Goal: Task Accomplishment & Management: Use online tool/utility

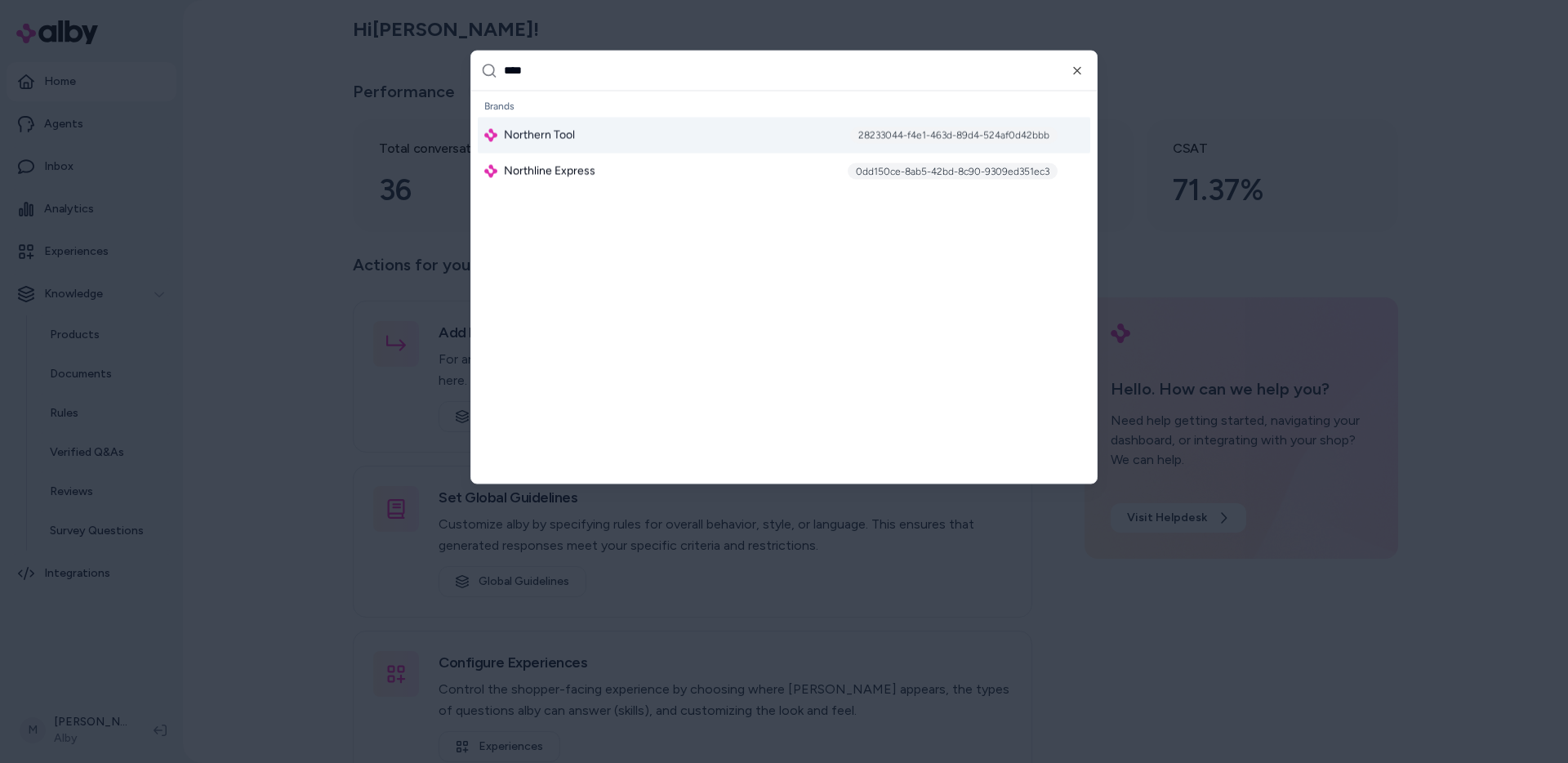
type input "*****"
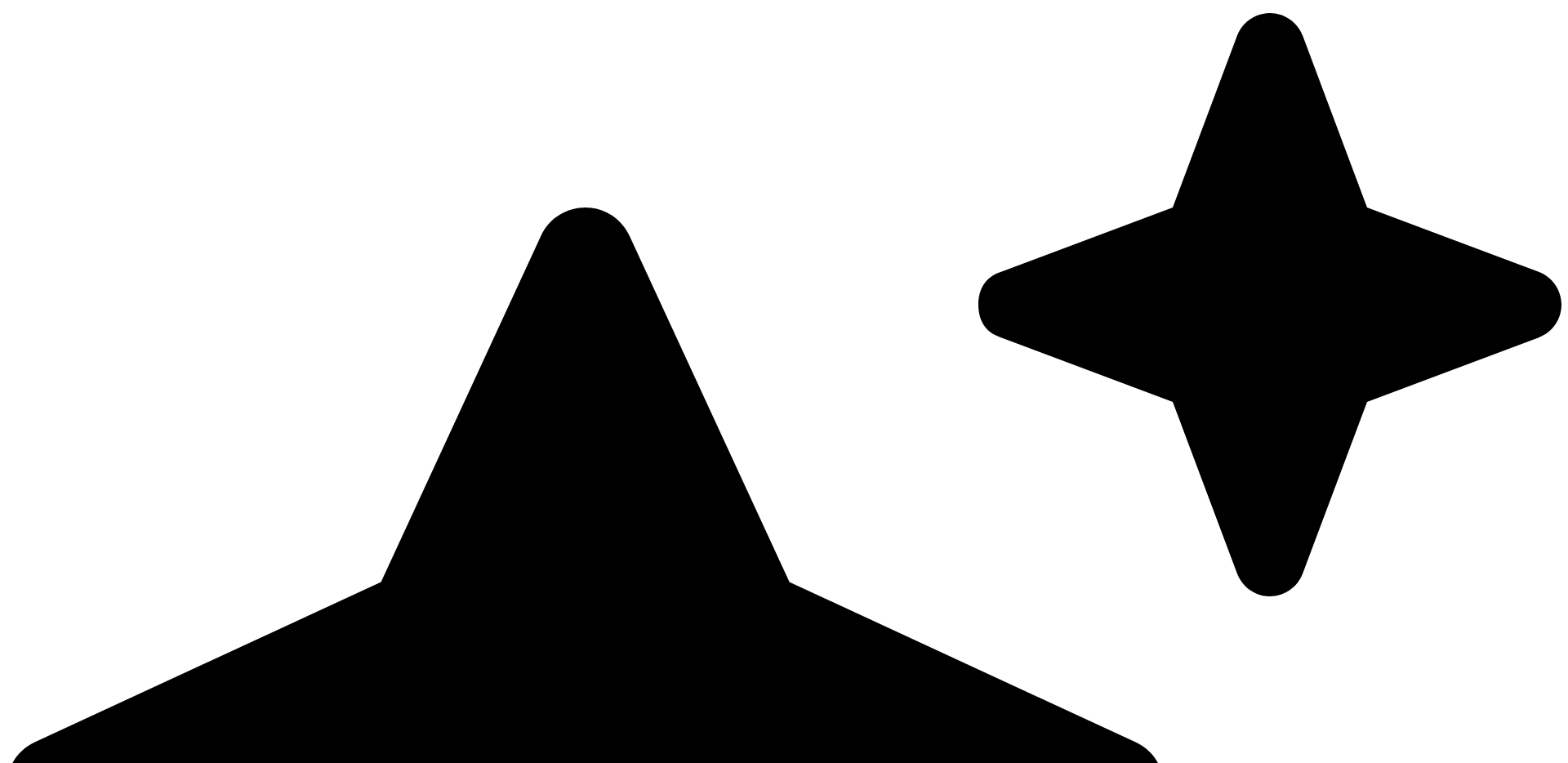
drag, startPoint x: 1386, startPoint y: 647, endPoint x: 1404, endPoint y: 690, distance: 46.6
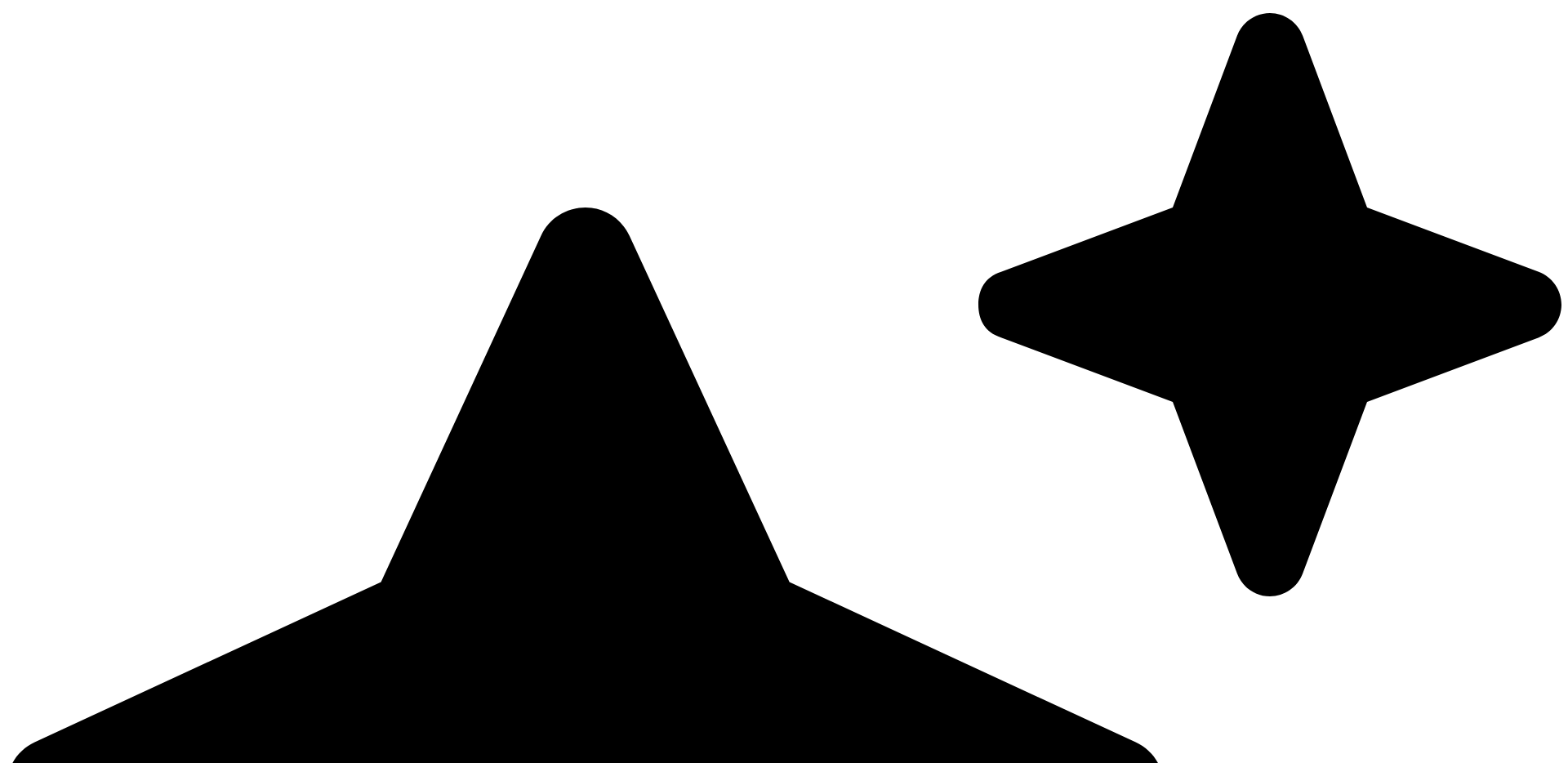
drag, startPoint x: 1325, startPoint y: 250, endPoint x: 1347, endPoint y: 377, distance: 128.9
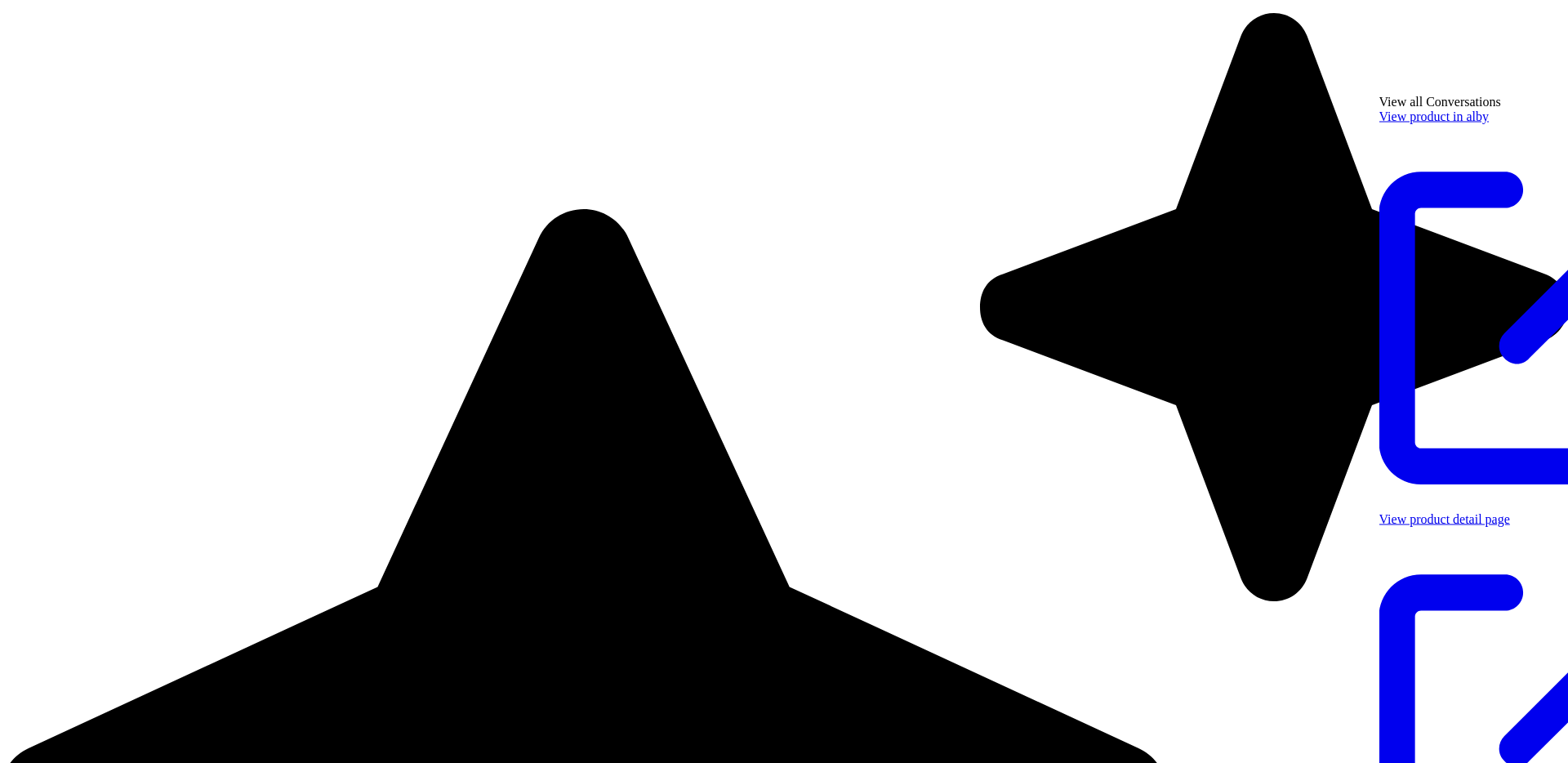
click at [1472, 513] on link "View product detail page" at bounding box center [1547, 713] width 336 height 402
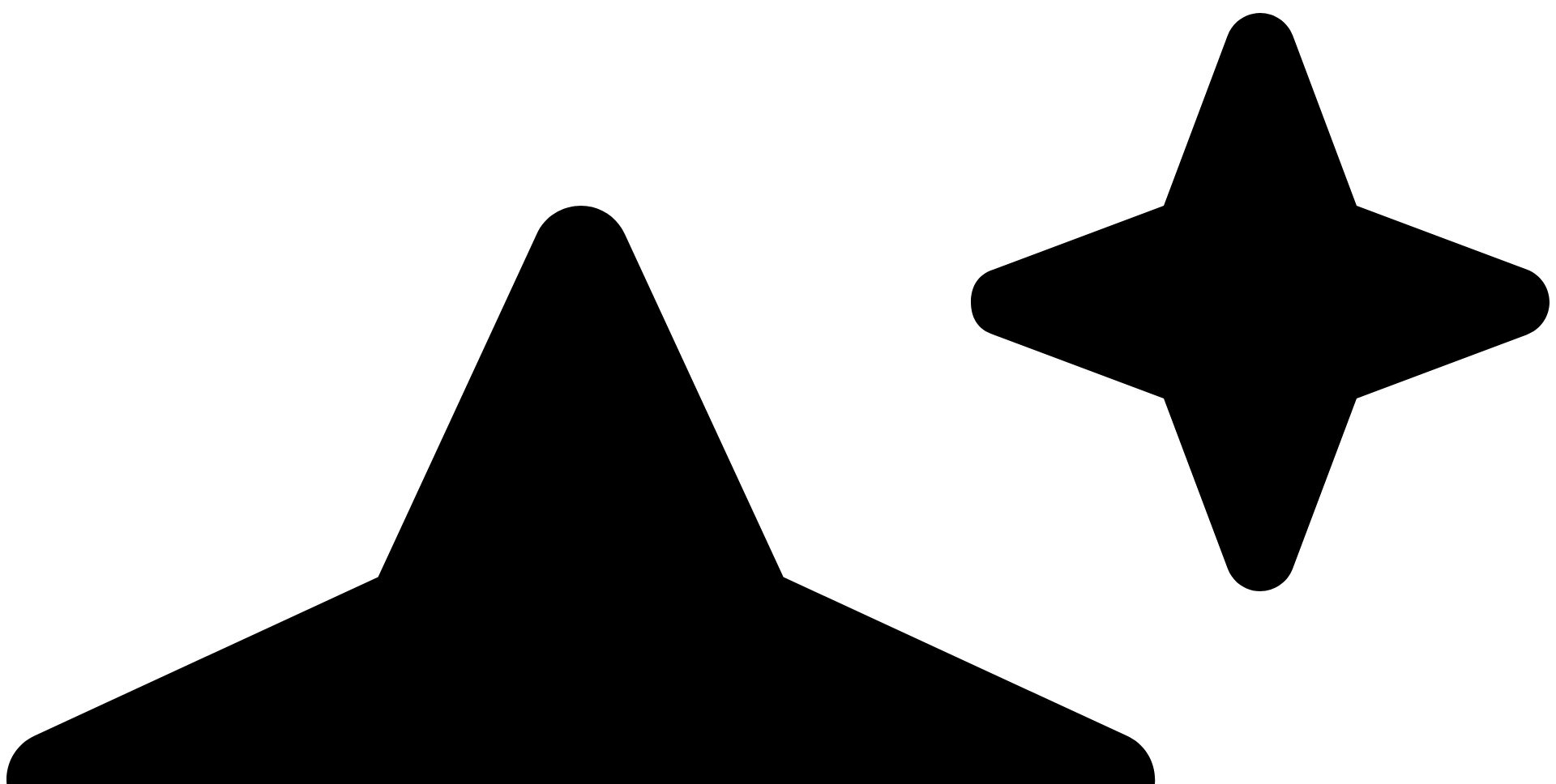
drag, startPoint x: 1014, startPoint y: 488, endPoint x: 743, endPoint y: 185, distance: 406.5
drag, startPoint x: 706, startPoint y: 216, endPoint x: 999, endPoint y: 378, distance: 334.8
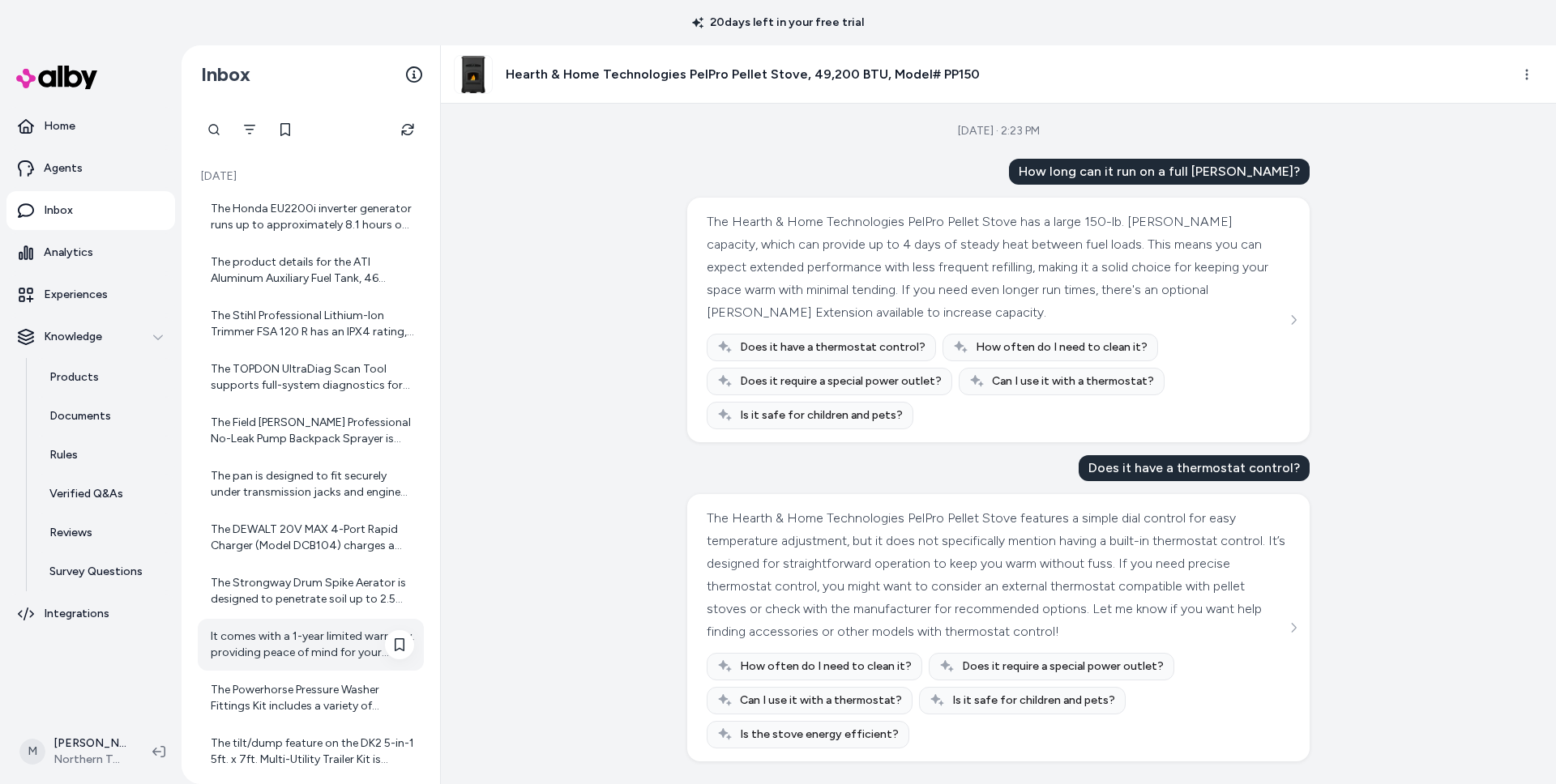
scroll to position [228, 0]
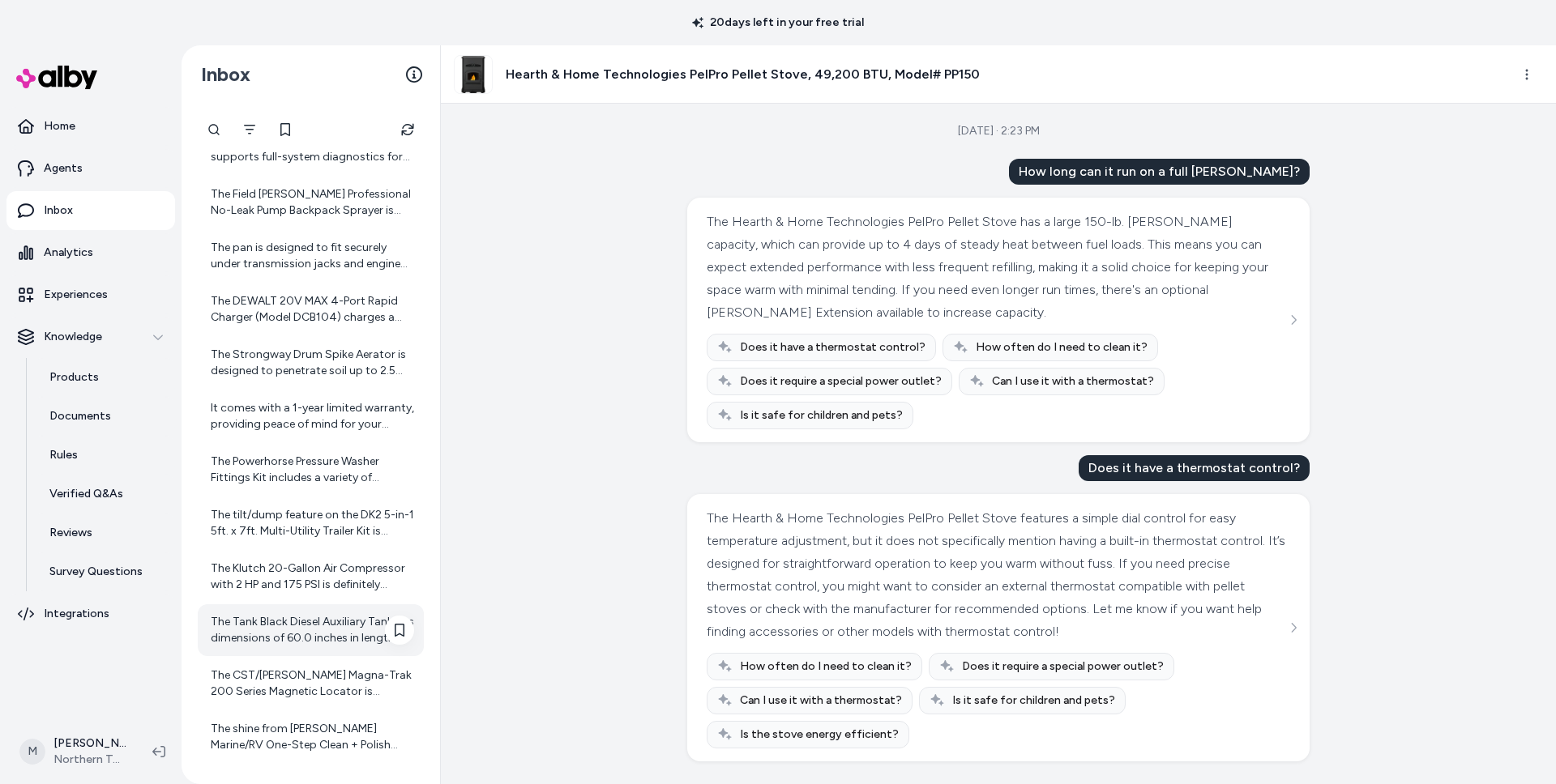
click at [309, 647] on div "The Tank Black Diesel Auxiliary Tank has dimensions of 60.0 inches in length, 1…" at bounding box center [311, 630] width 226 height 52
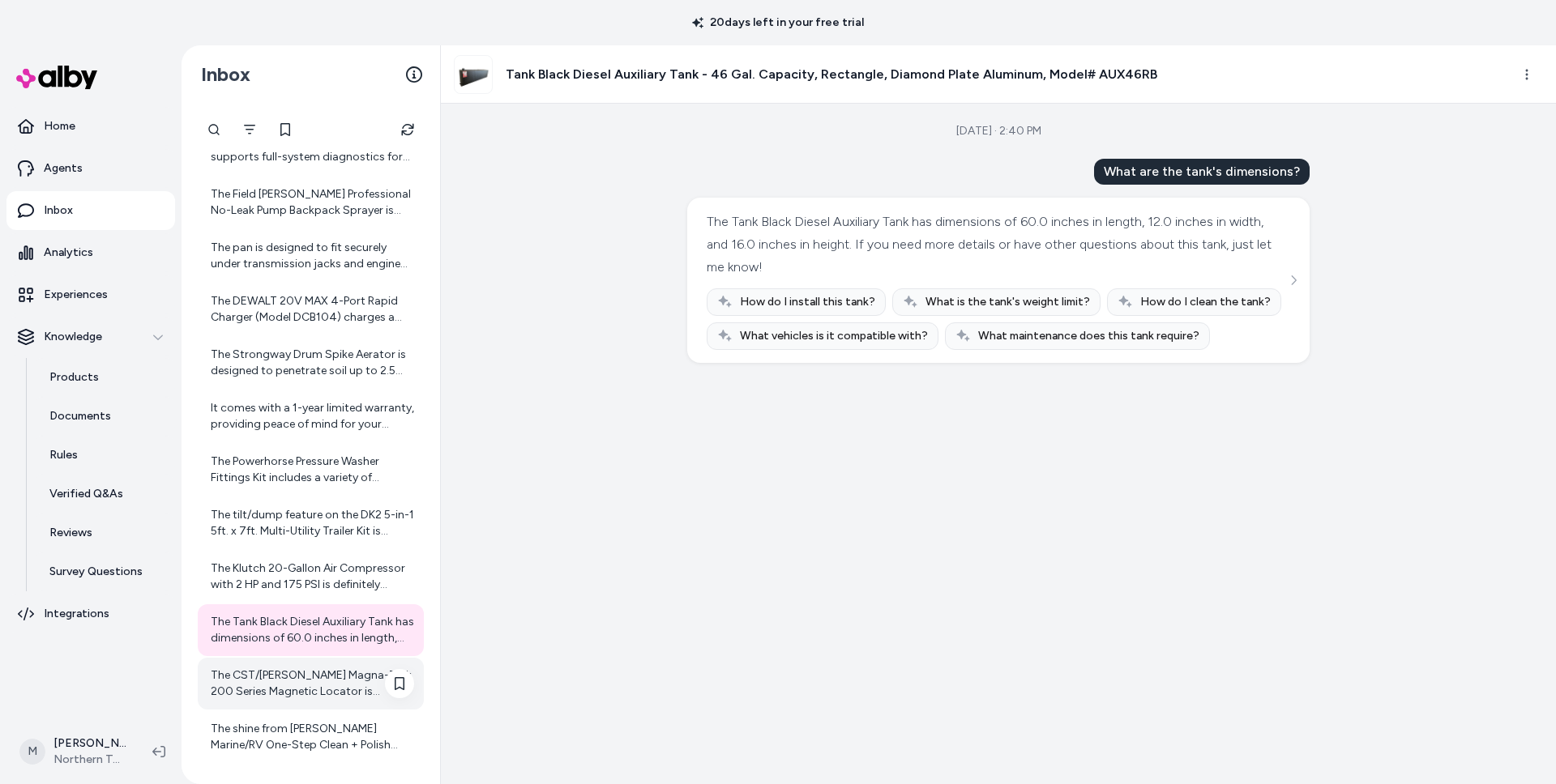
click at [295, 700] on div "The CST/Berger Magna-Trak 200 Series Magnetic Locator is designed to locate fer…" at bounding box center [311, 684] width 226 height 52
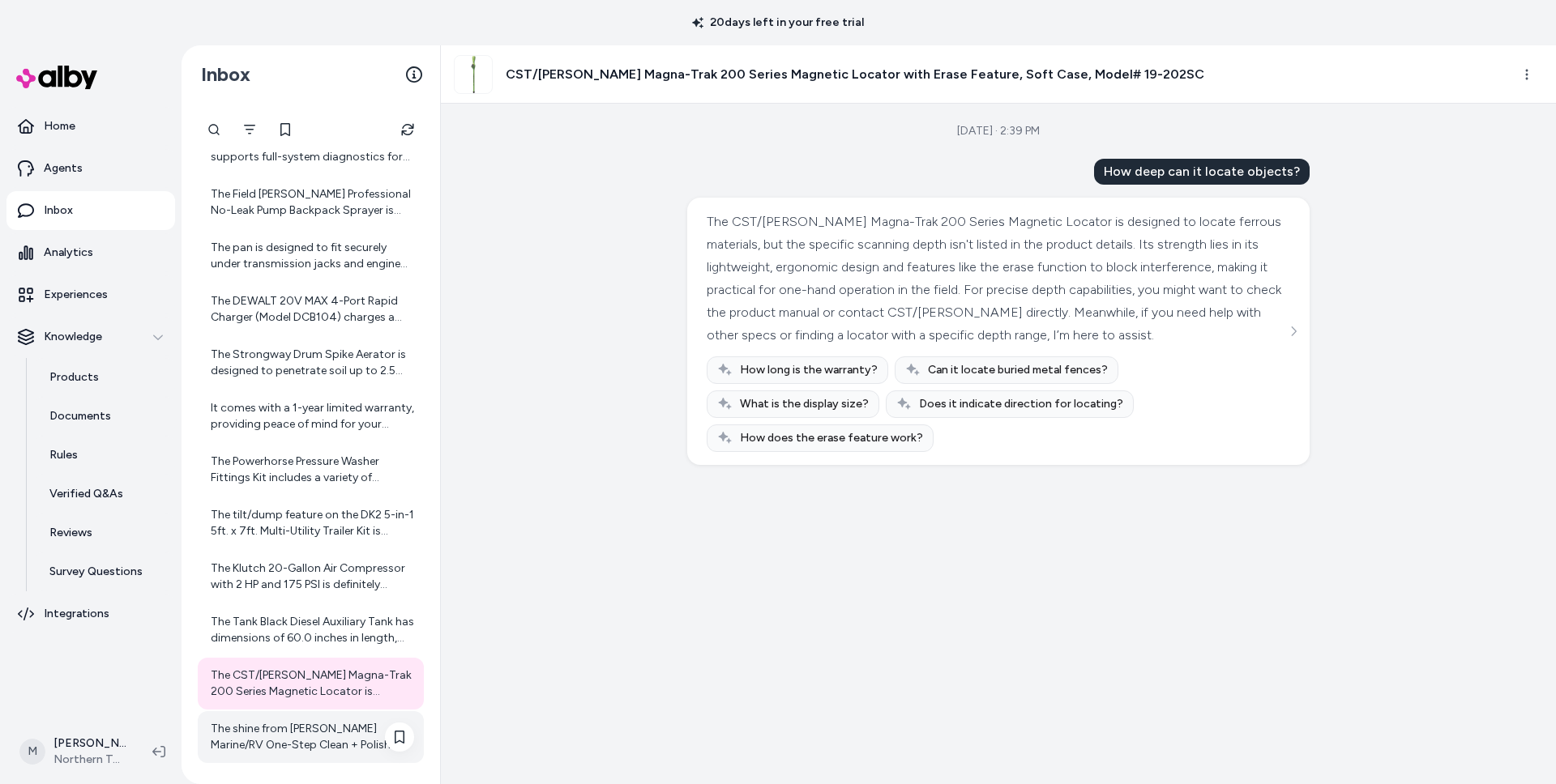
click at [287, 742] on div "The shine from Meguiar's Marine/RV One-Step Clean + Polish Compound is designed…" at bounding box center [312, 737] width 204 height 32
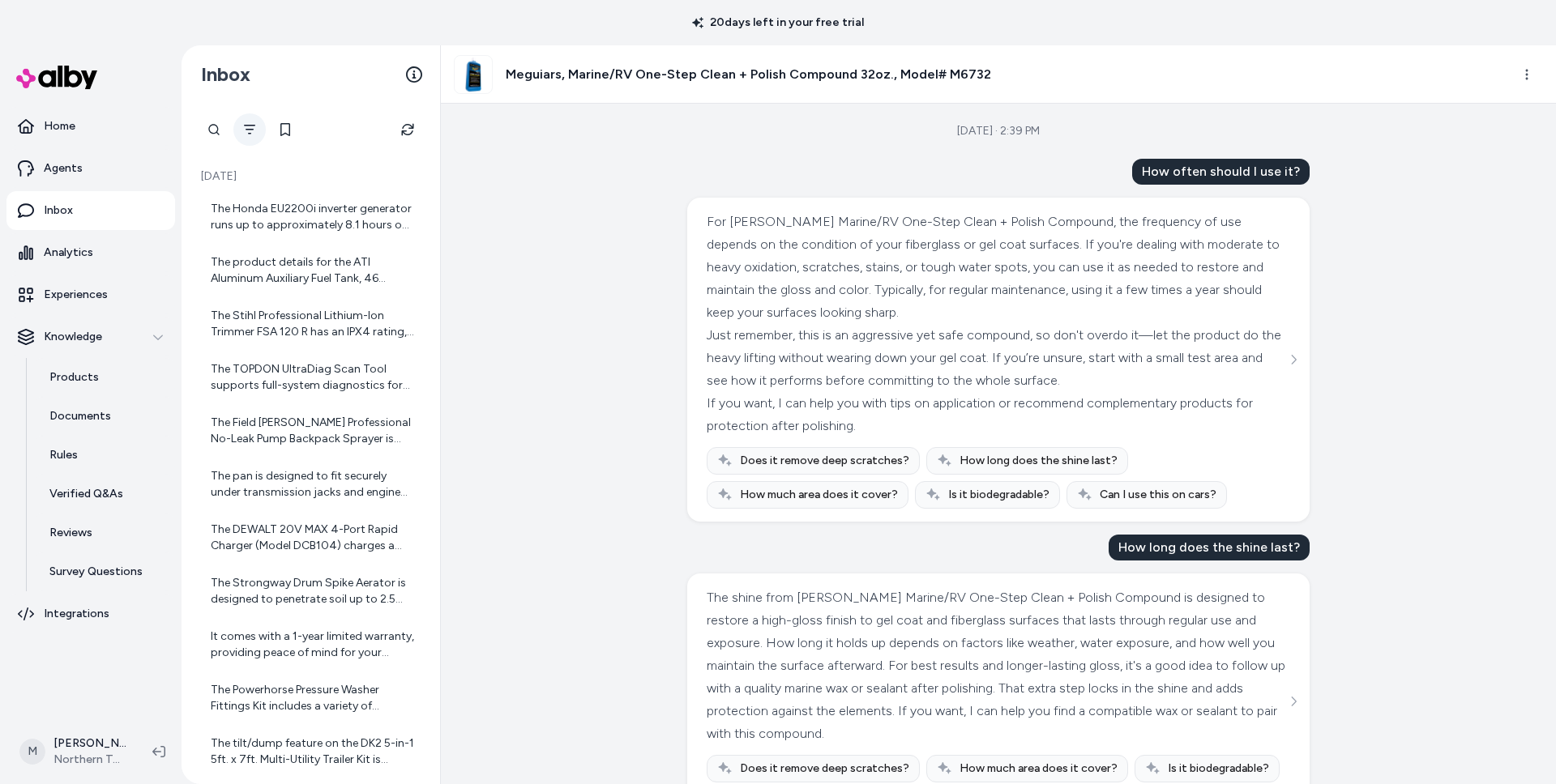
click at [248, 125] on icon "Filter" at bounding box center [250, 130] width 12 height 10
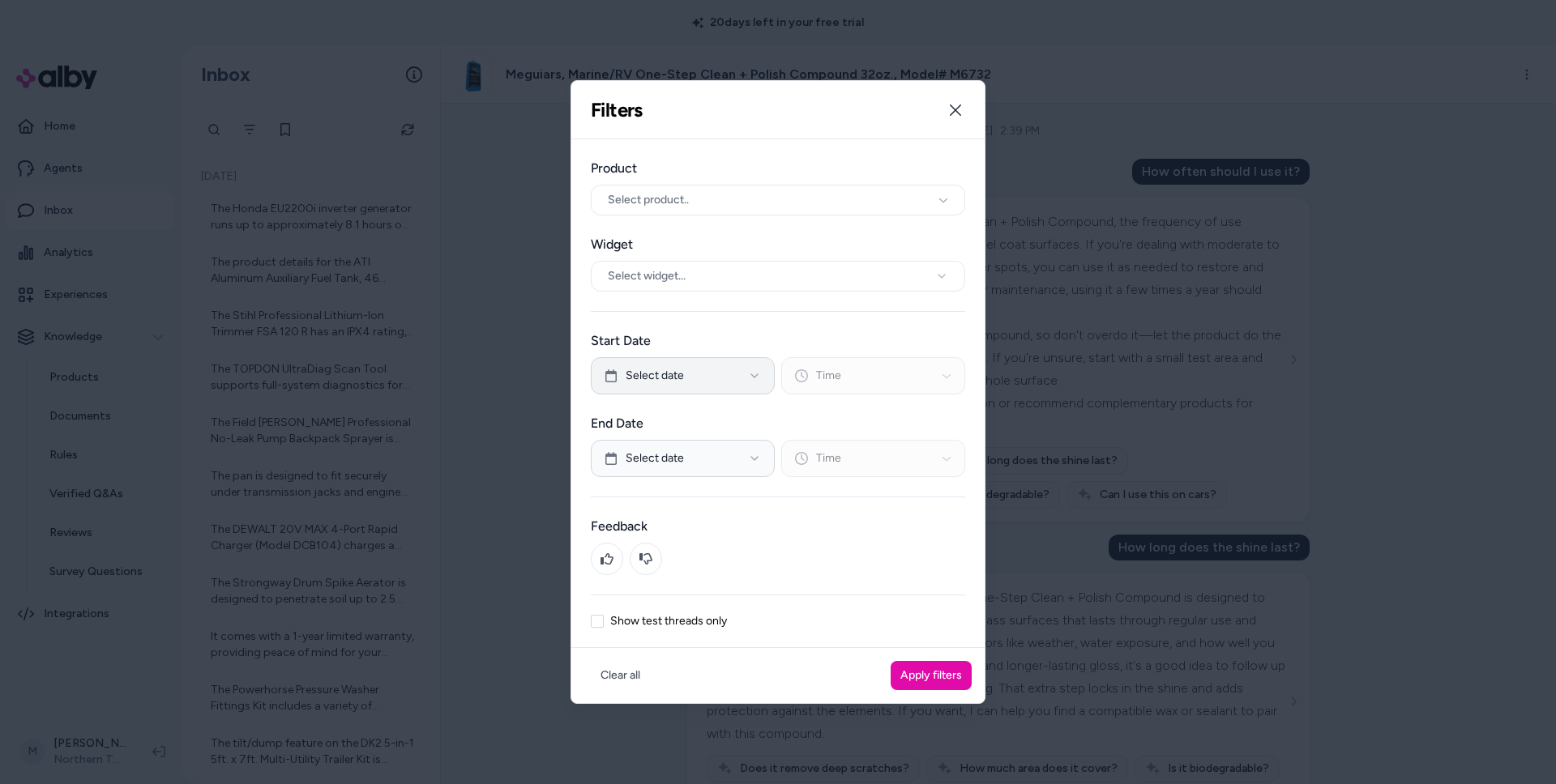
click at [678, 373] on span "Select date" at bounding box center [654, 376] width 58 height 17
click at [643, 584] on button "18" at bounding box center [644, 585] width 29 height 29
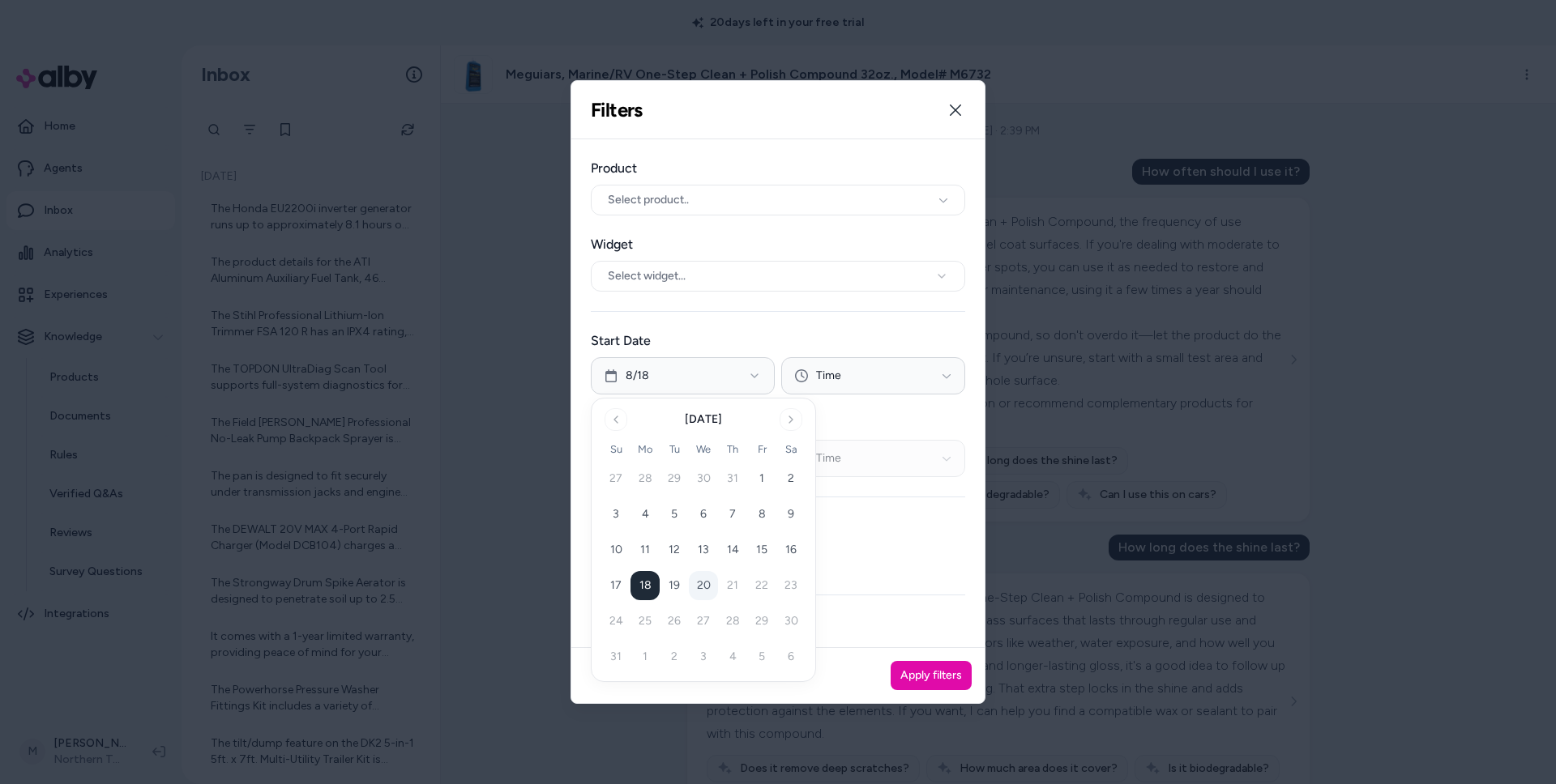
click at [934, 551] on div at bounding box center [778, 559] width 374 height 32
click at [728, 450] on button "Select date" at bounding box center [682, 458] width 184 height 37
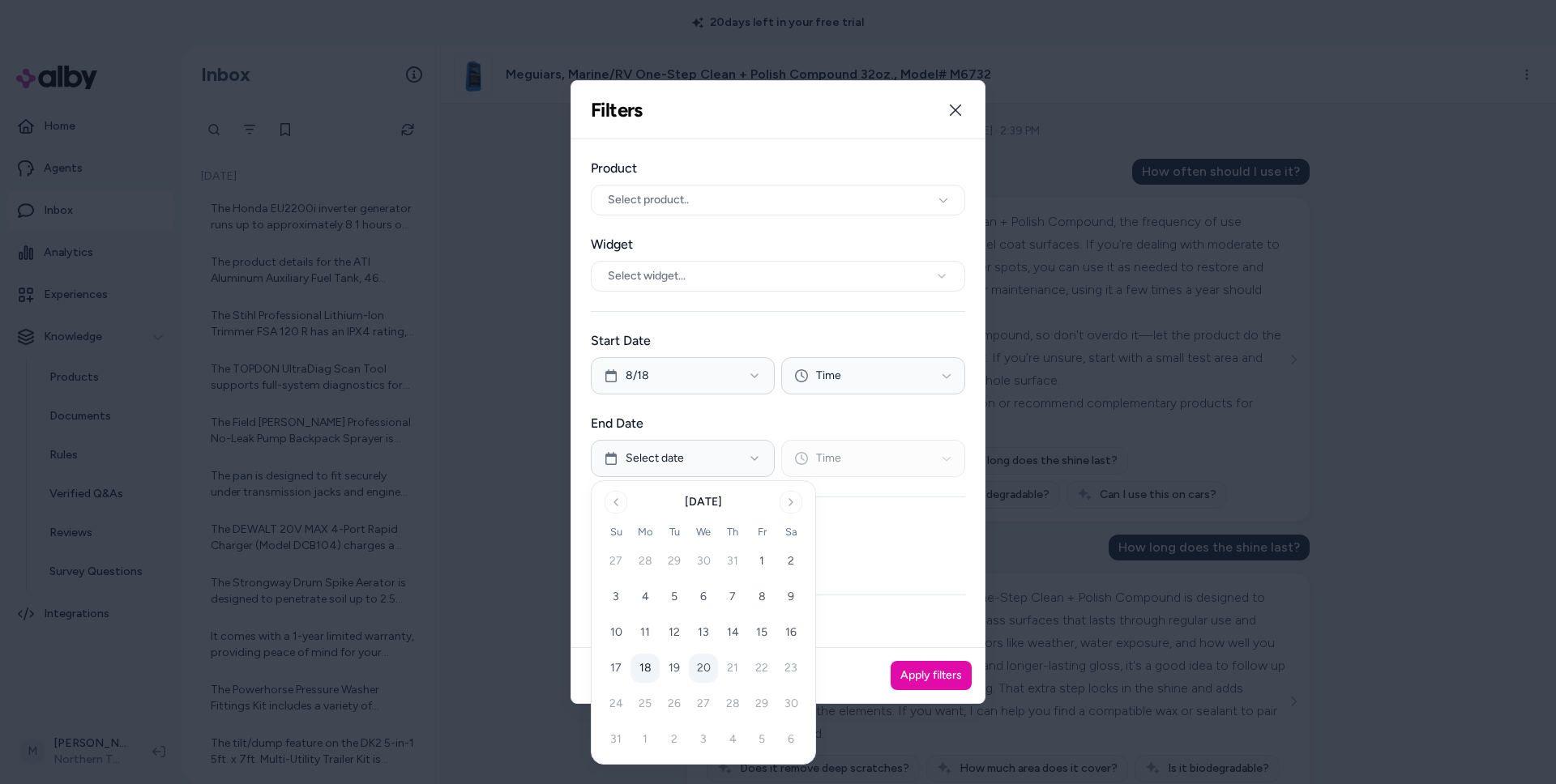
click at [648, 669] on button "18" at bounding box center [644, 668] width 29 height 29
click at [918, 676] on button "Apply filters" at bounding box center [931, 675] width 81 height 29
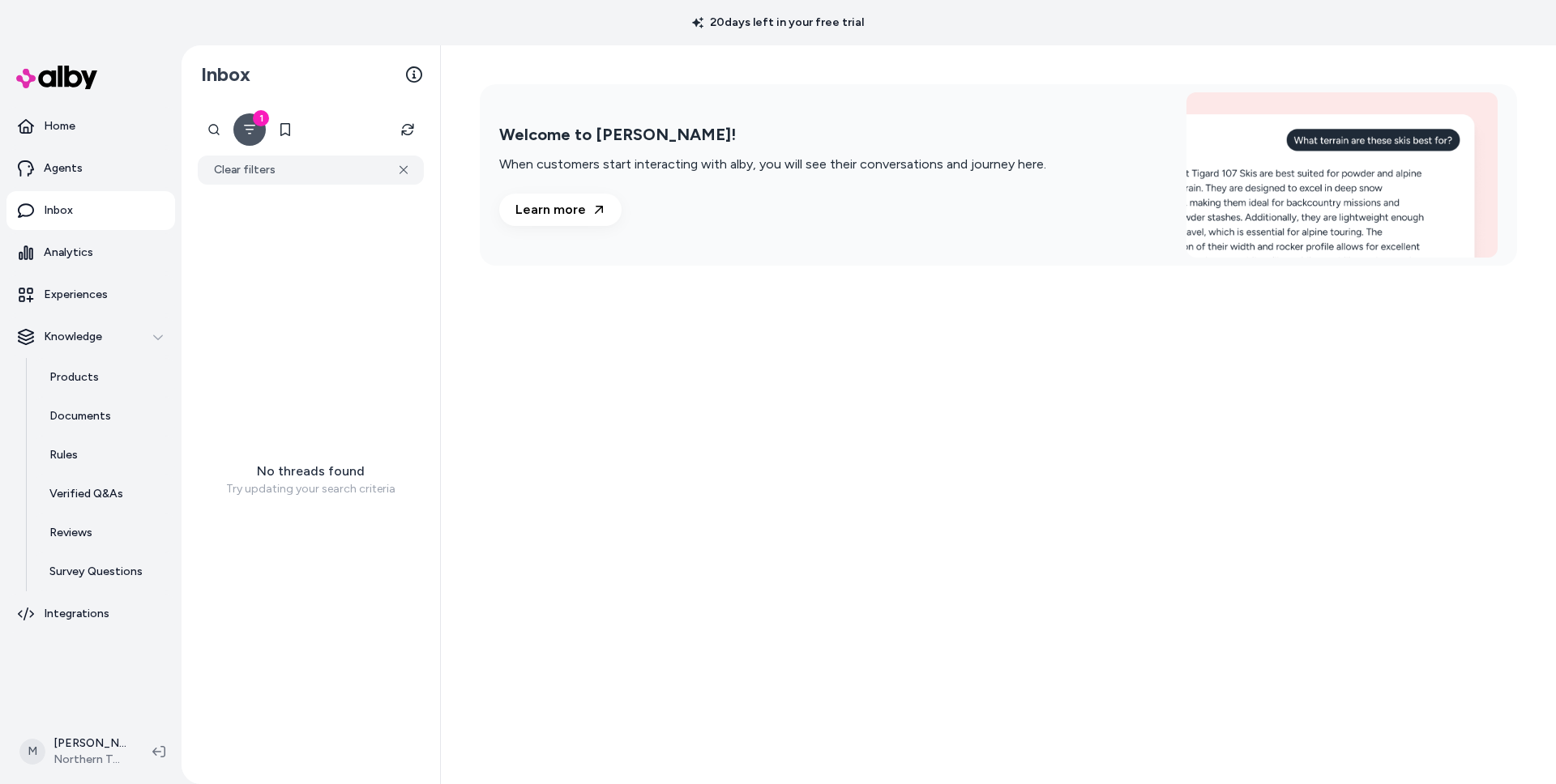
click at [376, 307] on div "No threads found Try updating your search criteria" at bounding box center [311, 479] width 258 height 589
click at [252, 116] on button "1" at bounding box center [249, 129] width 32 height 32
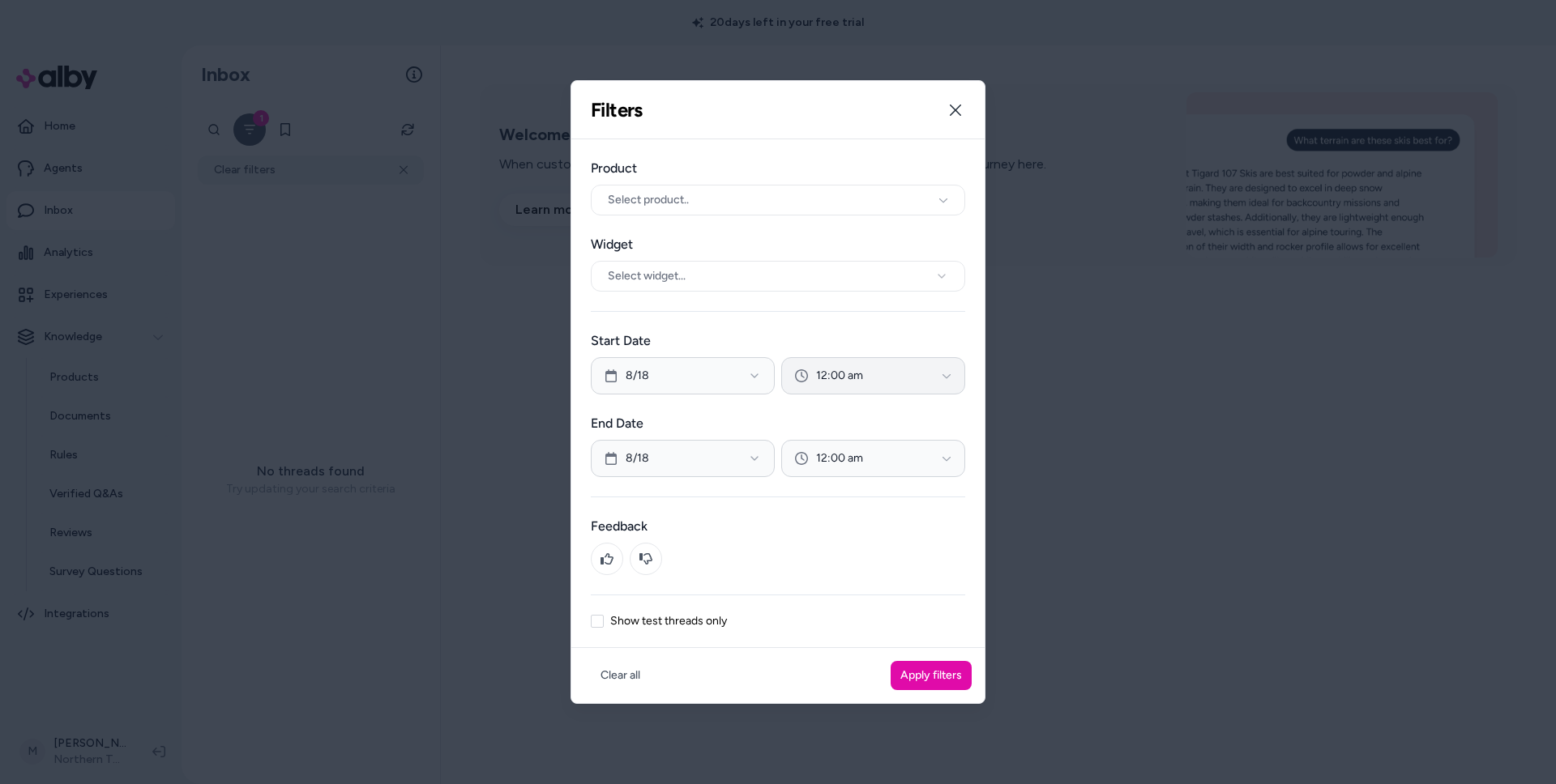
click at [862, 379] on span "12:00 am" at bounding box center [839, 376] width 47 height 17
click at [857, 374] on div at bounding box center [778, 392] width 1556 height 784
click at [843, 459] on span "12:00 am" at bounding box center [839, 459] width 47 height 17
click at [868, 704] on div "11:45 pm" at bounding box center [874, 706] width 89 height 26
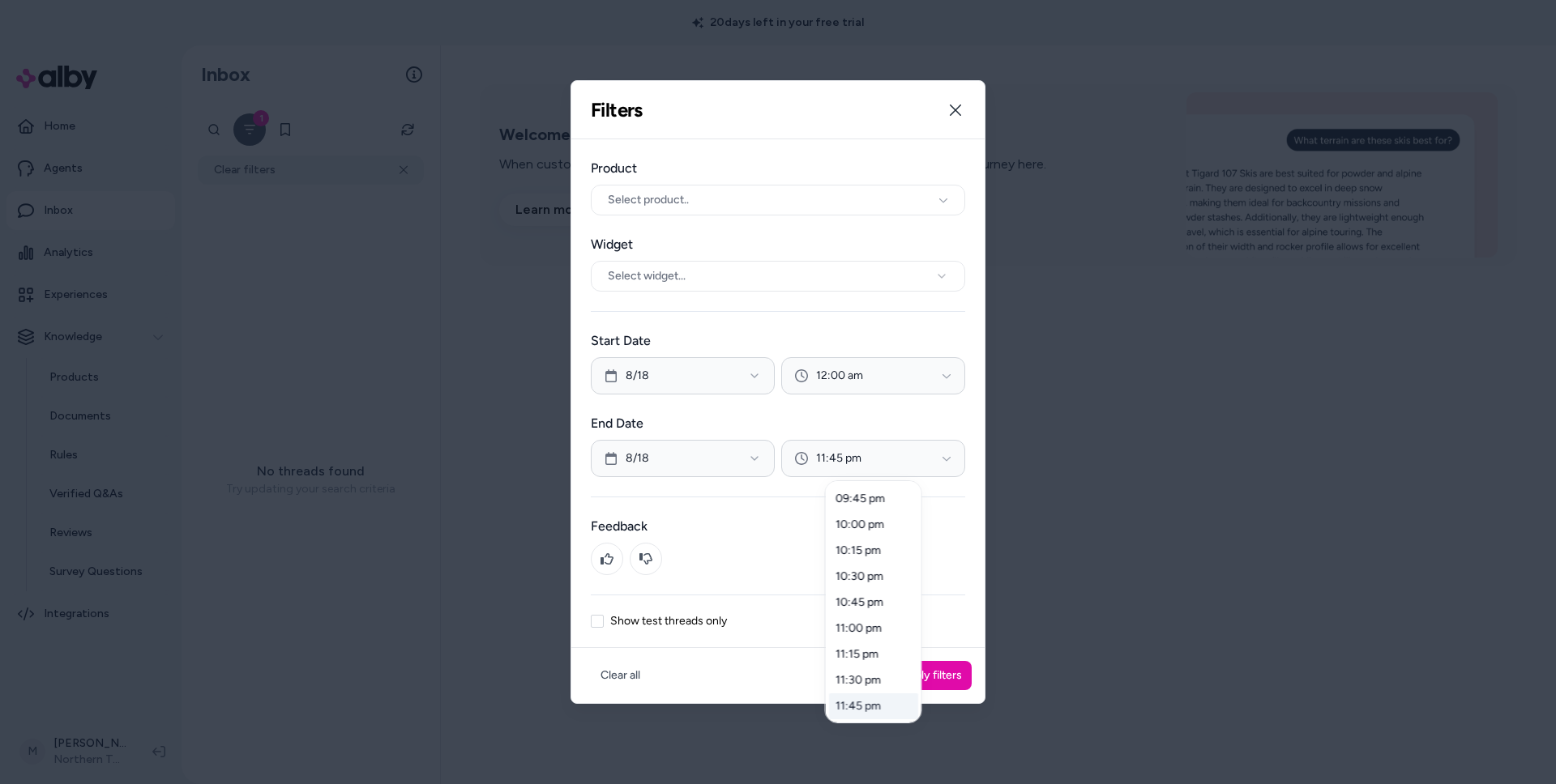
click at [869, 705] on div "11:45 pm" at bounding box center [874, 706] width 89 height 26
click at [850, 709] on div "11:45 pm" at bounding box center [874, 706] width 89 height 26
click at [761, 532] on div at bounding box center [778, 392] width 1556 height 784
click at [938, 677] on button "Apply filters" at bounding box center [931, 675] width 81 height 29
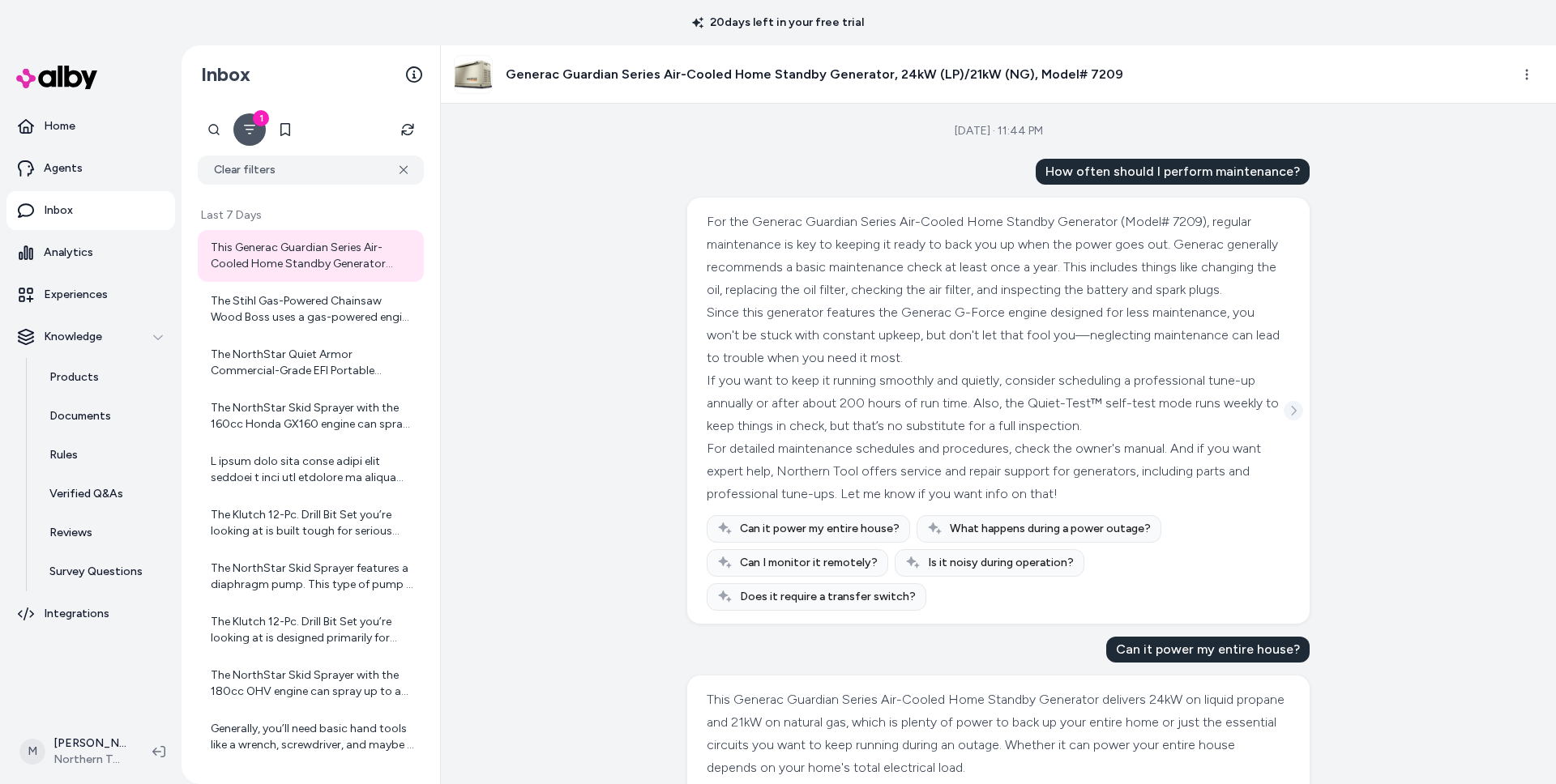
click at [1289, 421] on button "See more" at bounding box center [1293, 410] width 19 height 19
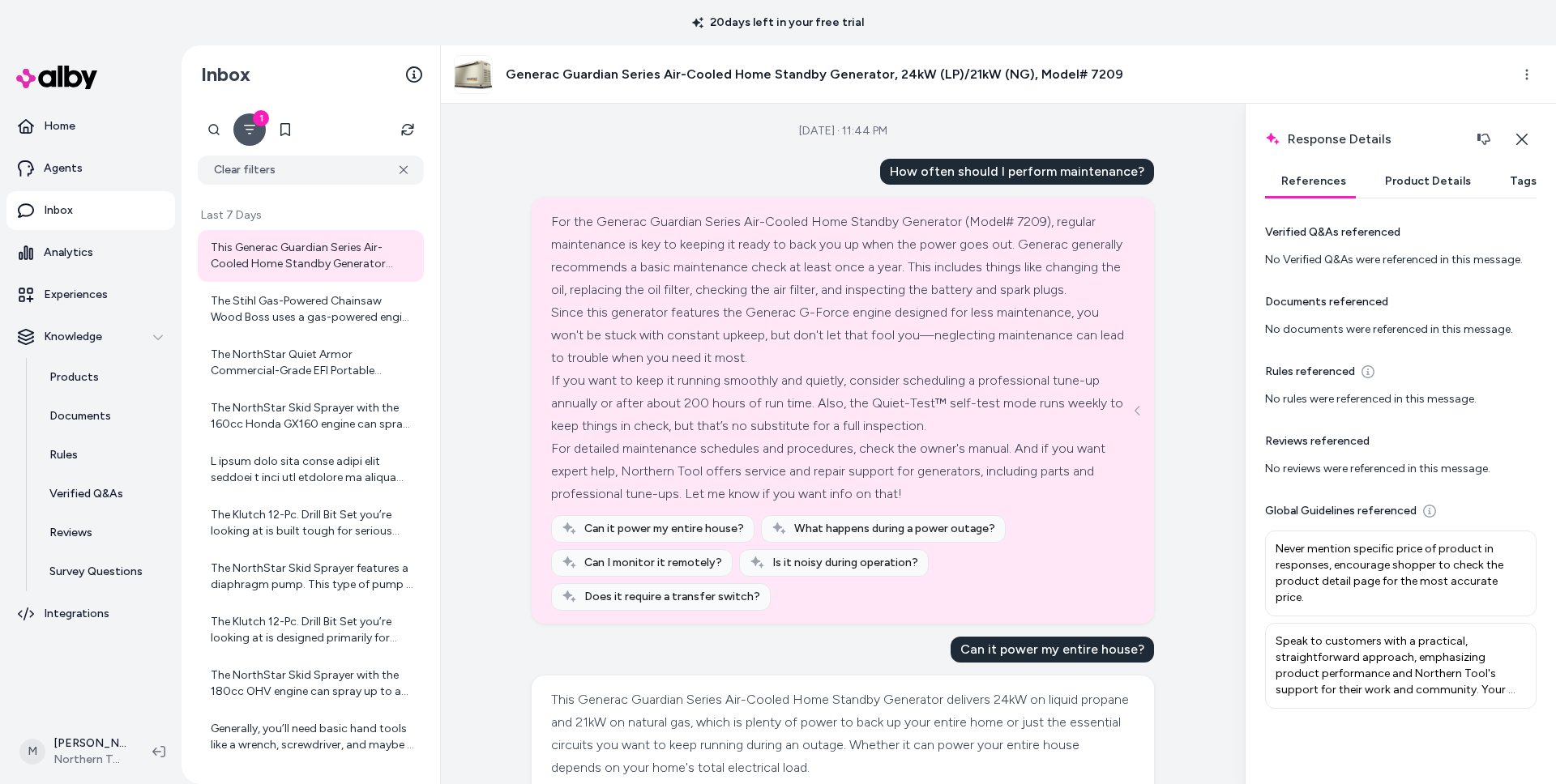
click at [1493, 195] on button "Tags" at bounding box center [1522, 181] width 59 height 32
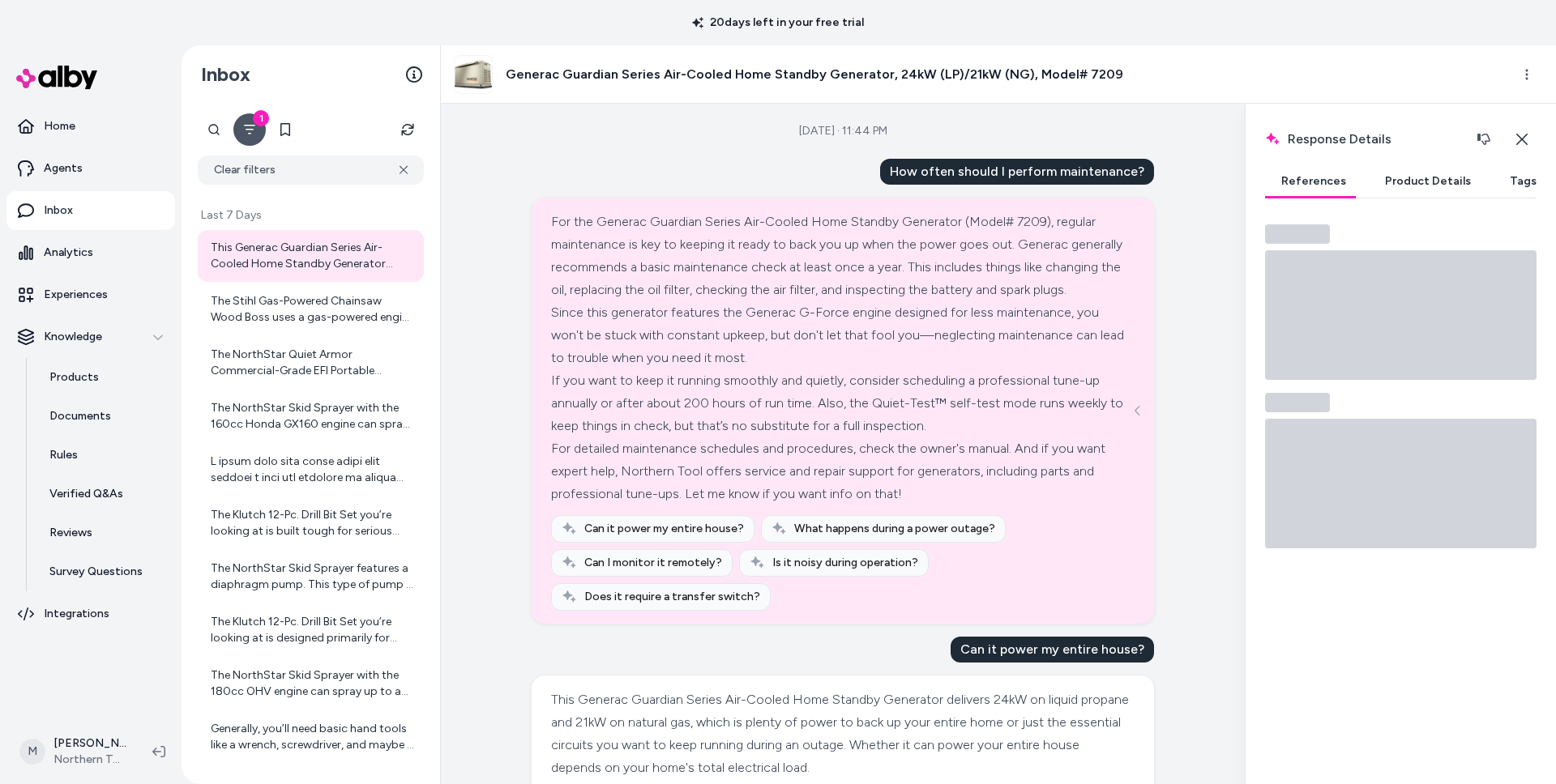
click at [1497, 188] on button "Tags" at bounding box center [1522, 181] width 59 height 32
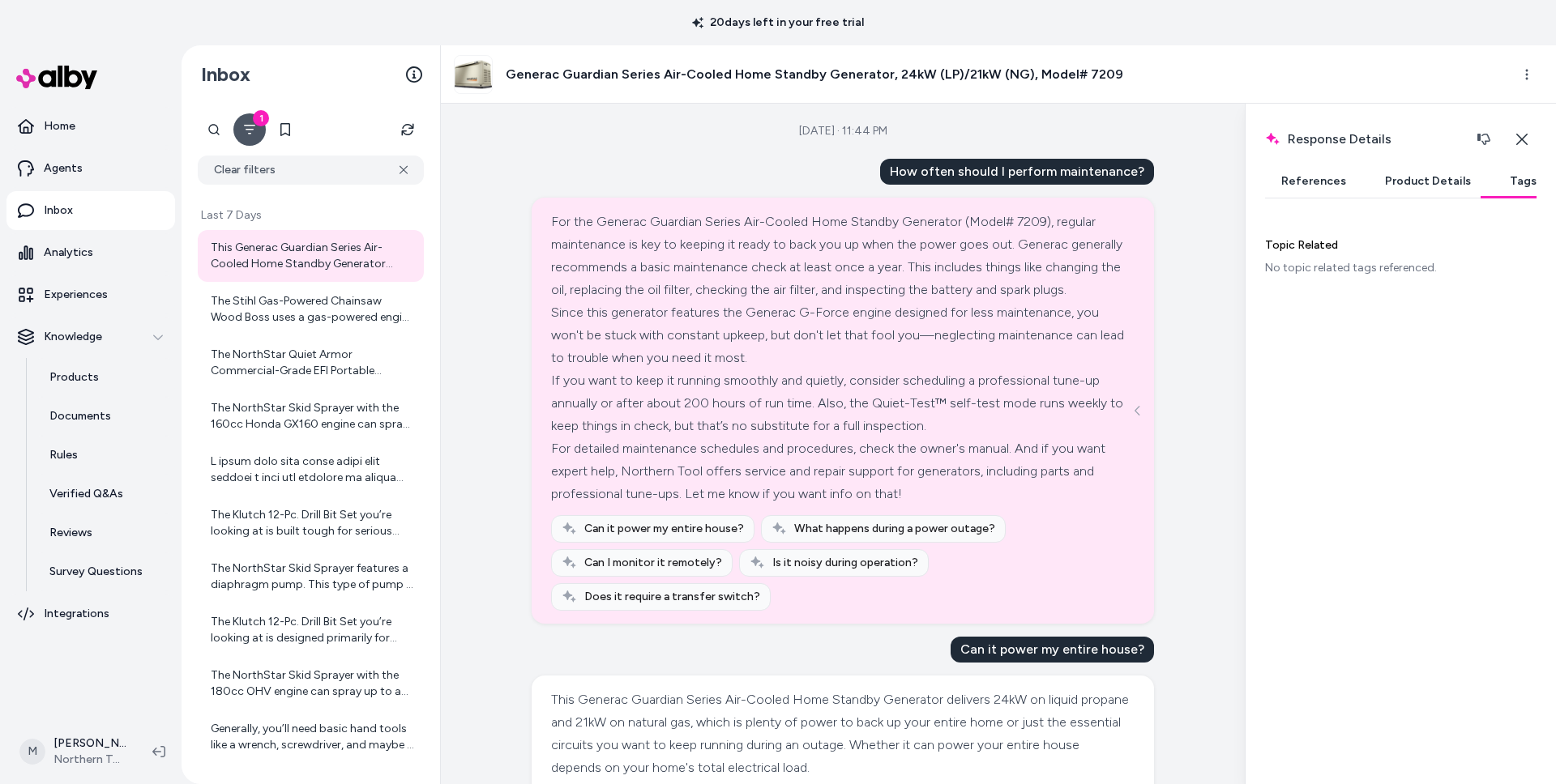
click at [1331, 188] on button "References" at bounding box center [1313, 181] width 97 height 32
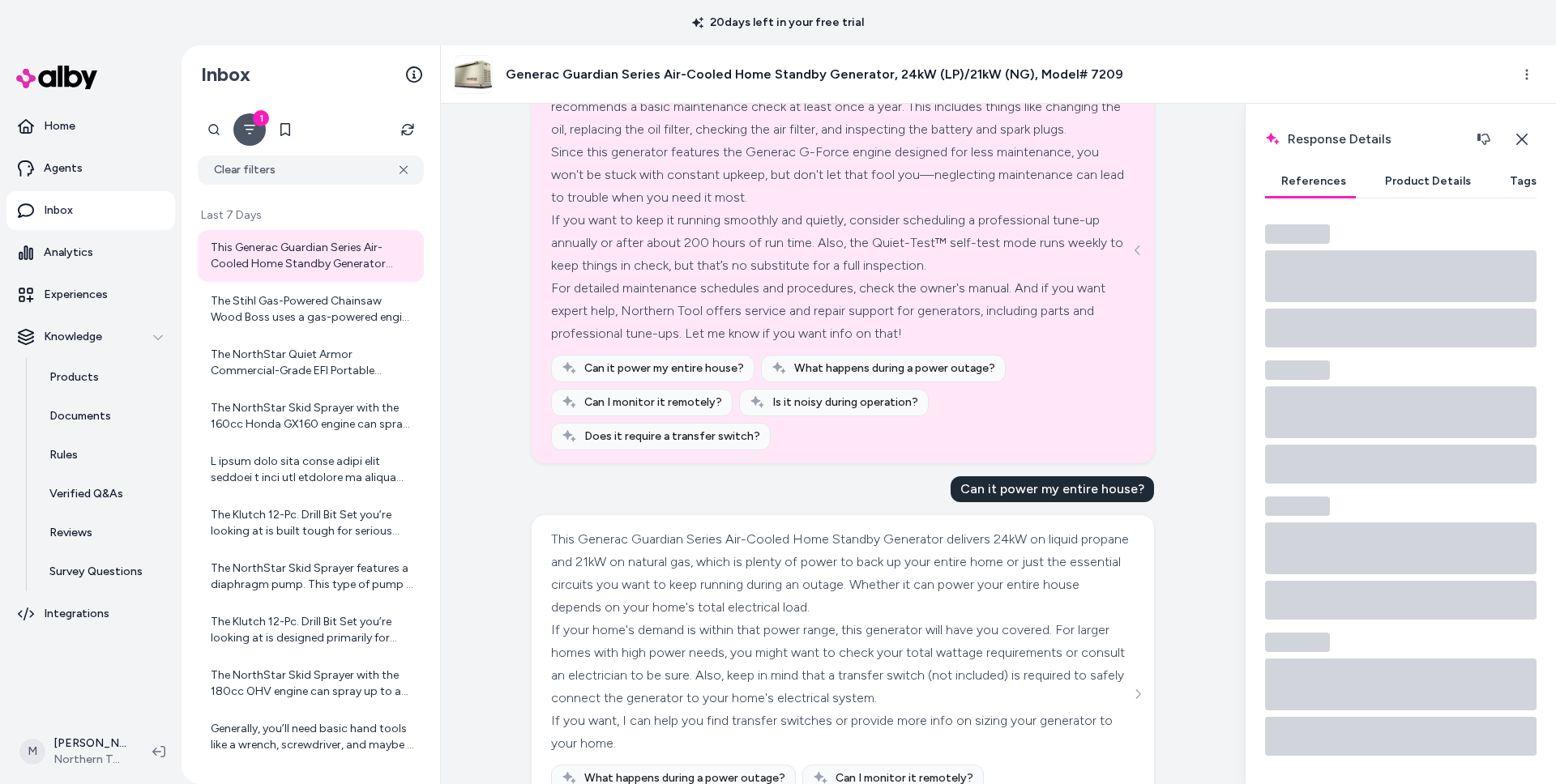
scroll to position [291, 0]
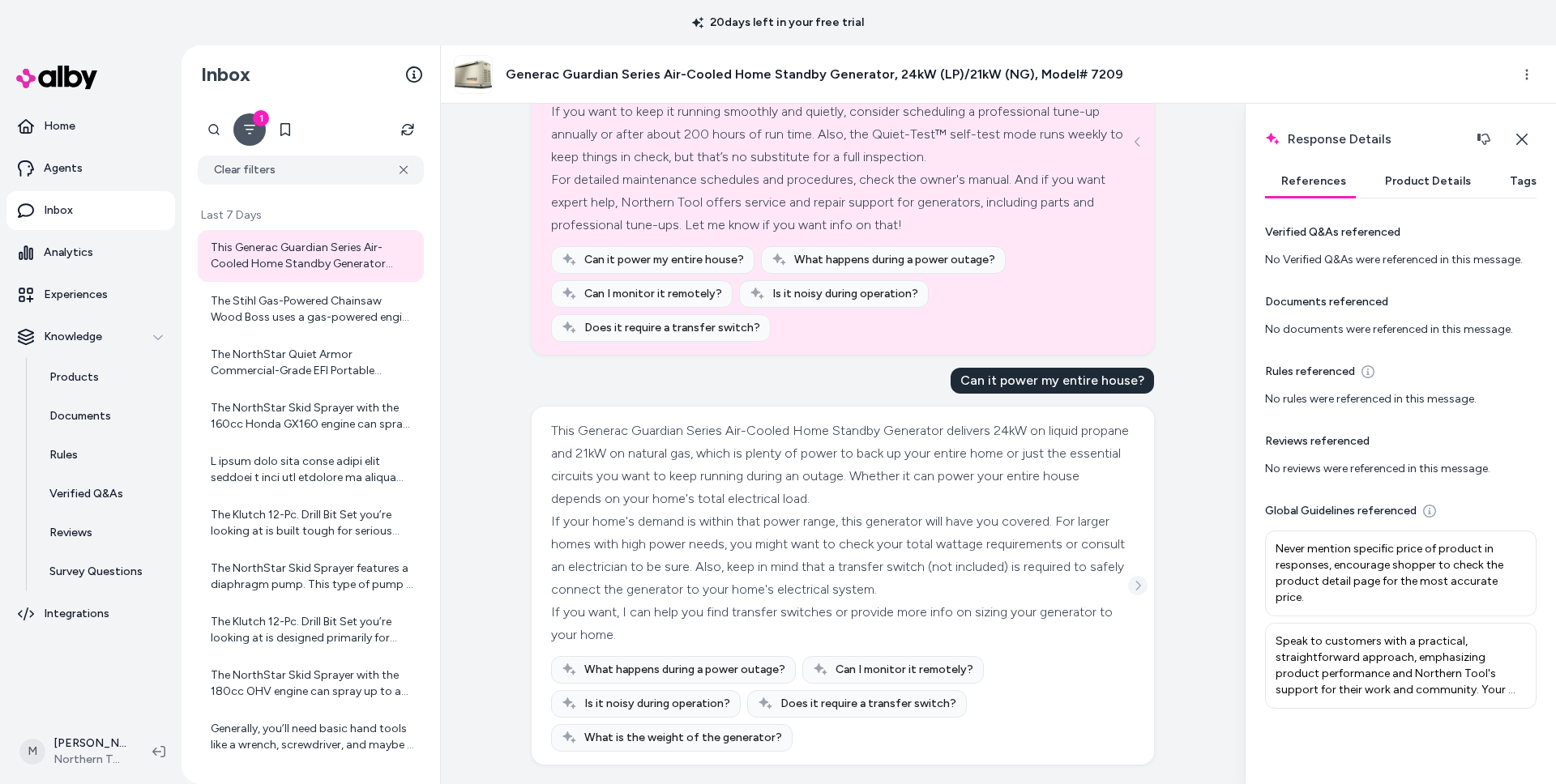
click at [1139, 586] on icon "See more" at bounding box center [1139, 586] width 5 height 10
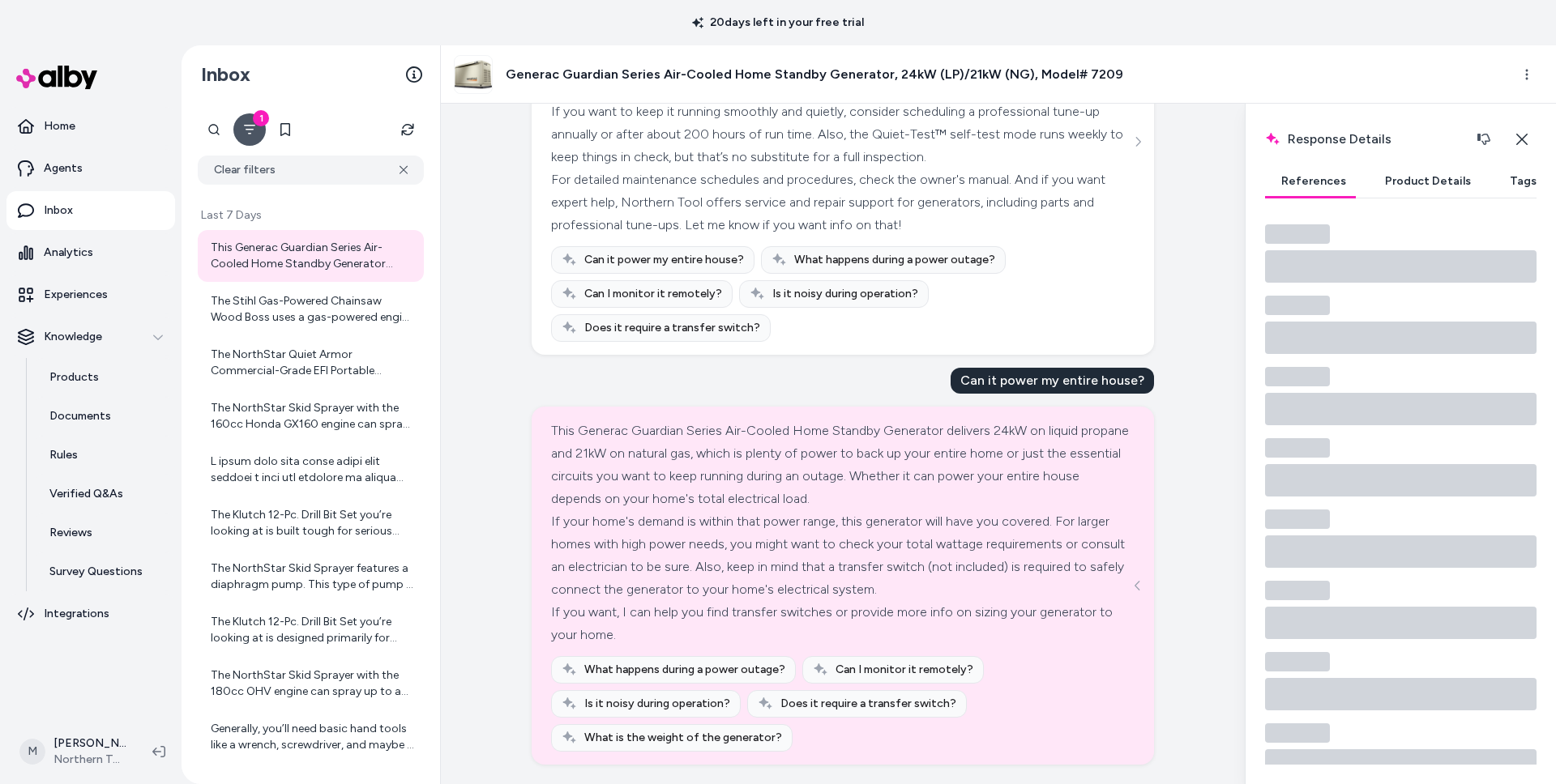
click at [1394, 191] on button "Product Details" at bounding box center [1428, 181] width 118 height 32
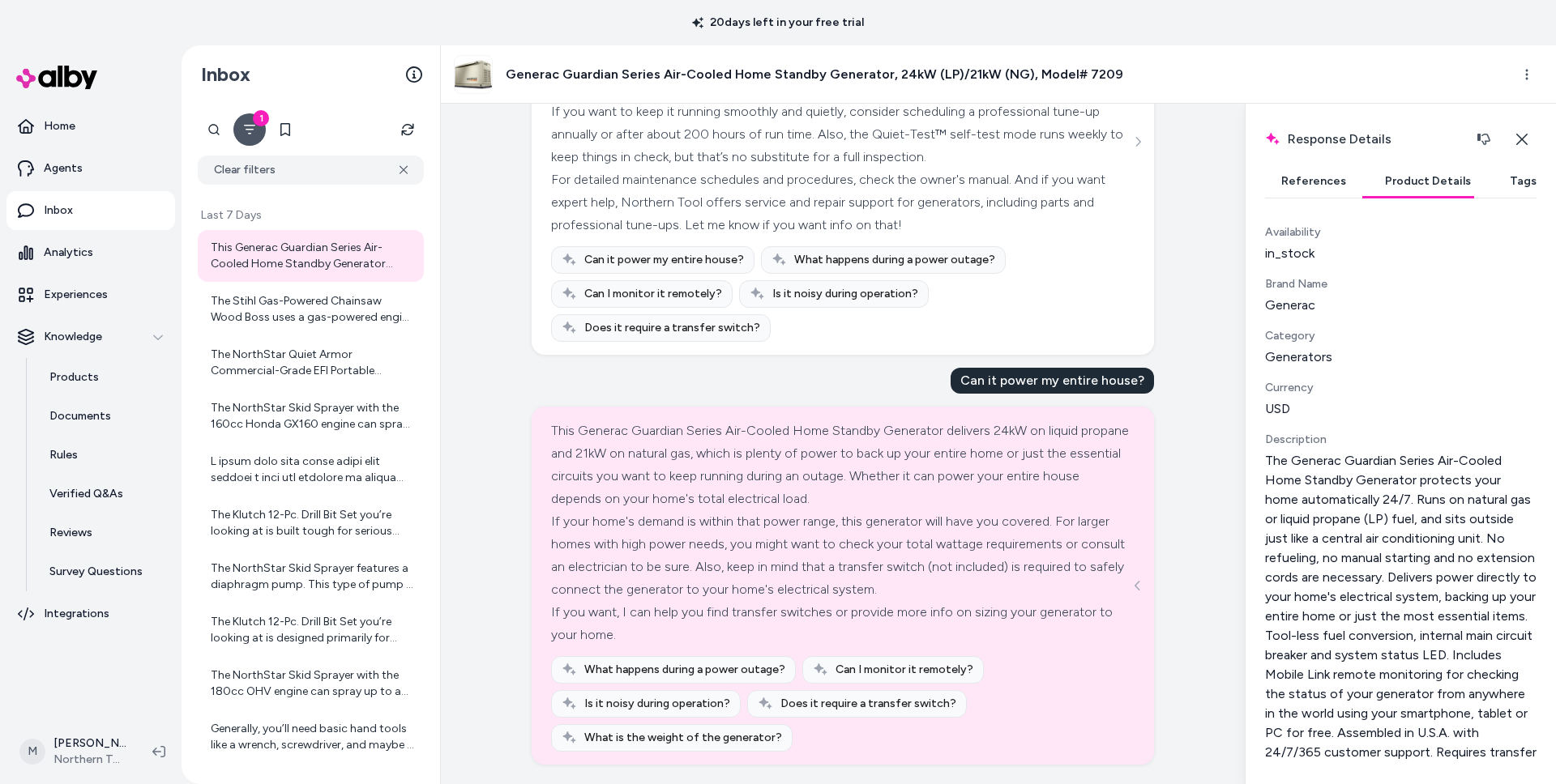
click at [1505, 195] on button "Tags" at bounding box center [1522, 181] width 59 height 32
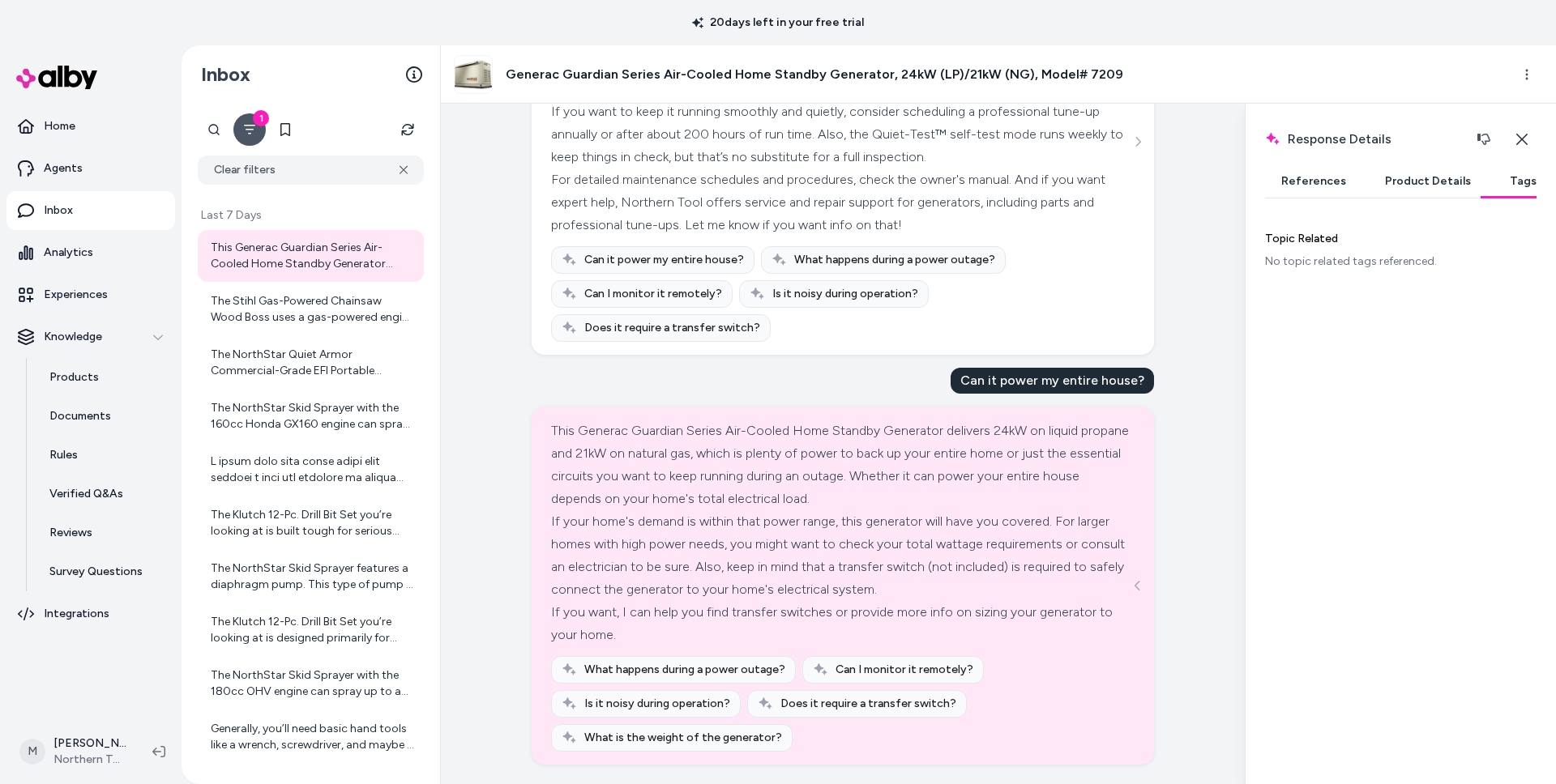
scroll to position [0, 0]
click at [1525, 138] on icon "button" at bounding box center [1522, 139] width 13 height 13
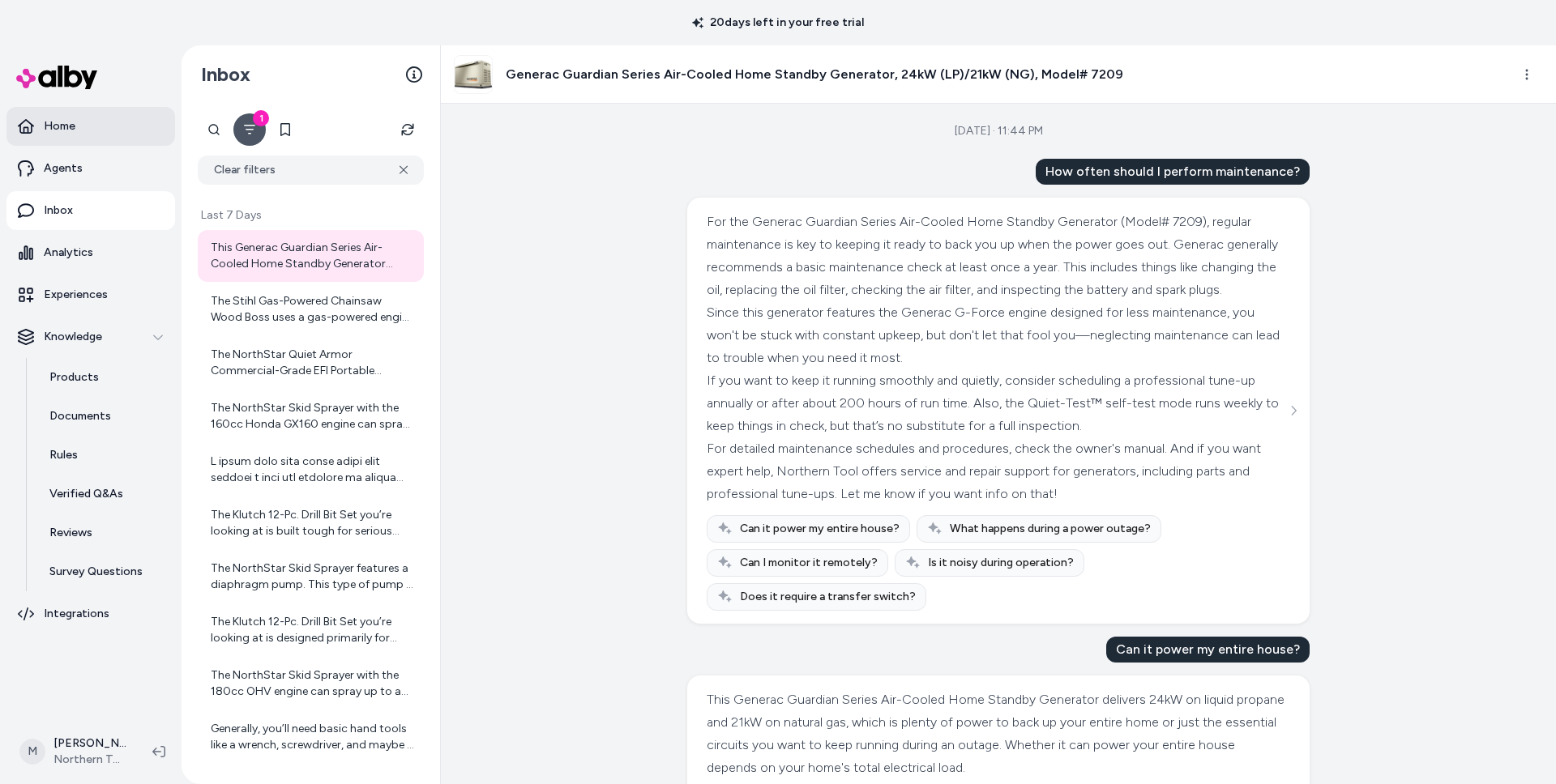
click at [71, 135] on link "Home" at bounding box center [91, 126] width 169 height 39
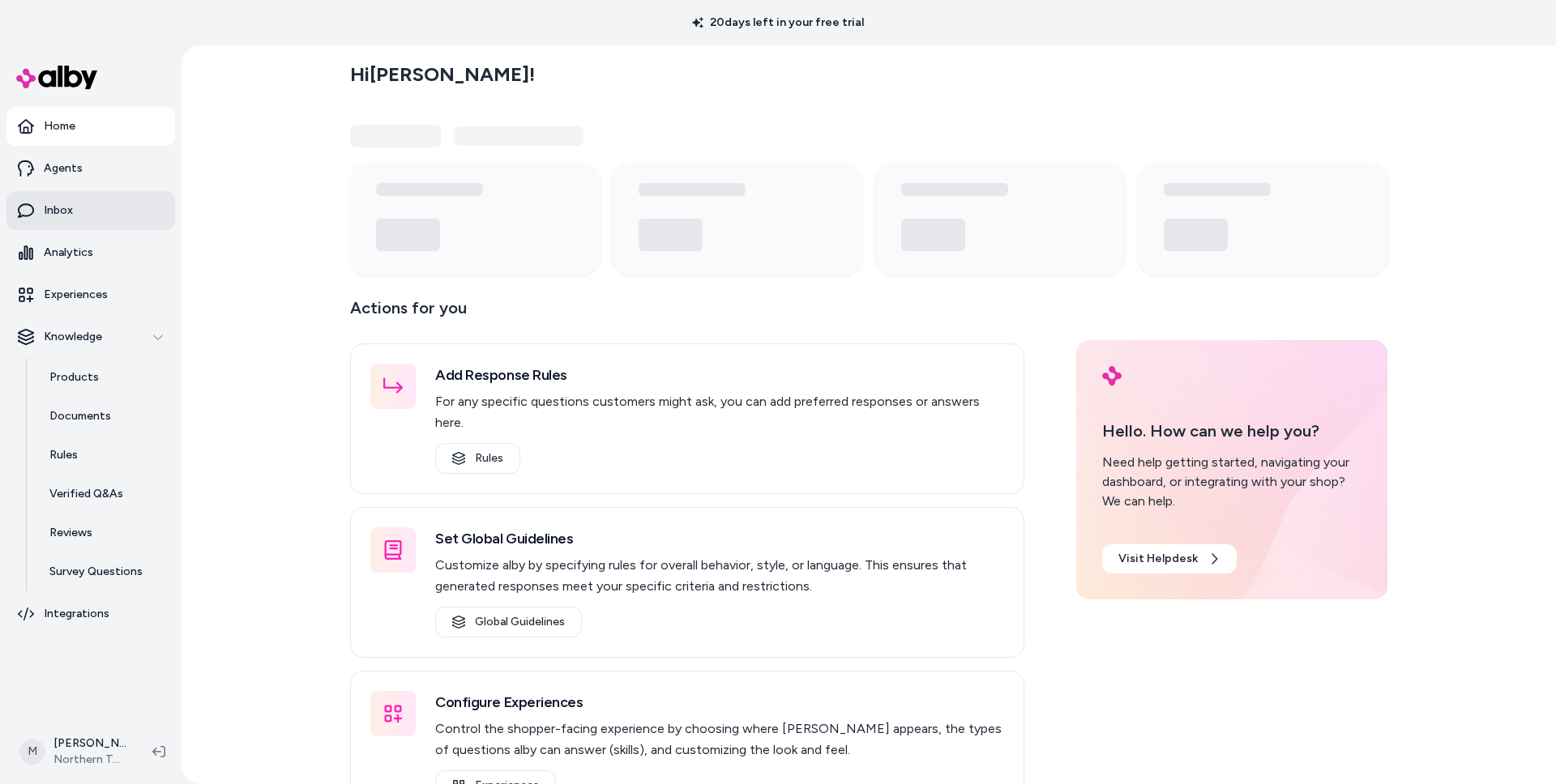
click at [59, 209] on p "Inbox" at bounding box center [58, 211] width 29 height 17
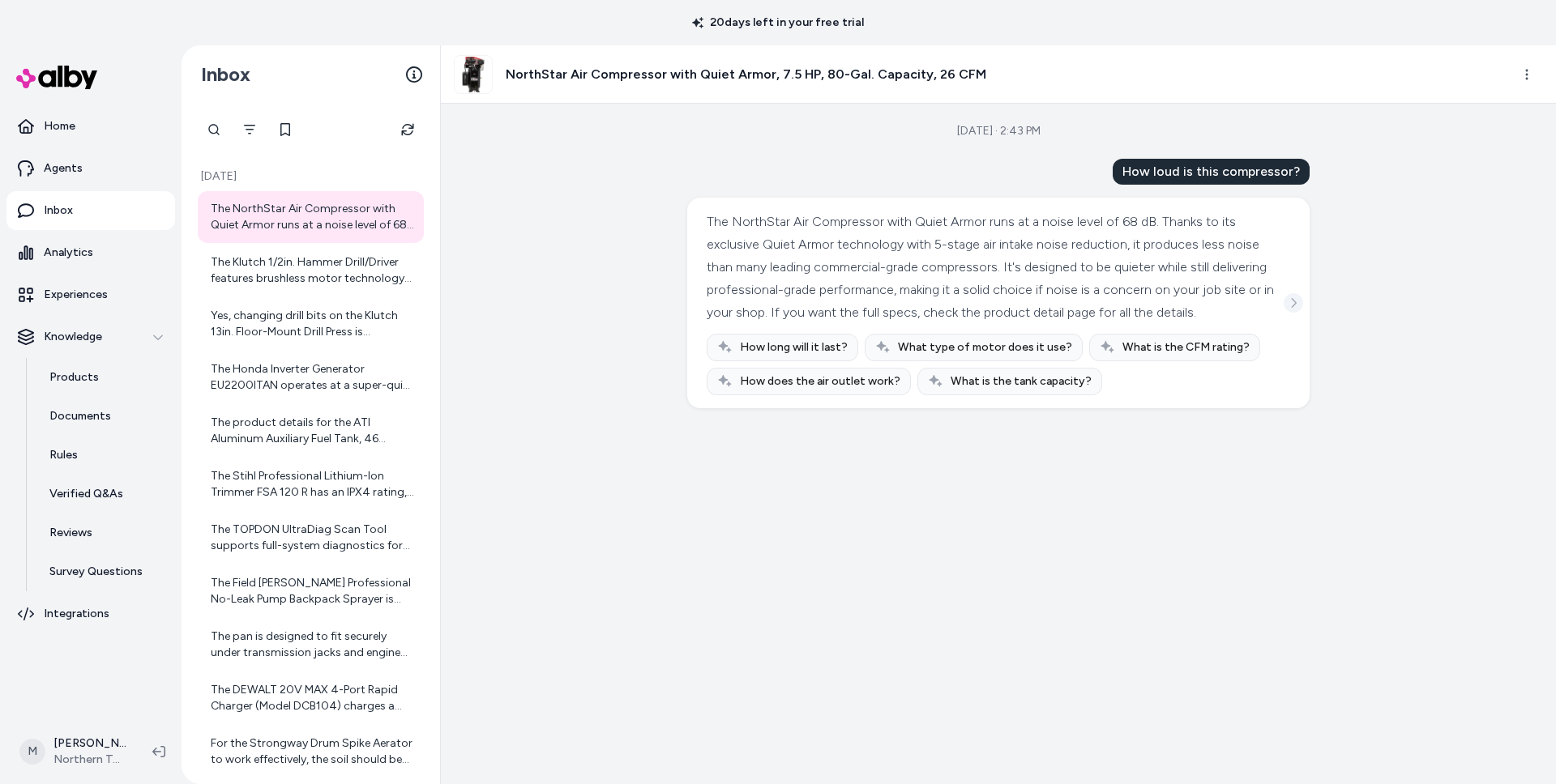
click at [1295, 309] on icon "See more" at bounding box center [1293, 303] width 12 height 12
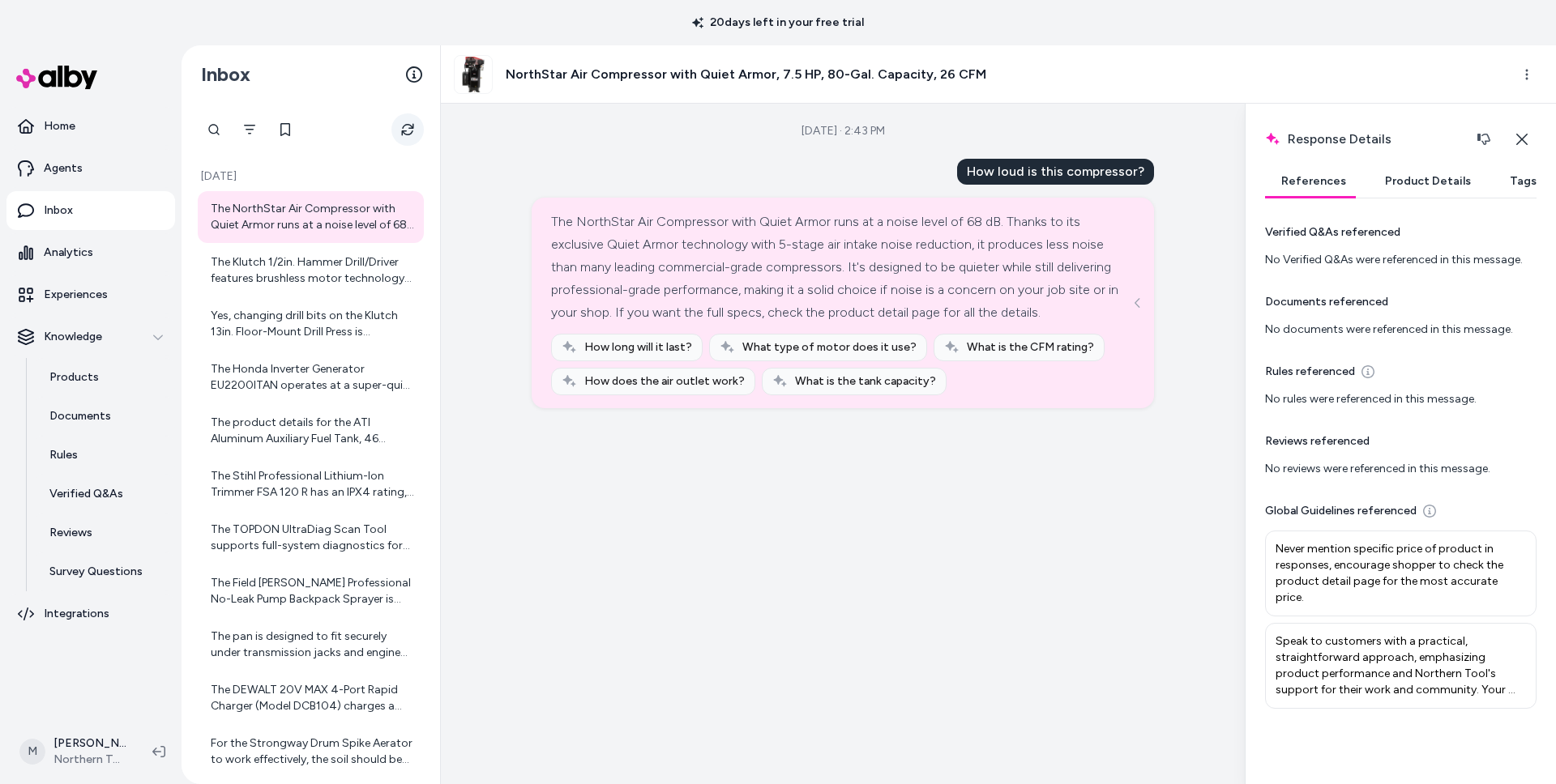
click at [407, 126] on icon "Refresh" at bounding box center [407, 130] width 13 height 13
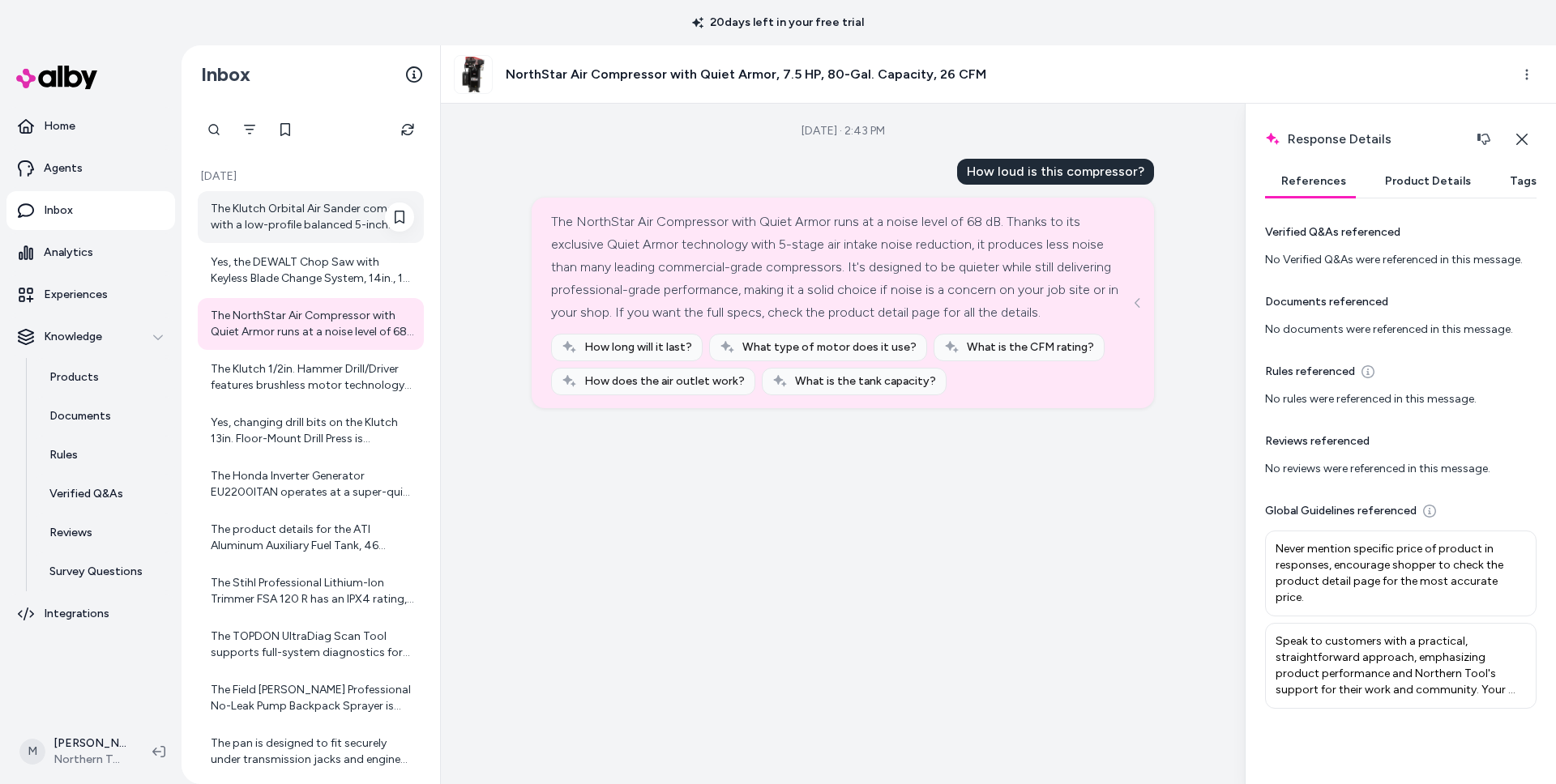
click at [330, 224] on div "The Klutch Orbital Air Sander comes with a low-profile balanced 5-inch sanding …" at bounding box center [312, 217] width 204 height 32
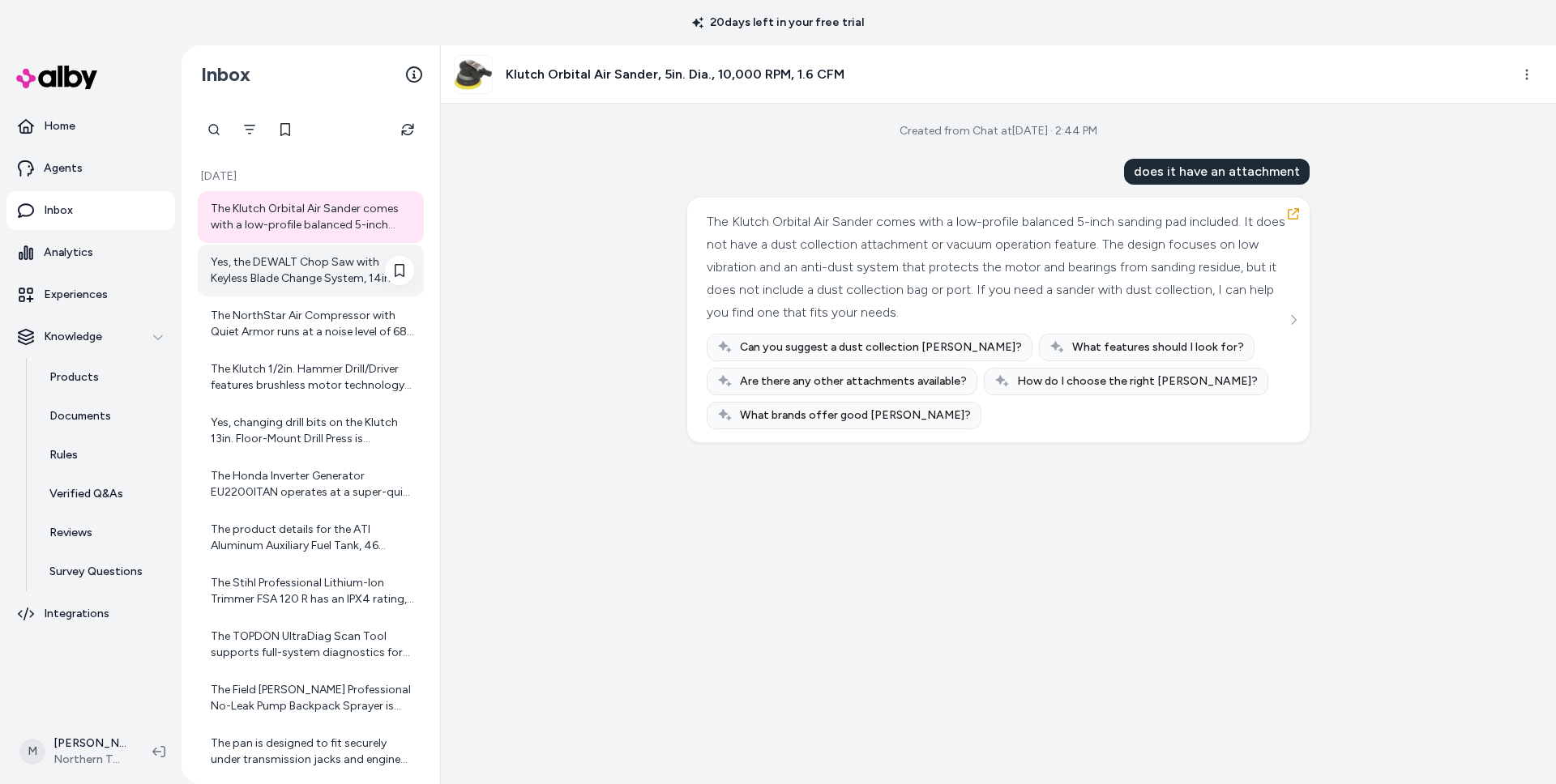
click at [320, 286] on div "Yes, the DEWALT Chop Saw with Keyless Blade Change System, 14in., 15 Amp, Model…" at bounding box center [312, 270] width 204 height 32
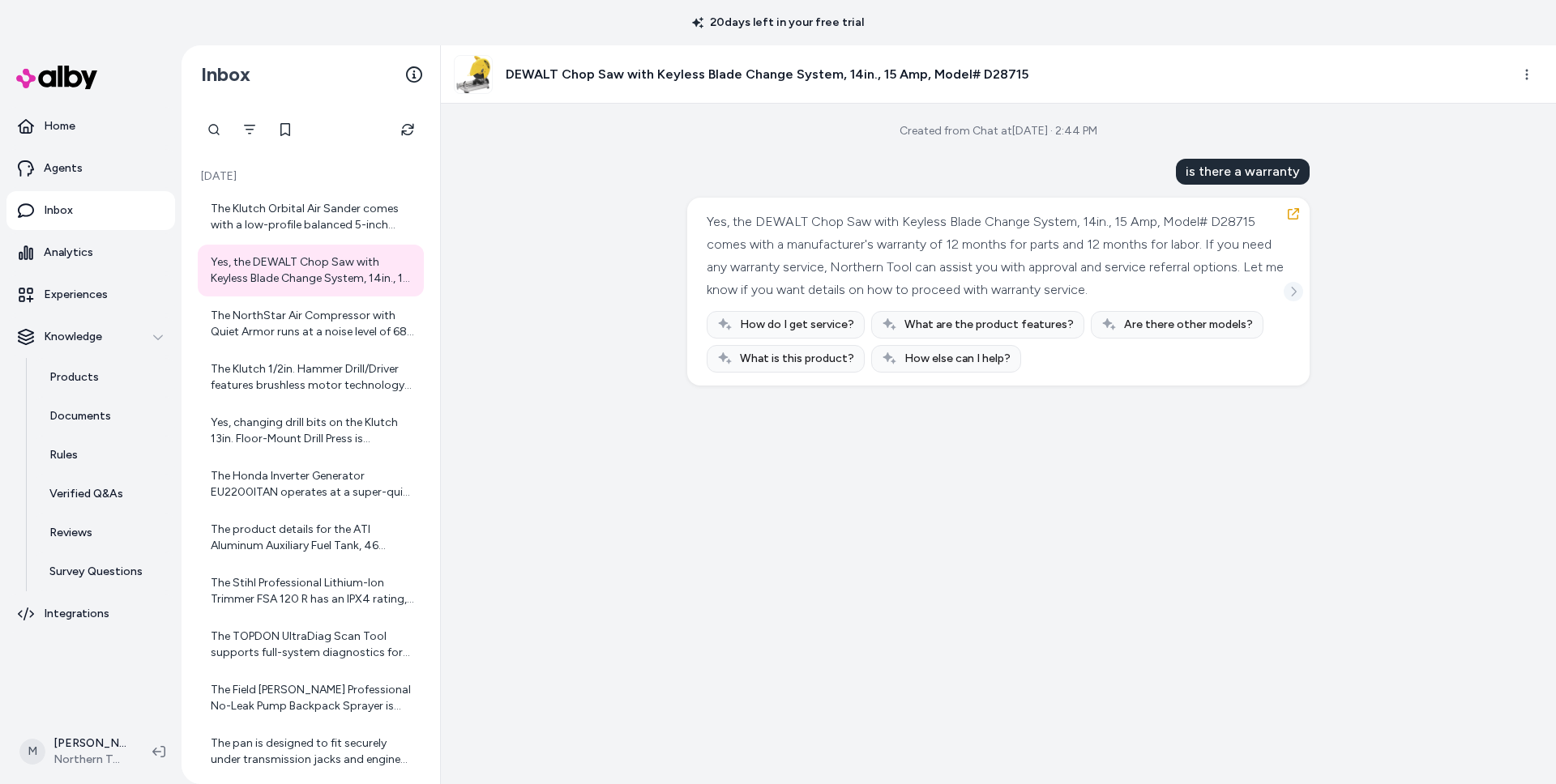
click at [1295, 301] on button "See more" at bounding box center [1293, 291] width 19 height 19
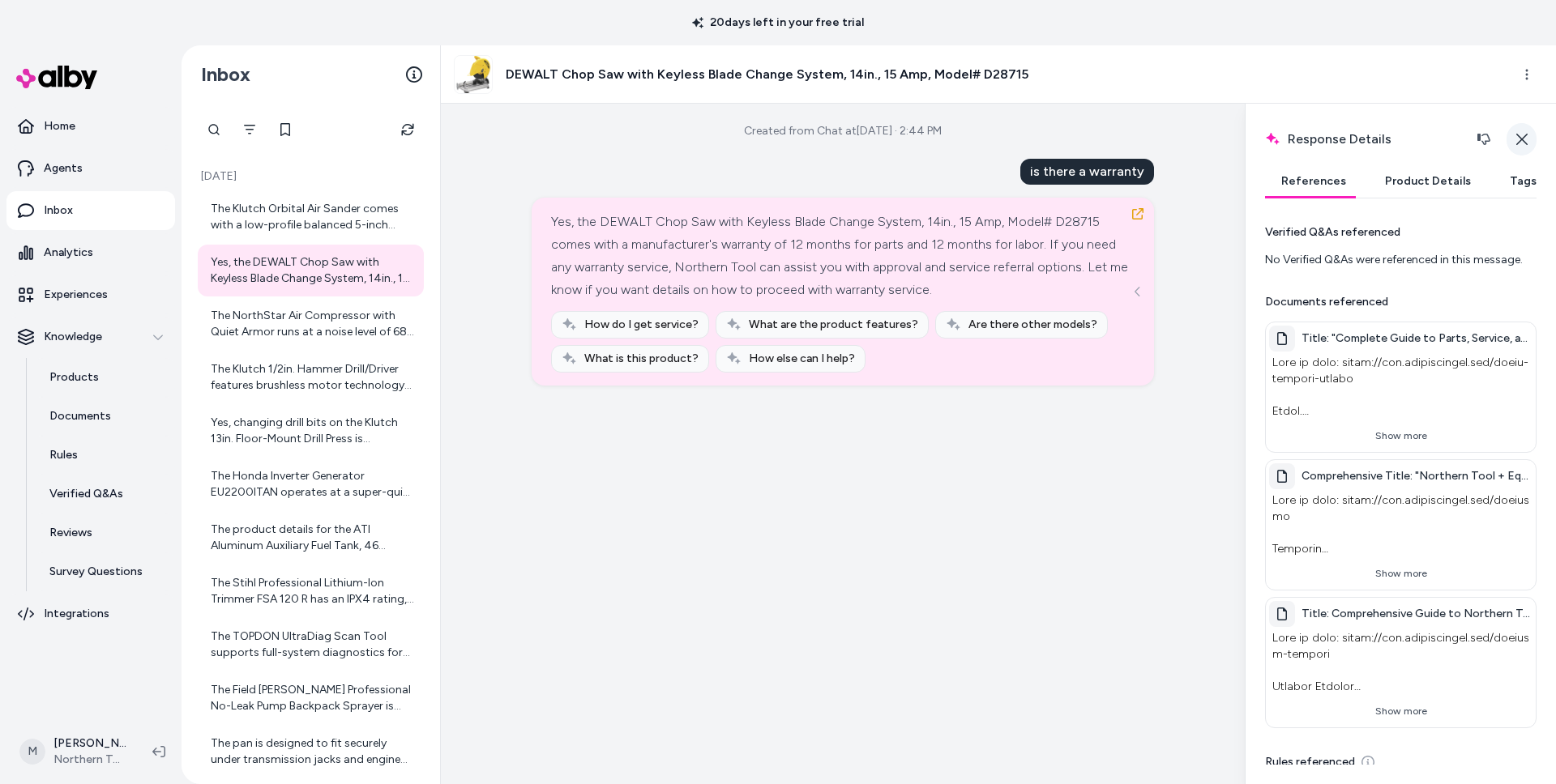
click at [1524, 138] on icon "button" at bounding box center [1522, 139] width 13 height 13
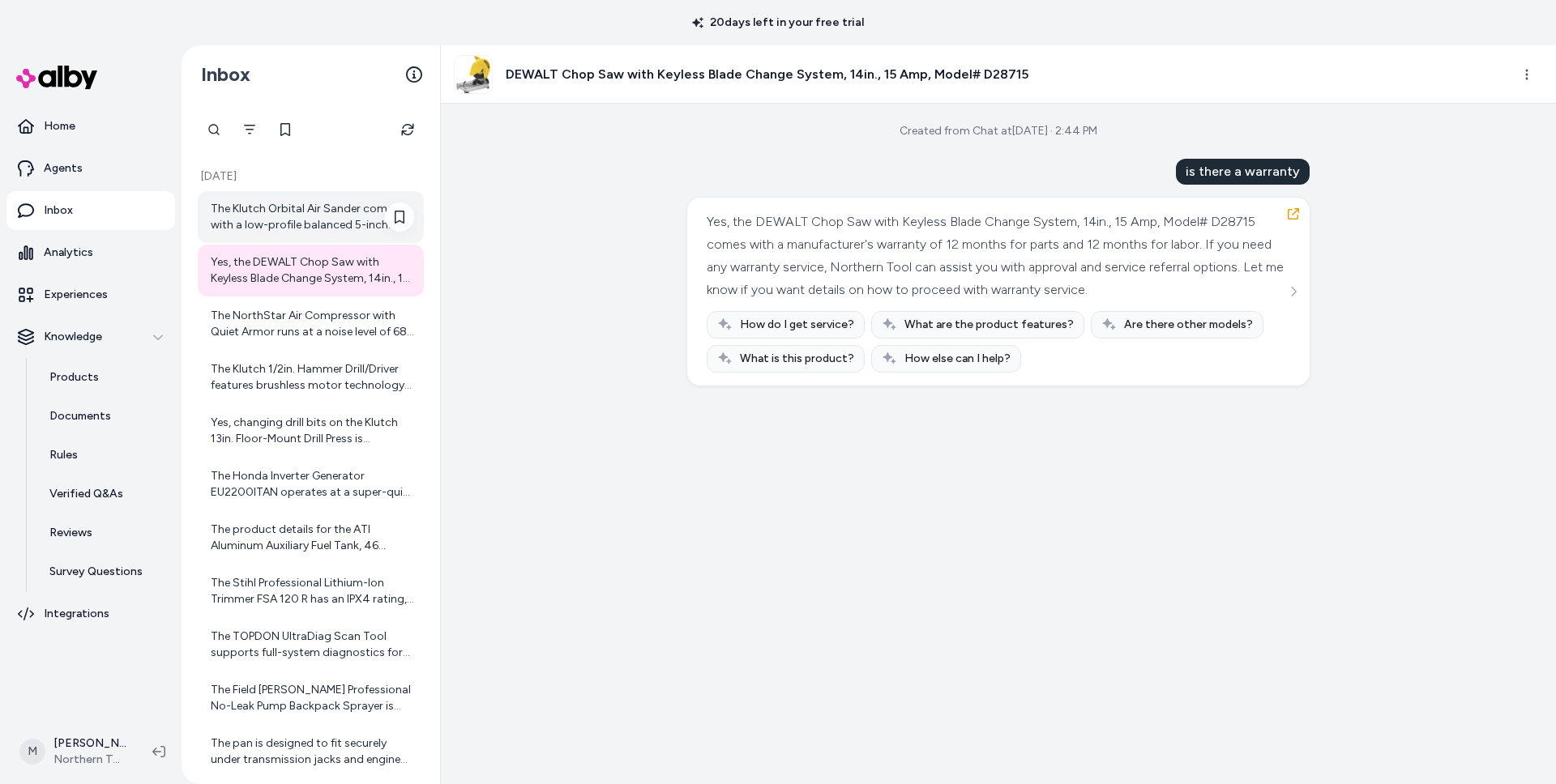
click at [291, 209] on div "The Klutch Orbital Air Sander comes with a low-profile balanced 5-inch sanding …" at bounding box center [312, 217] width 204 height 32
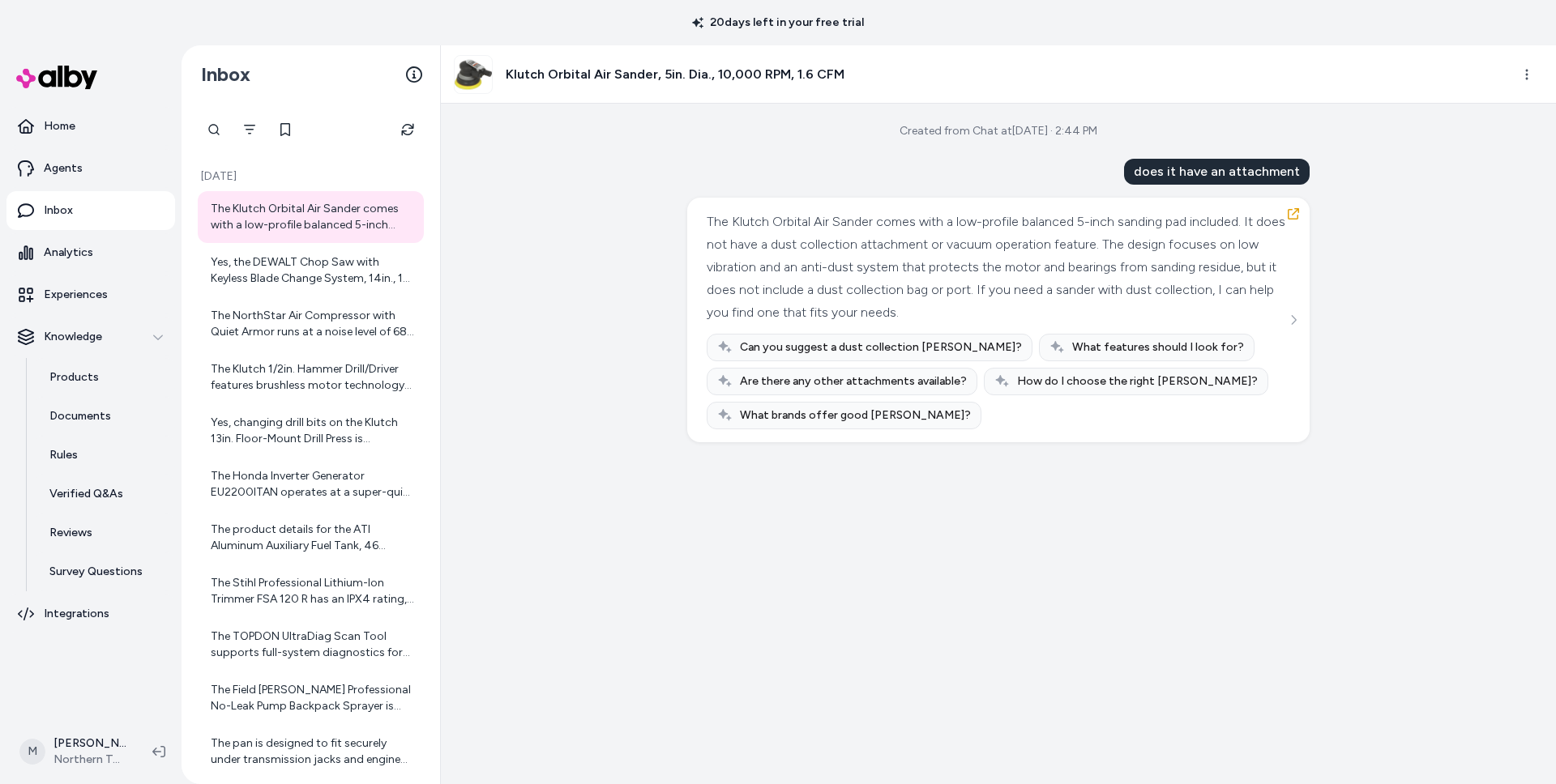
click at [56, 209] on p "Inbox" at bounding box center [58, 211] width 29 height 17
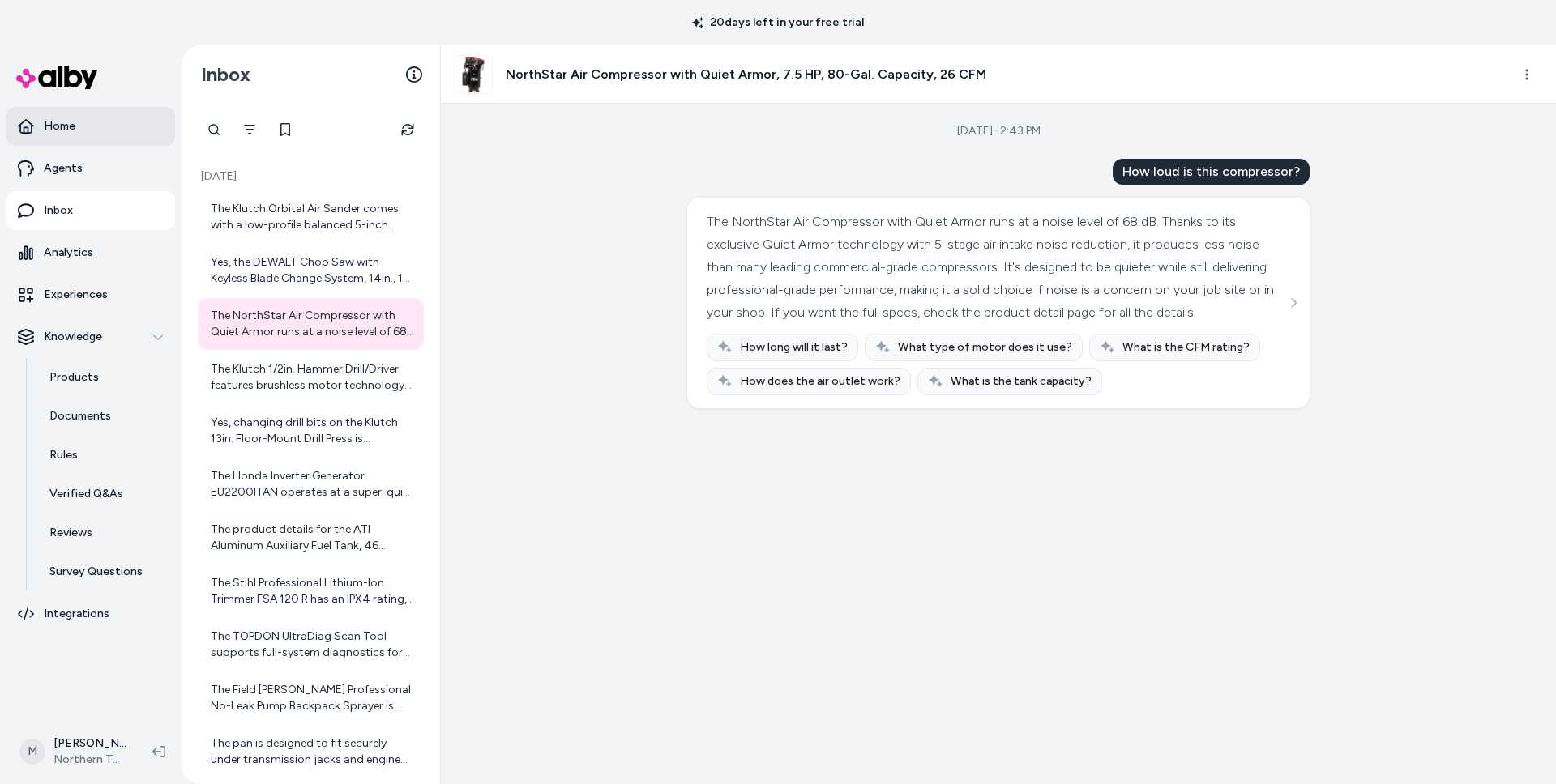
click at [60, 136] on link "Home" at bounding box center [91, 126] width 169 height 39
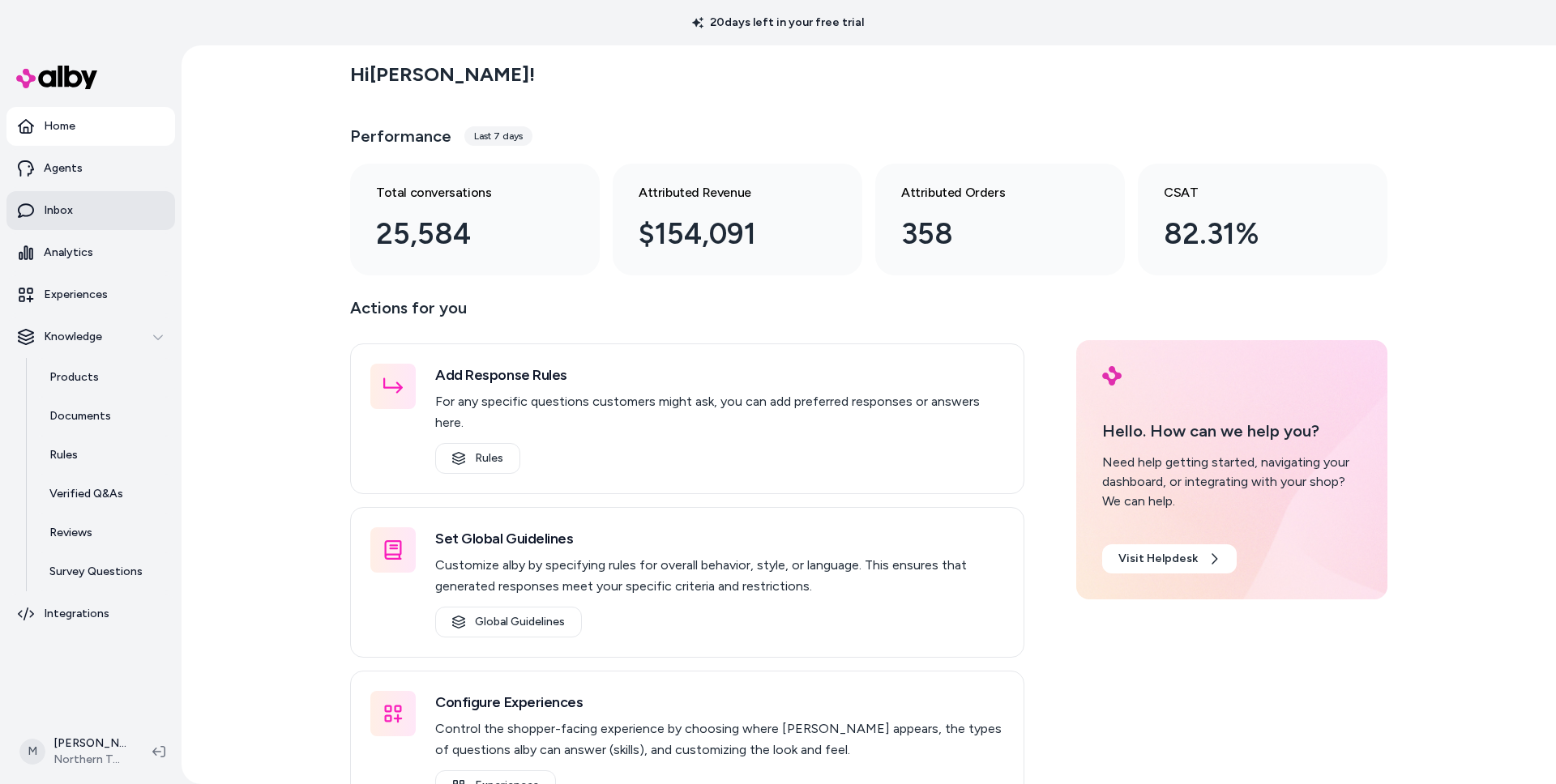
click at [64, 215] on p "Inbox" at bounding box center [58, 211] width 29 height 17
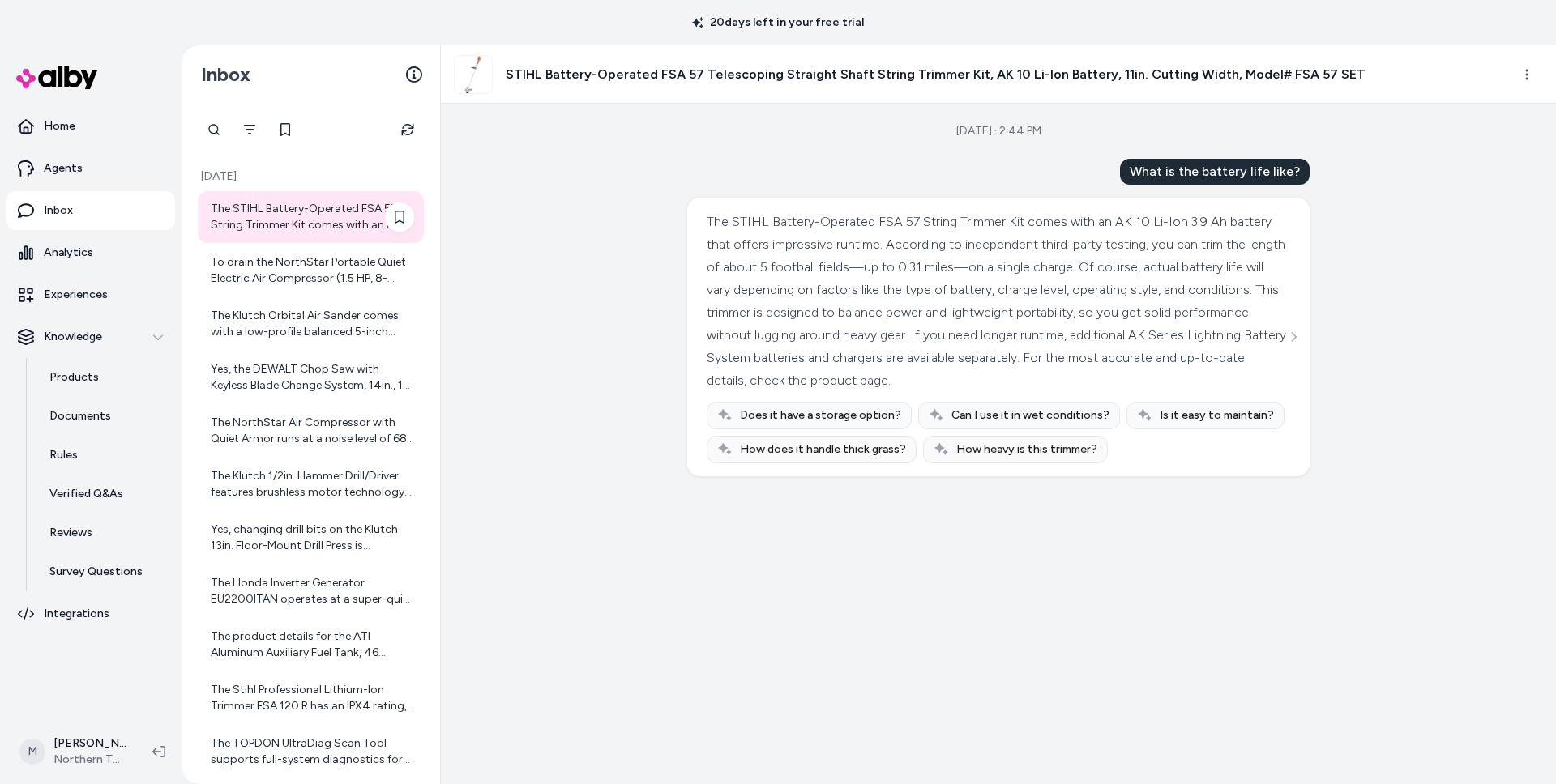
click at [339, 214] on div "The STIHL Battery-Operated FSA 57 String Trimmer Kit comes with an AK 10 Li-Ion…" at bounding box center [312, 217] width 204 height 32
click at [407, 128] on icon "Refresh" at bounding box center [407, 130] width 13 height 13
click at [415, 131] on button "Refresh" at bounding box center [407, 129] width 32 height 32
click at [313, 224] on div "Yes, you can return the DEWALT Chop Saw within 60 days of receipt for a refund …" at bounding box center [312, 217] width 204 height 32
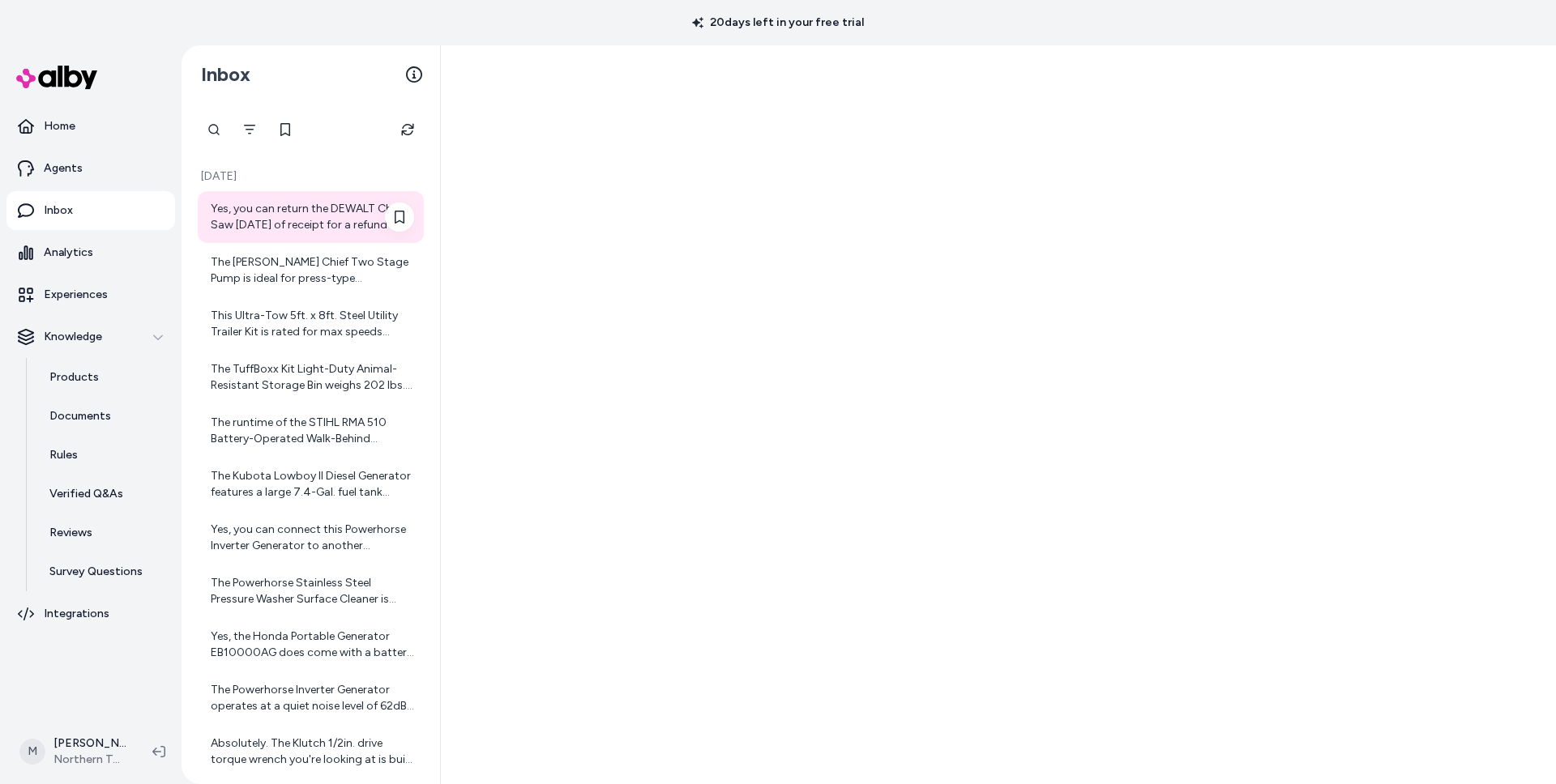
click at [306, 220] on div "Yes, you can return the DEWALT Chop Saw [DATE] of receipt for a refund or excha…" at bounding box center [312, 217] width 204 height 32
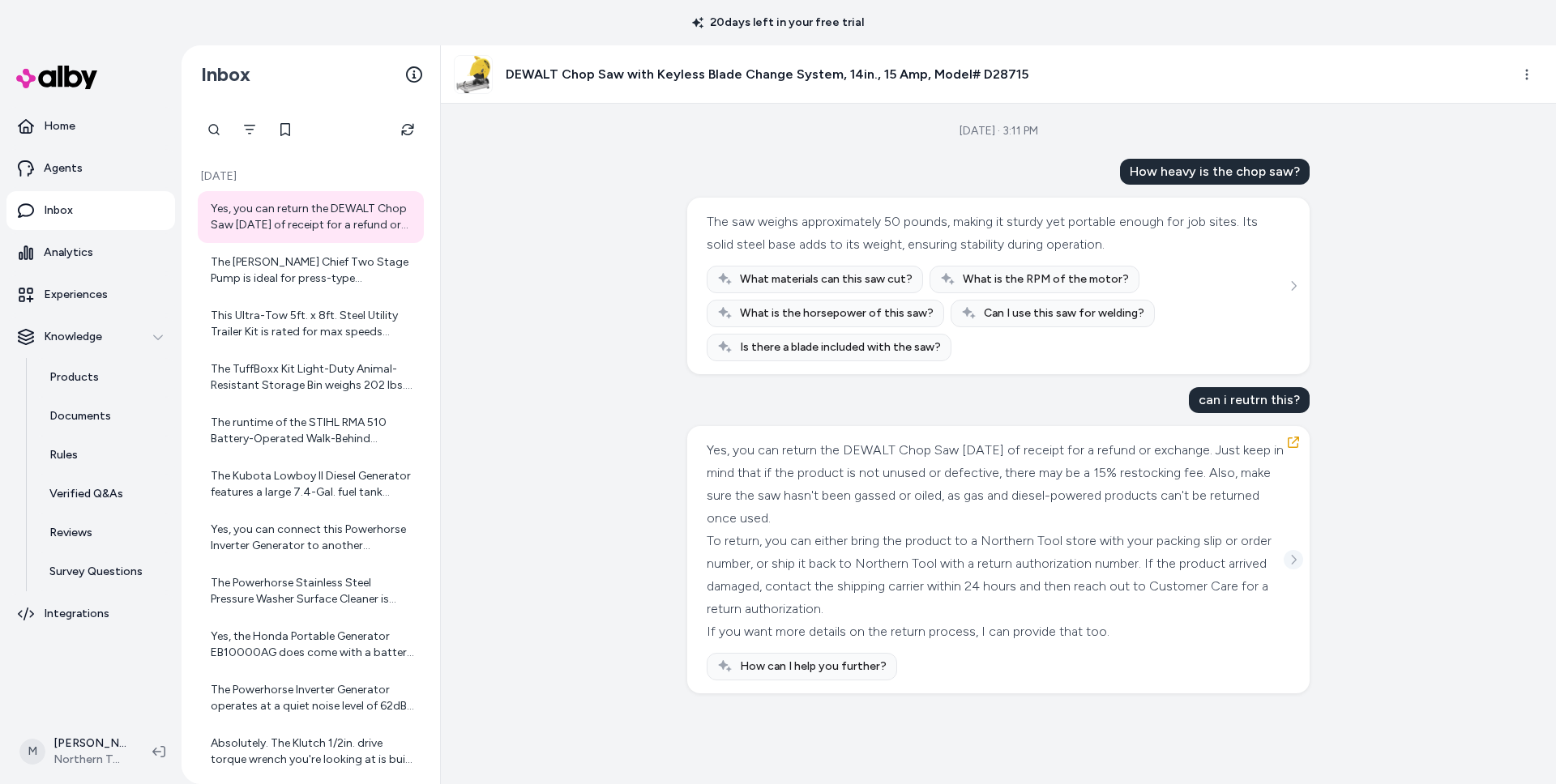
click at [1293, 562] on icon "See more" at bounding box center [1293, 560] width 12 height 12
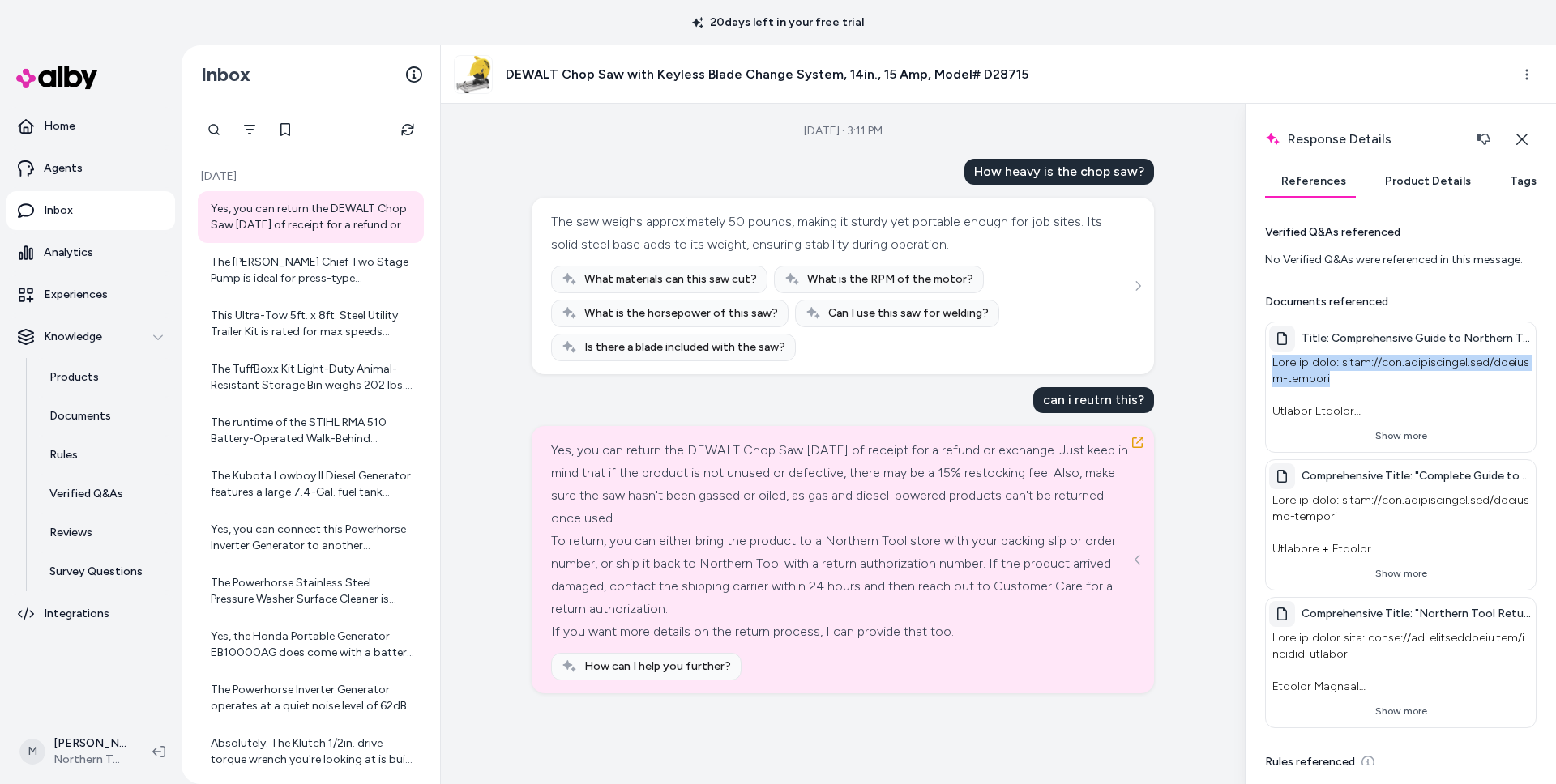
drag, startPoint x: 1340, startPoint y: 380, endPoint x: 1347, endPoint y: 355, distance: 26.0
click at [1347, 355] on p at bounding box center [1400, 387] width 263 height 71
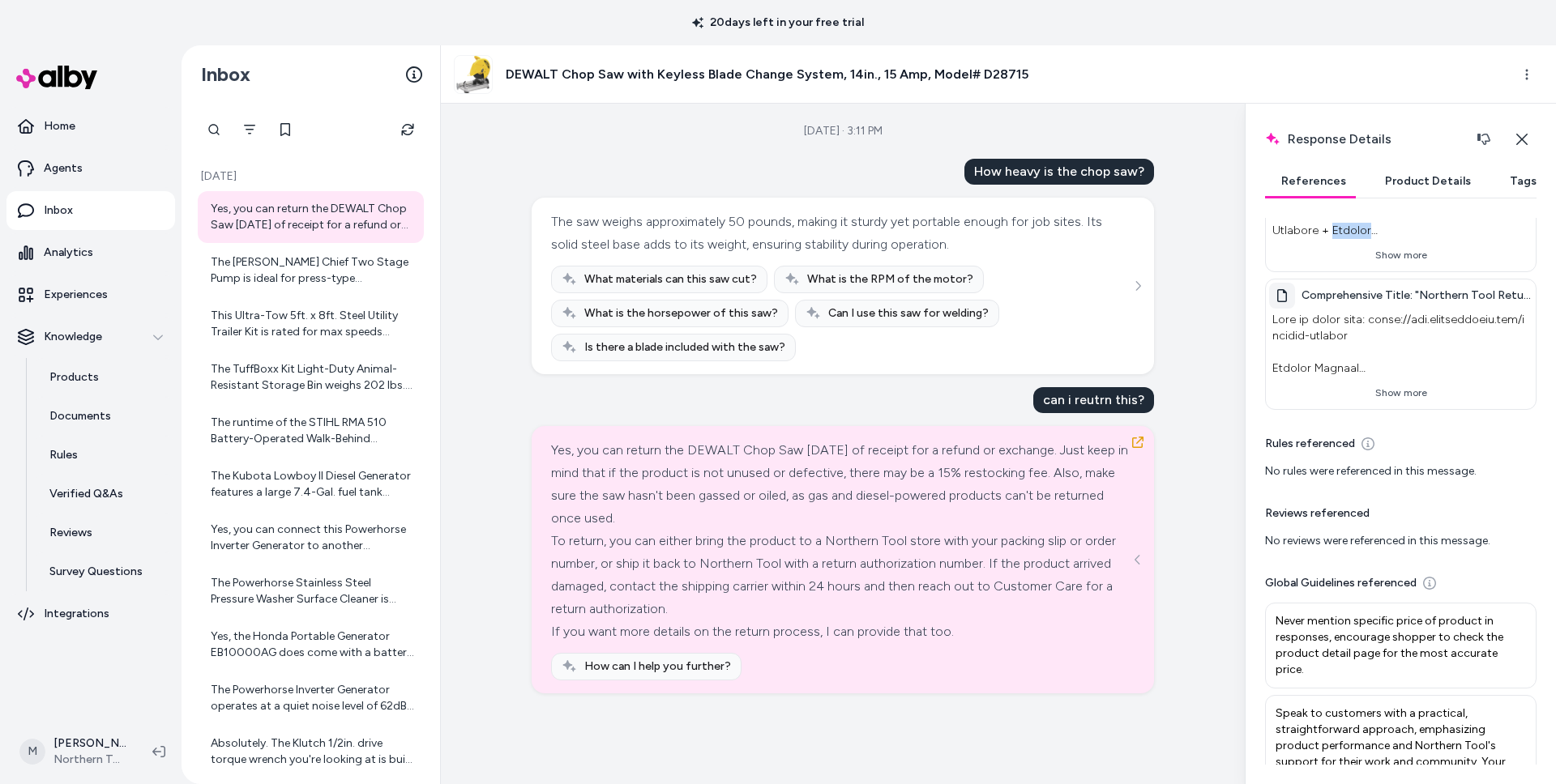
scroll to position [317, 0]
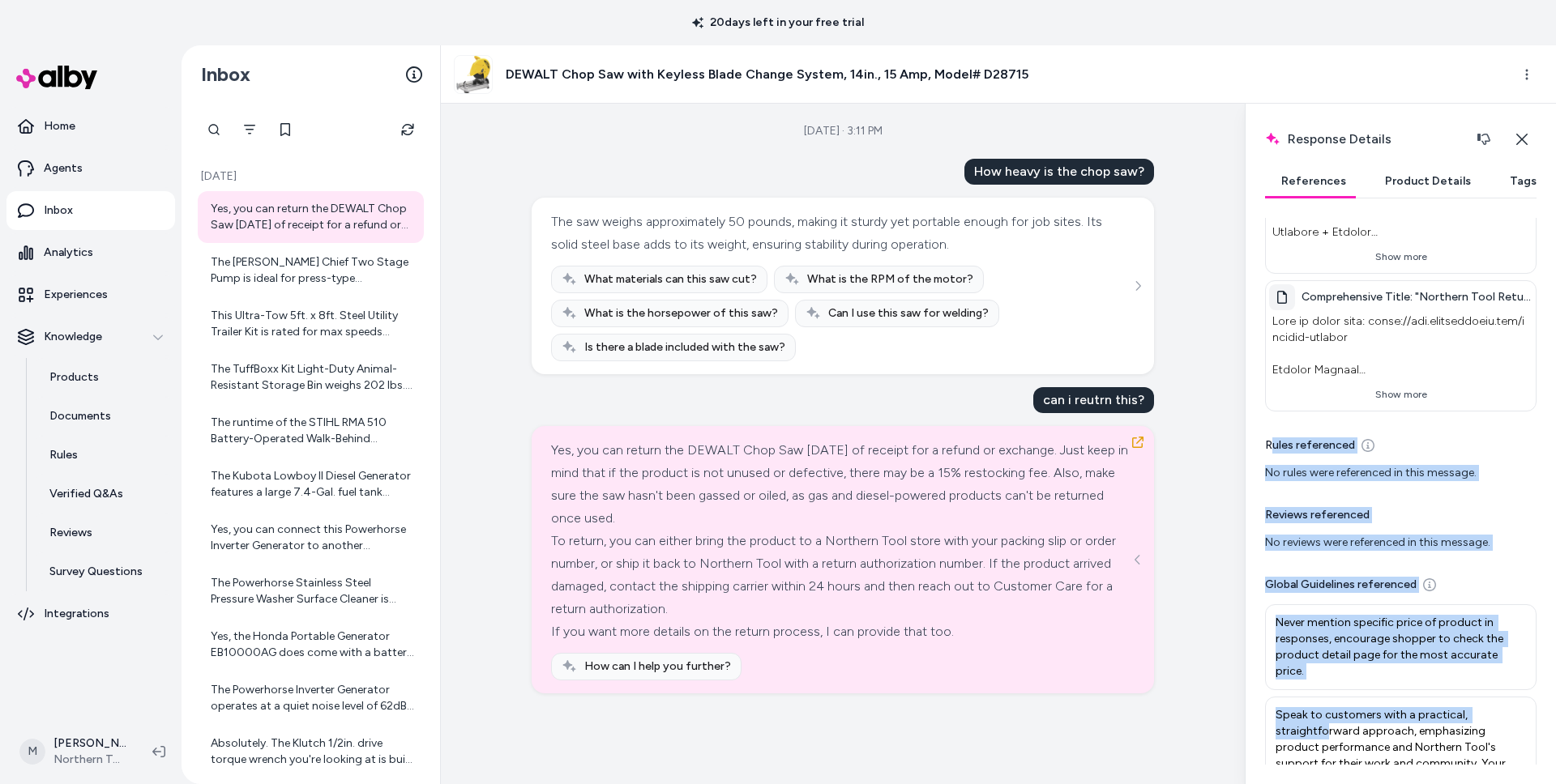
drag, startPoint x: 1274, startPoint y: 449, endPoint x: 1326, endPoint y: 713, distance: 269.1
click at [1326, 455] on div "Verified Q&As referenced No Verified Q&As were referenced in this message. Docu…" at bounding box center [1400, 180] width 272 height 546
click at [1285, 569] on div "Verified Q&As referenced No Verified Q&As were referenced in this message. Docu…" at bounding box center [1400, 491] width 272 height 546
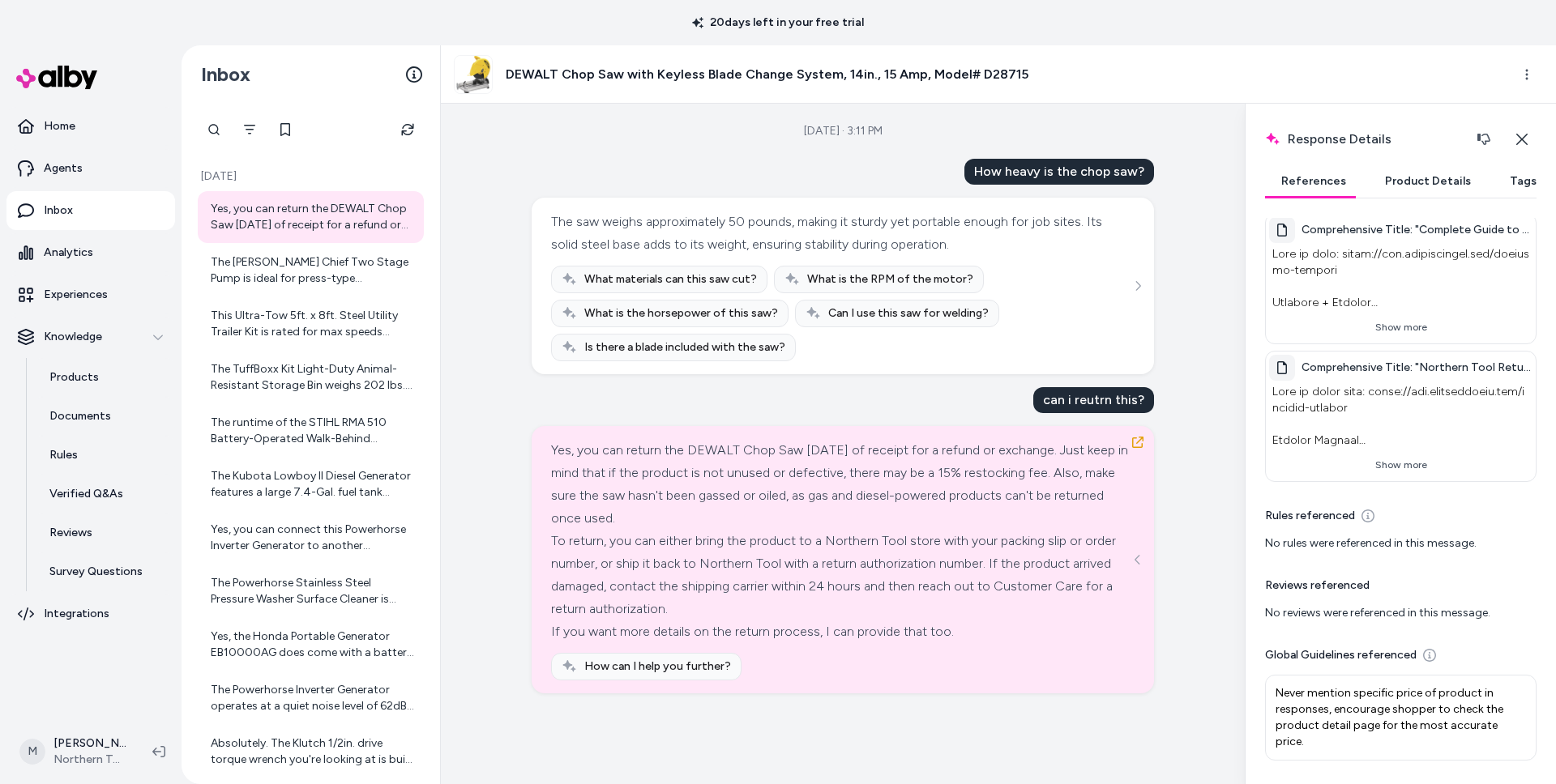
scroll to position [0, 0]
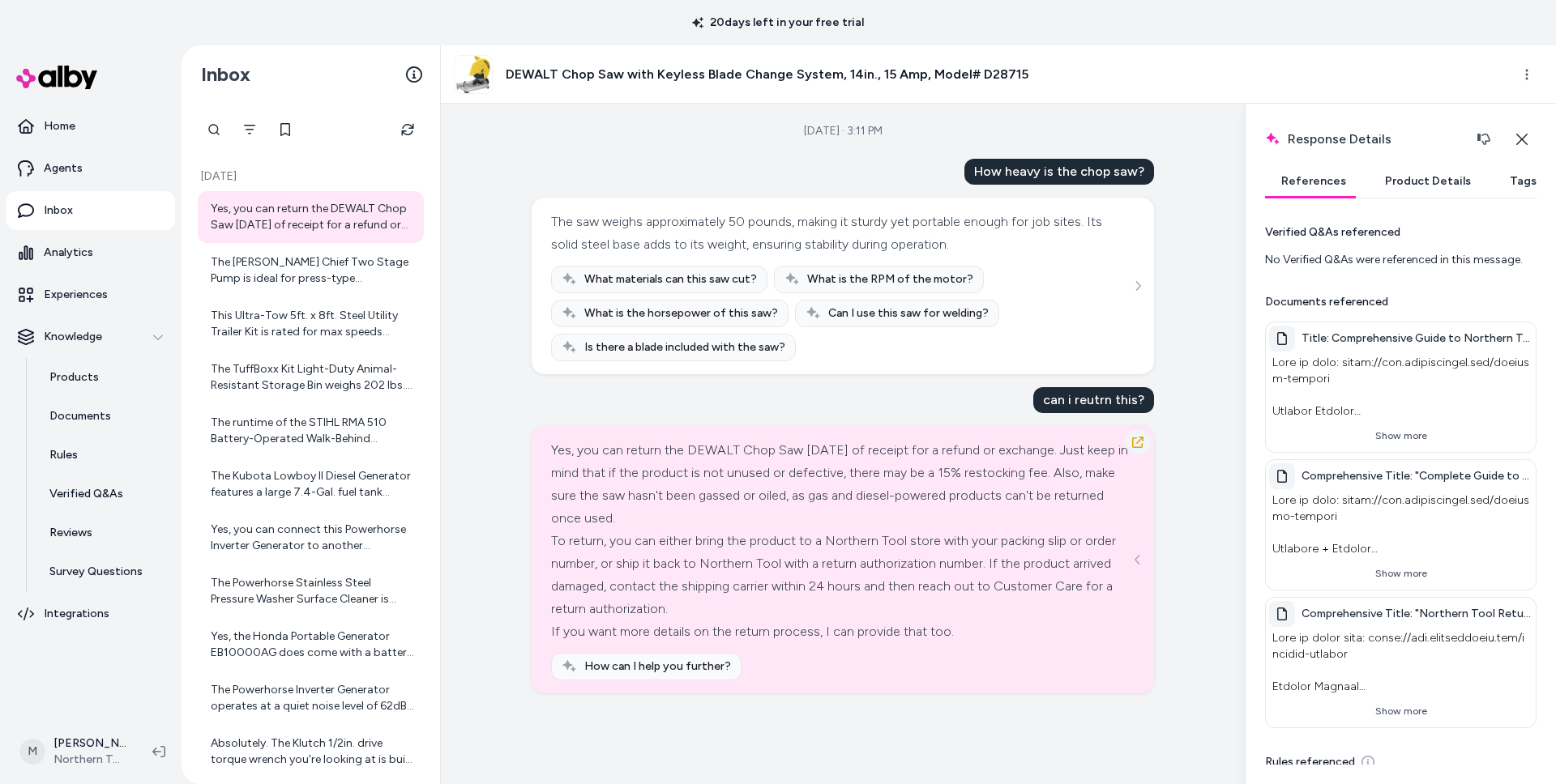
click at [1135, 437] on icon "button" at bounding box center [1138, 442] width 12 height 12
click at [1512, 185] on button "Tags" at bounding box center [1522, 181] width 59 height 32
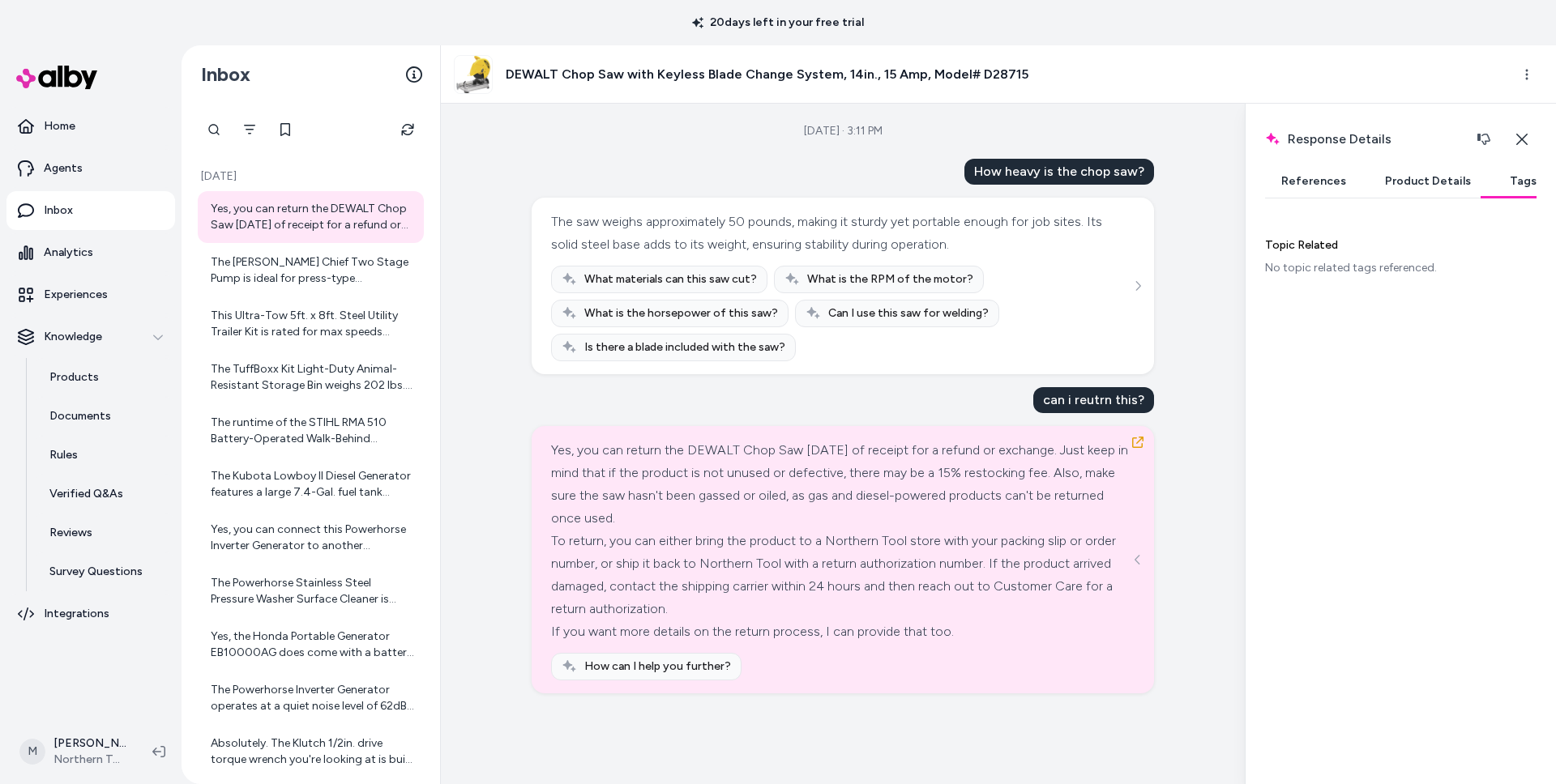
click at [486, 471] on div "Aug 20, 2025 · 3:11 PM How heavy is the chop saw? The saw weighs approximately …" at bounding box center [842, 444] width 804 height 681
click at [79, 258] on p "Analytics" at bounding box center [69, 253] width 50 height 17
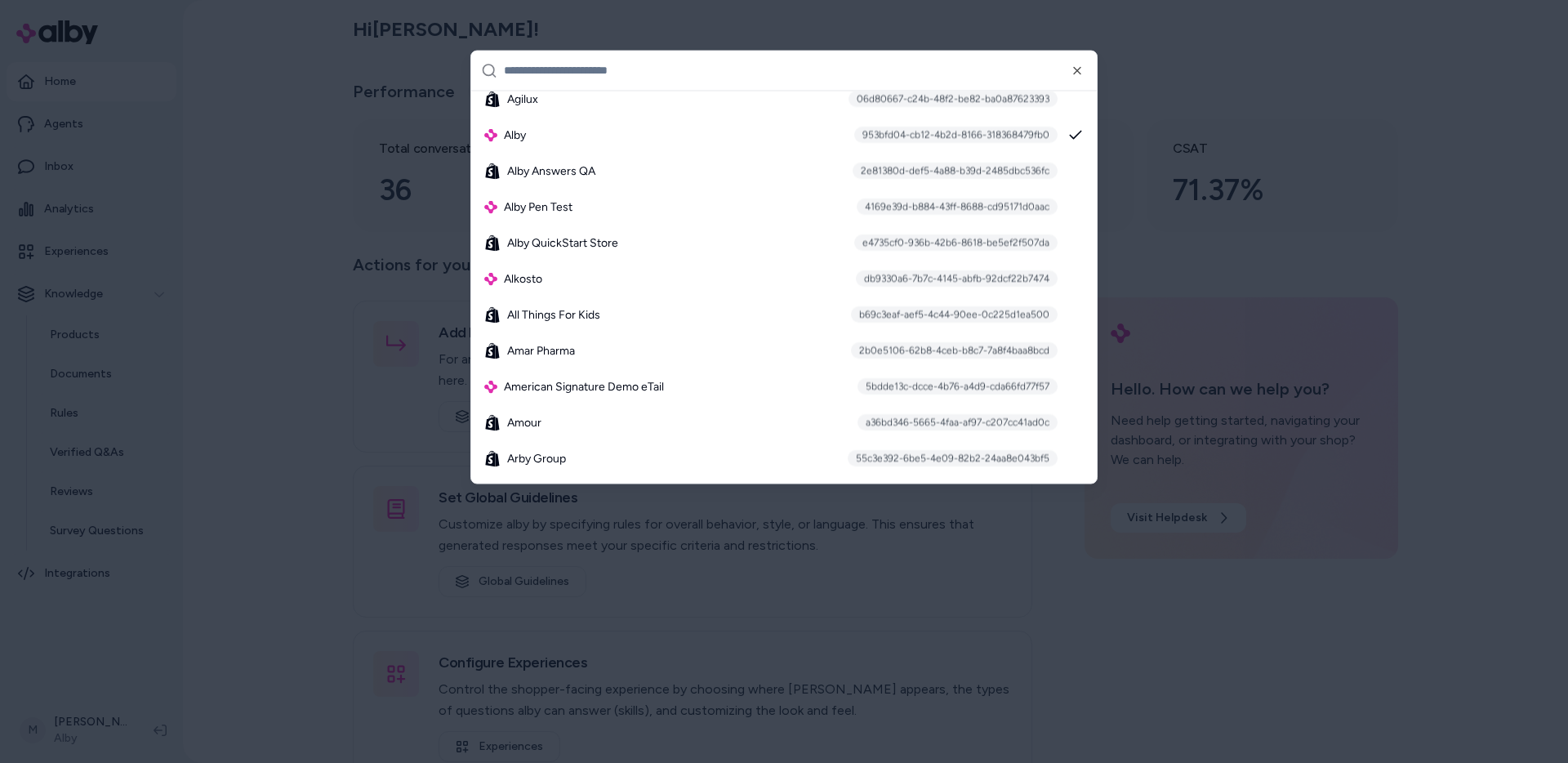
scroll to position [864, 0]
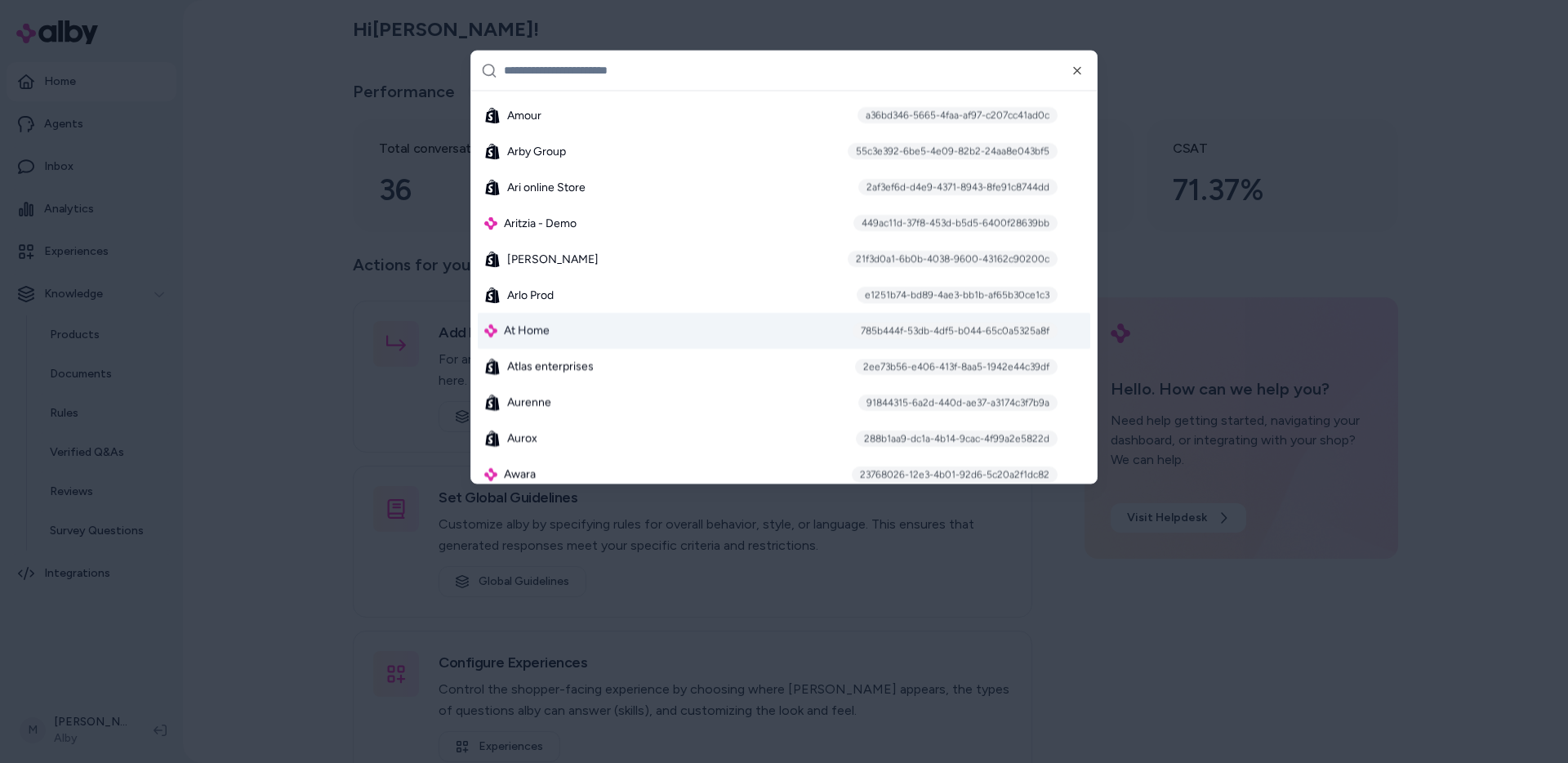
click at [295, 312] on div at bounding box center [784, 382] width 1568 height 763
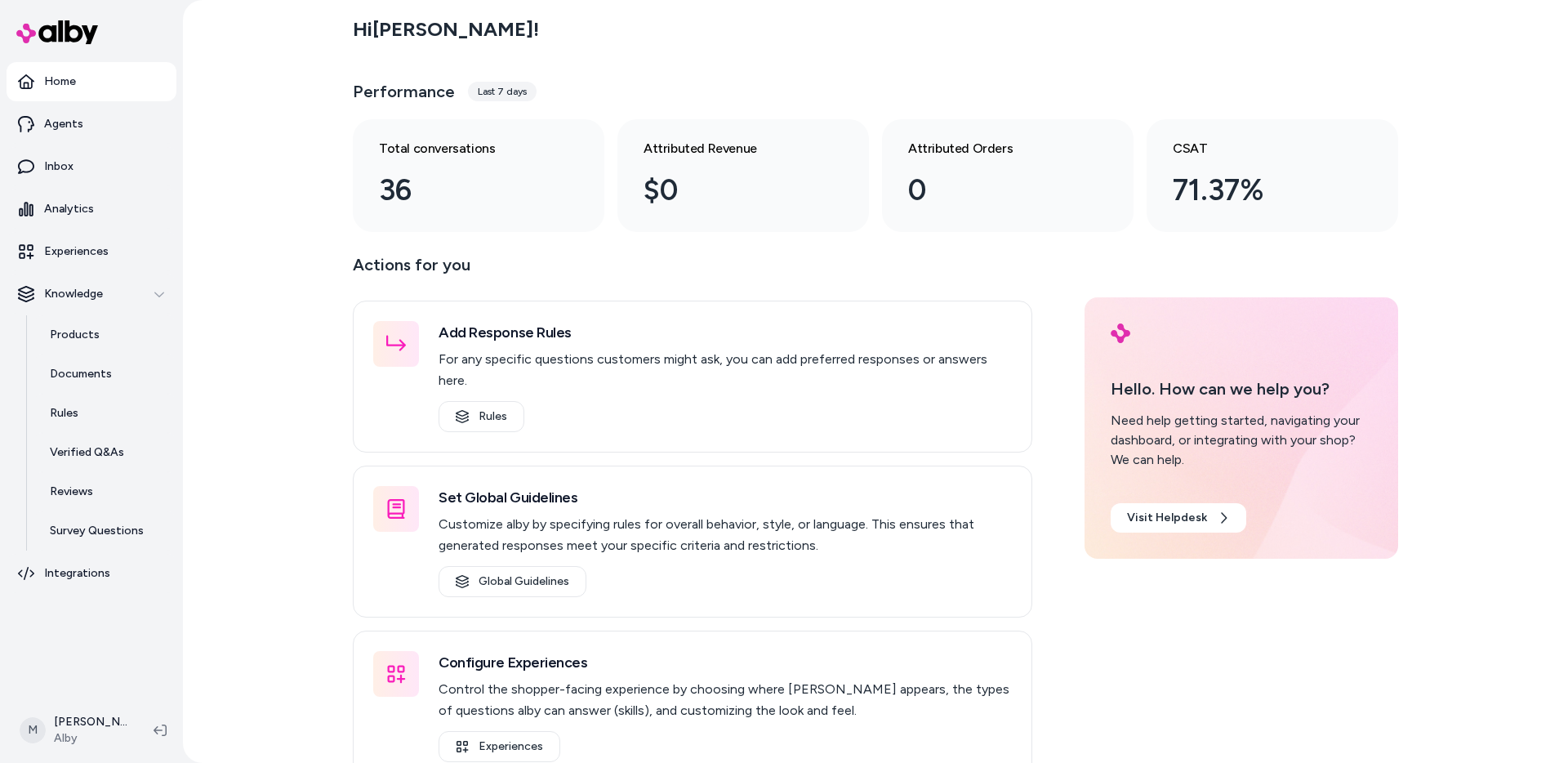
click at [286, 401] on div "Hi [PERSON_NAME] ! Performance Last 7 days Total conversations 36 Attributed Re…" at bounding box center [875, 382] width 1385 height 763
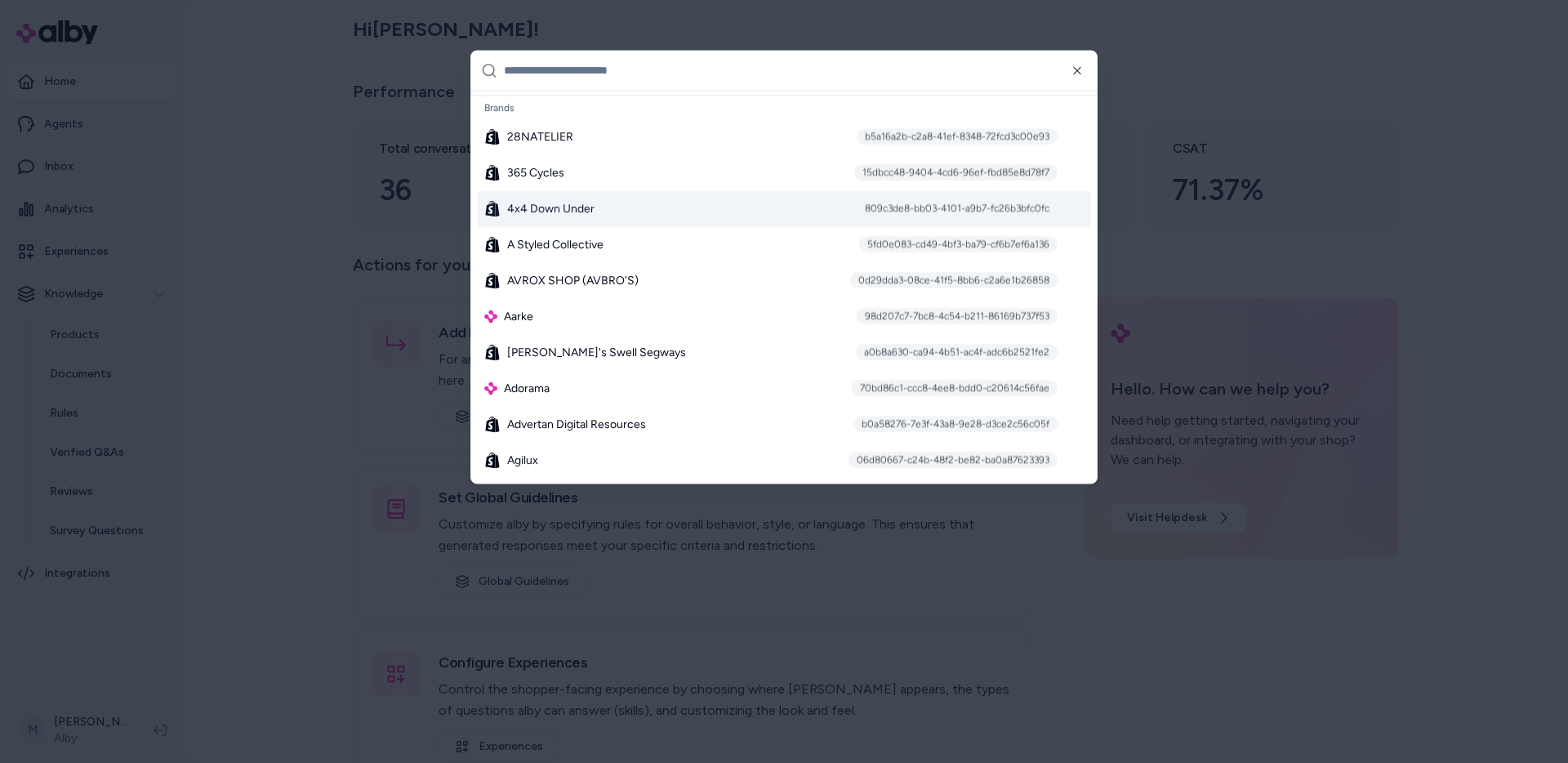
scroll to position [198, 0]
type input "*"
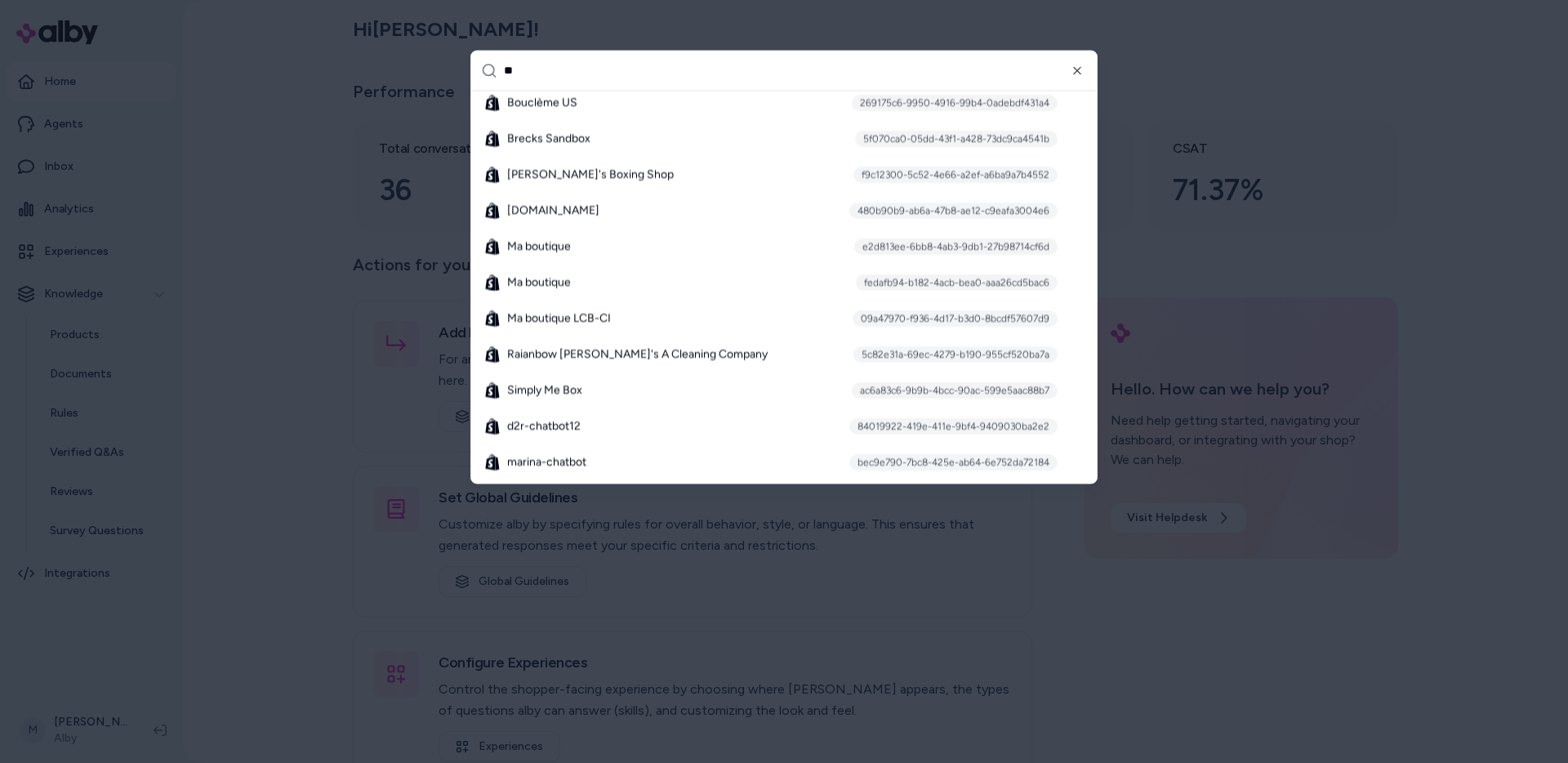
scroll to position [68, 0]
type input "**"
click at [571, 100] on span "Bouclème US" at bounding box center [542, 103] width 70 height 17
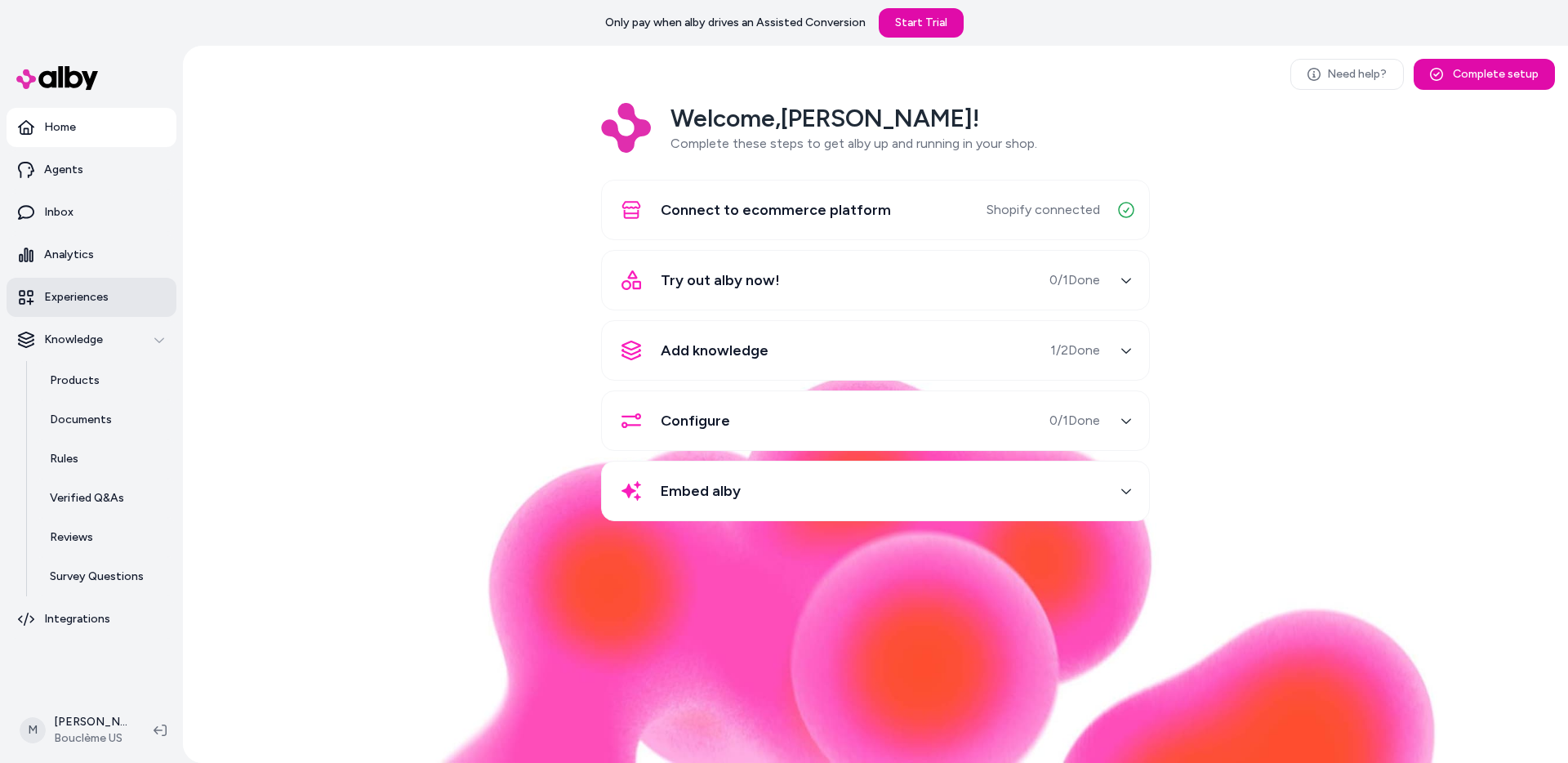
click at [83, 310] on link "Experiences" at bounding box center [92, 297] width 170 height 39
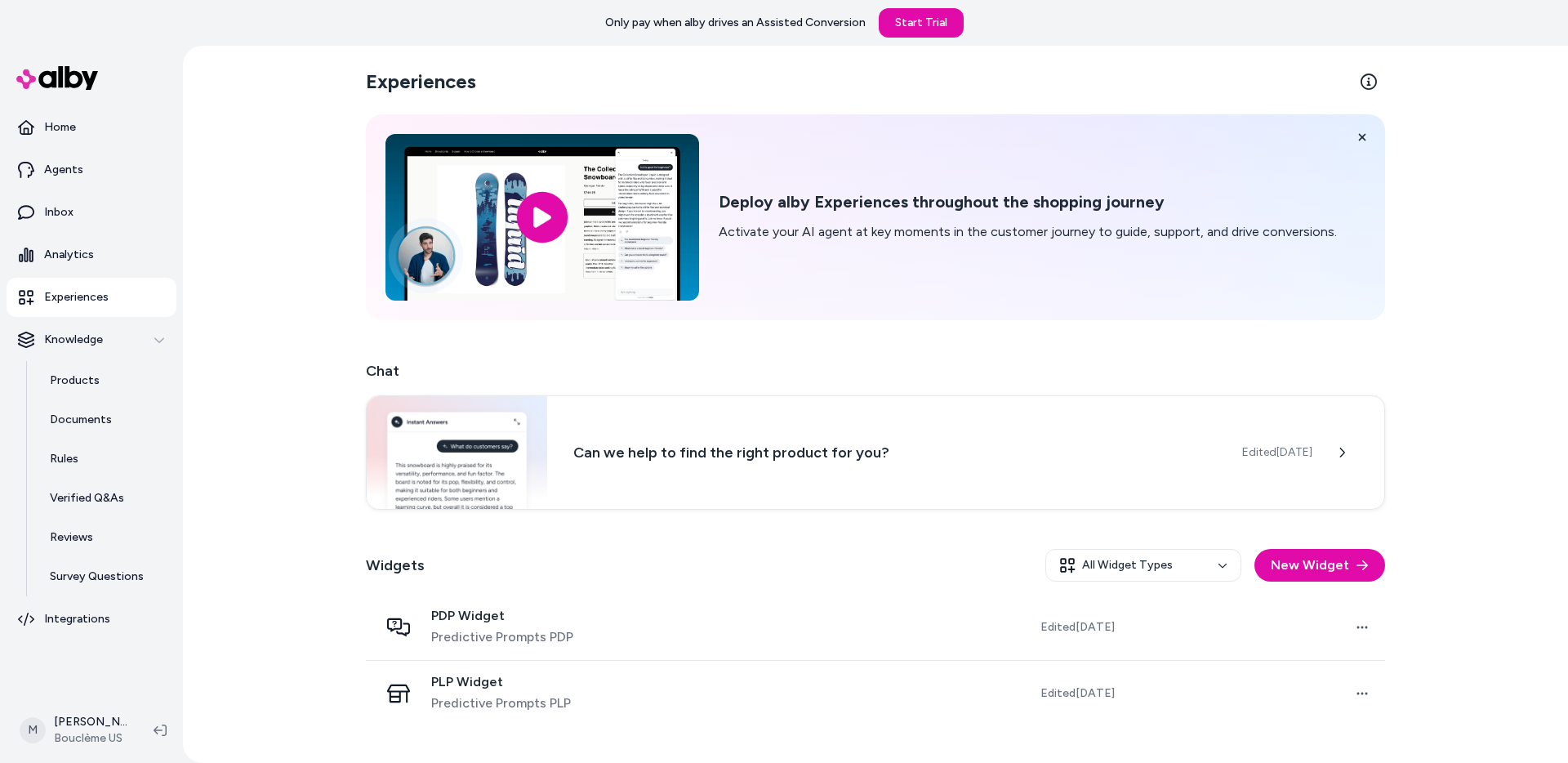
click at [283, 316] on div "Experiences Deploy alby Experiences throughout the shopping journey Activate yo…" at bounding box center [875, 404] width 1385 height 717
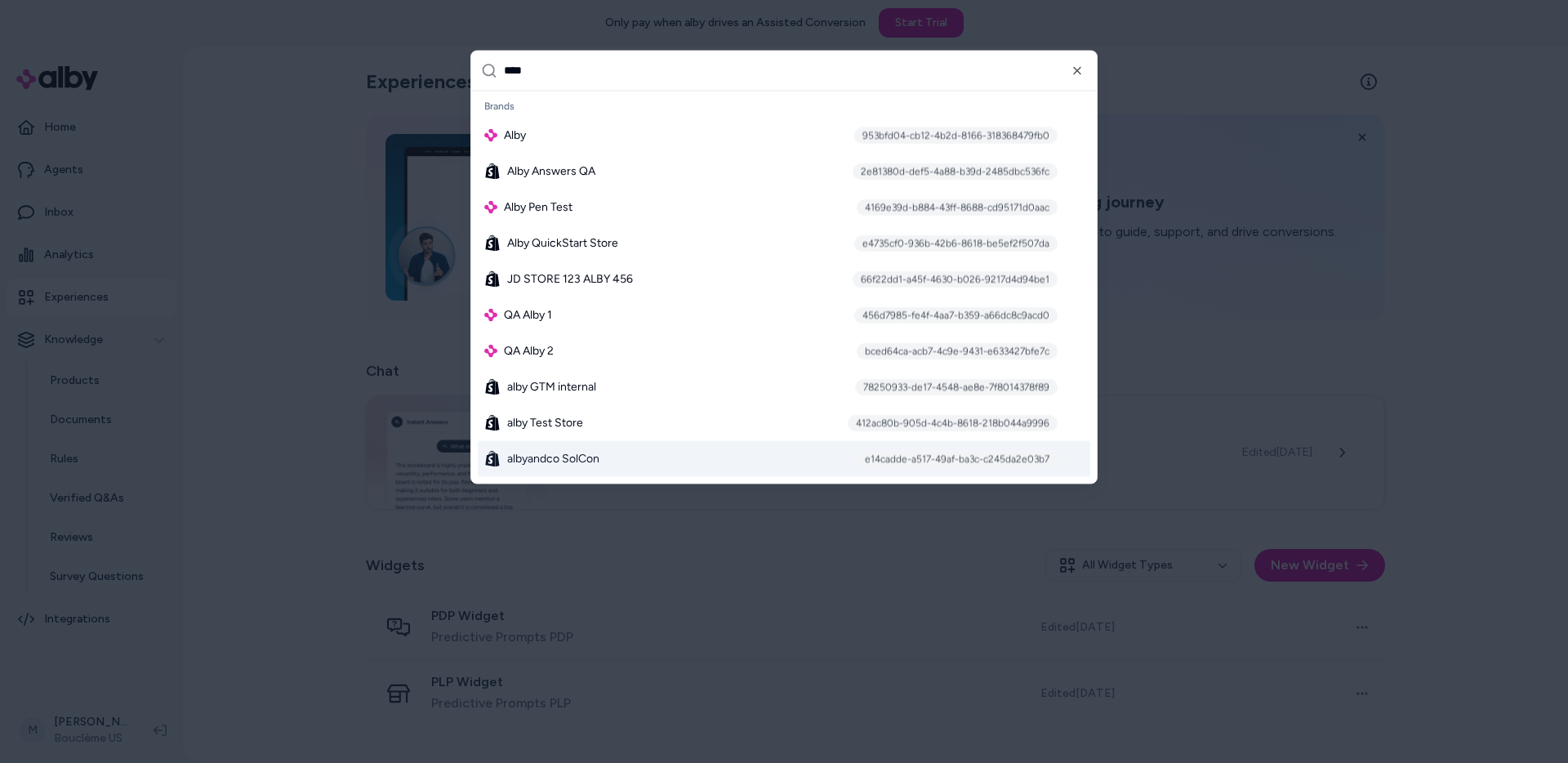
type input "****"
click at [625, 464] on div "albyandco SolCon e14cadde-a517-49af-ba3c-c245da2e03b7" at bounding box center [784, 457] width 613 height 36
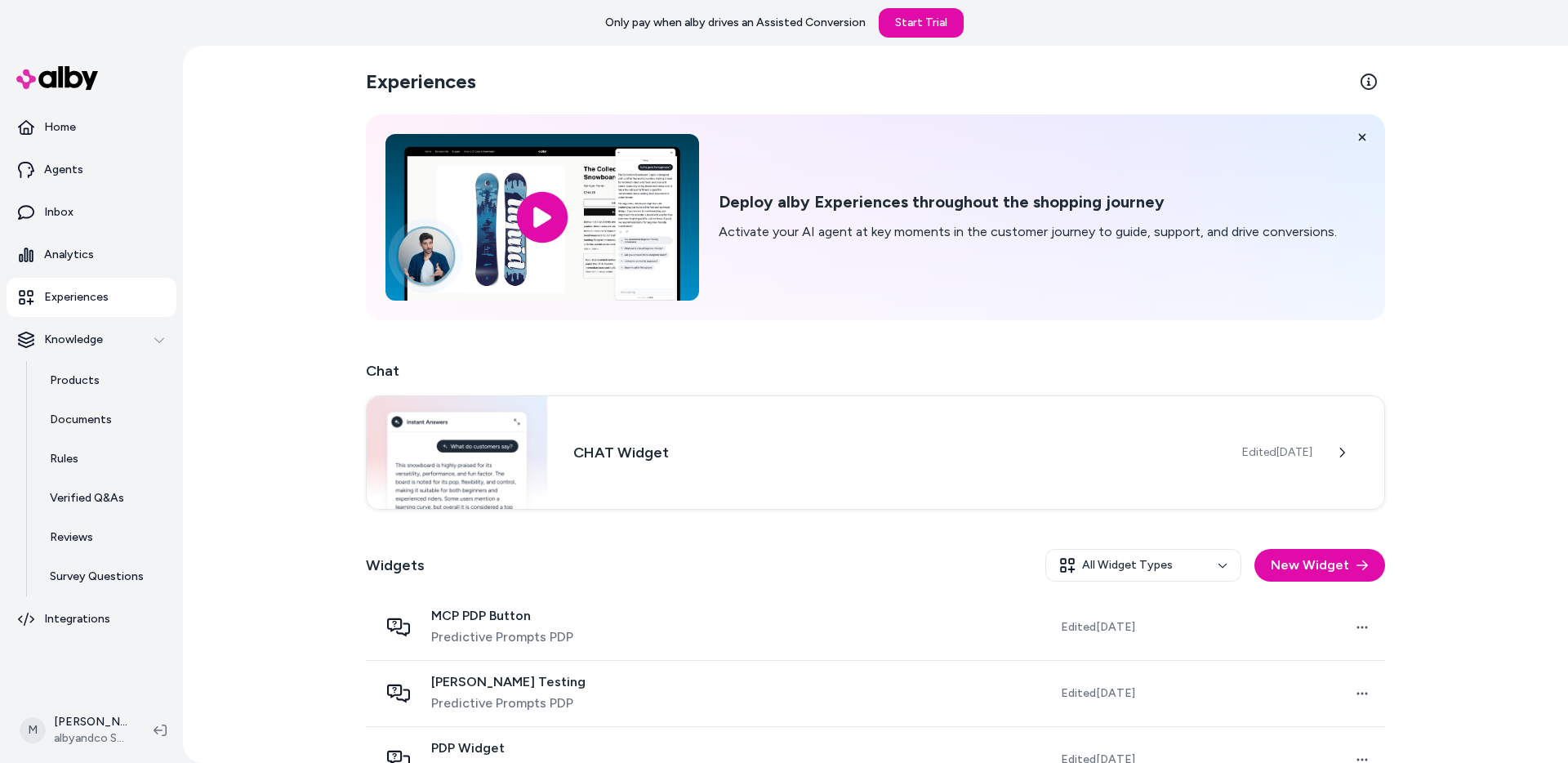
click at [72, 285] on link "Experiences" at bounding box center [92, 297] width 170 height 39
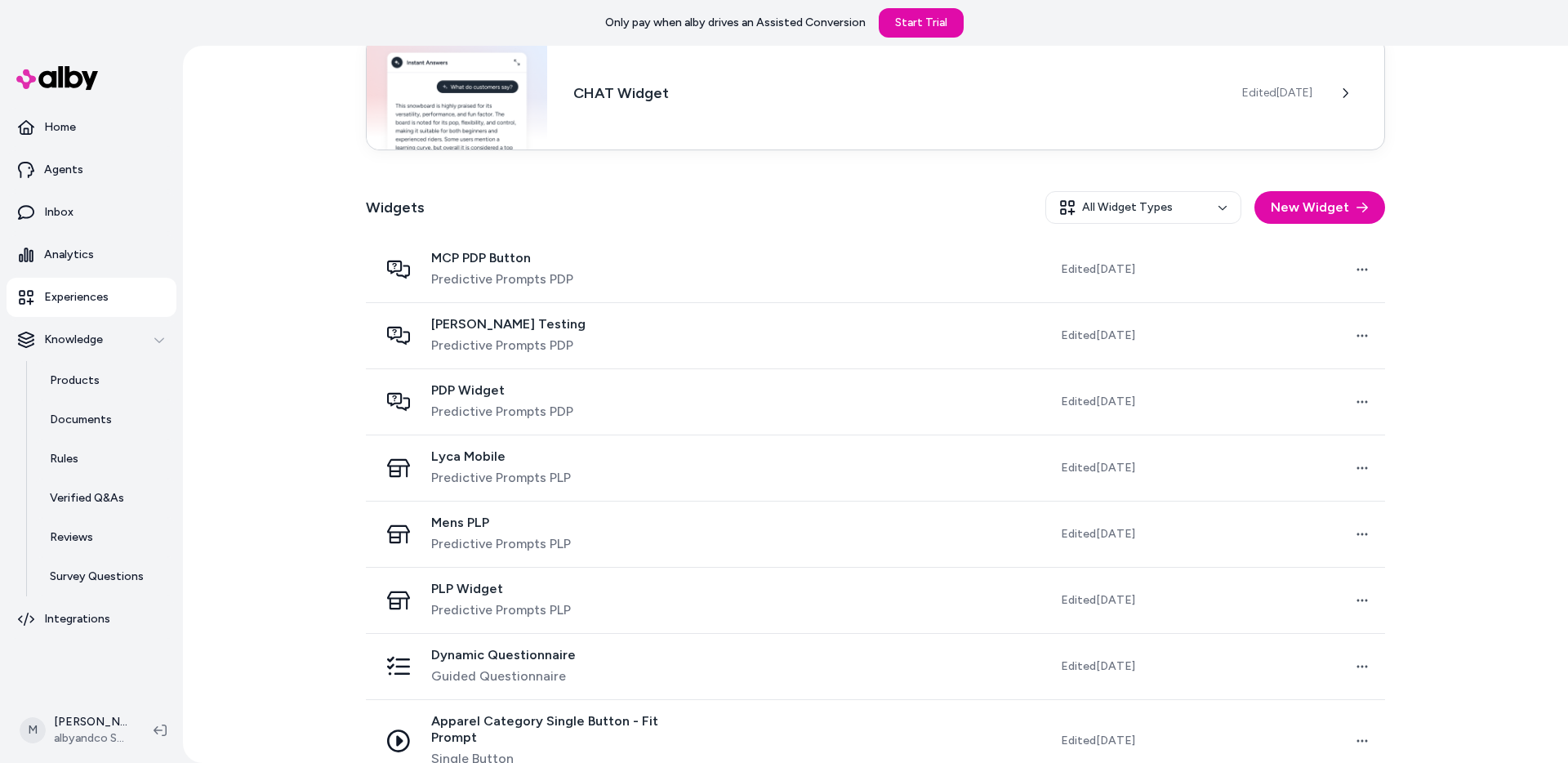
scroll to position [456, 0]
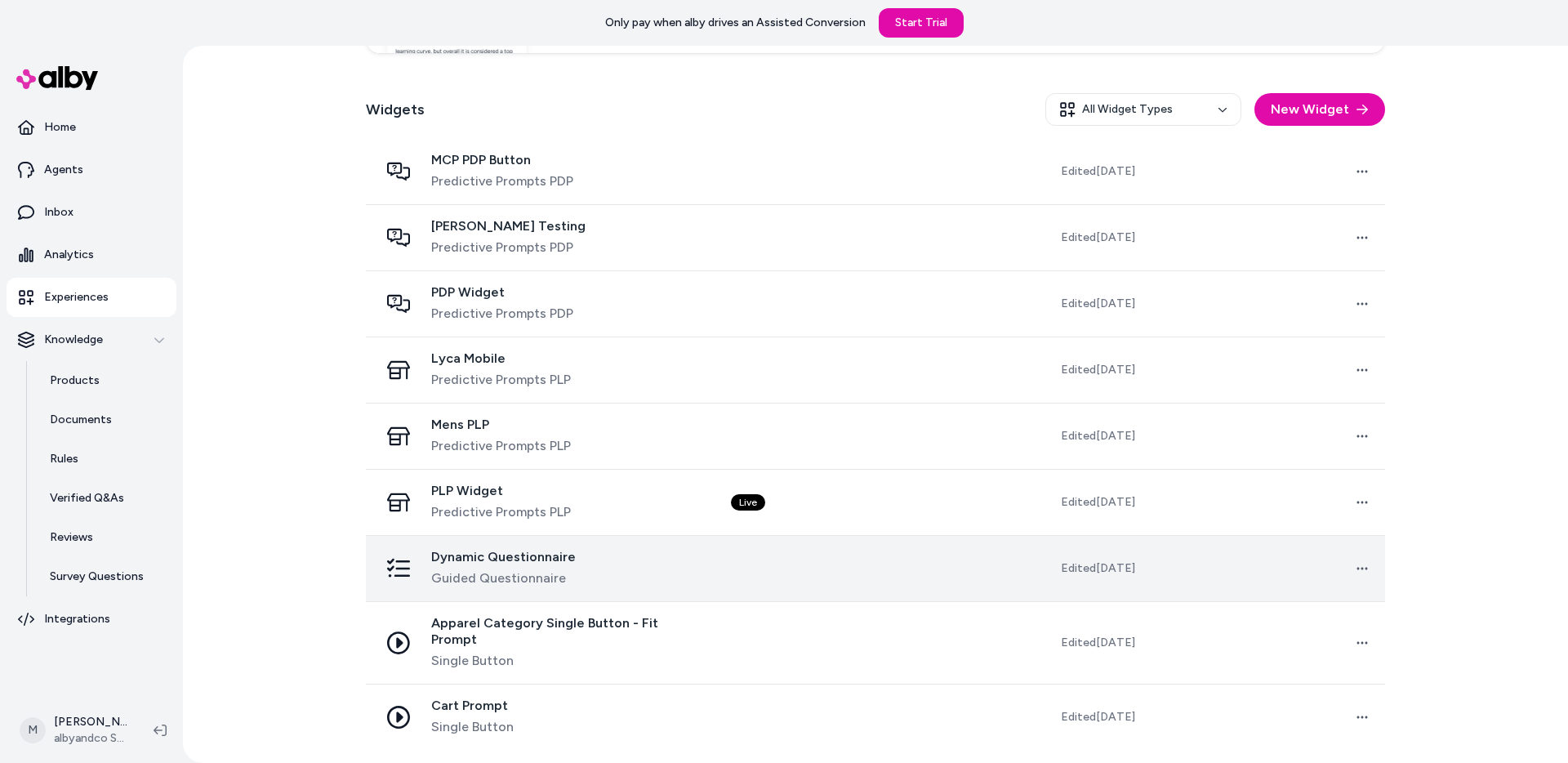
click at [749, 563] on td at bounding box center [836, 568] width 237 height 66
click at [517, 574] on span "Guided Questionnaire" at bounding box center [503, 578] width 144 height 19
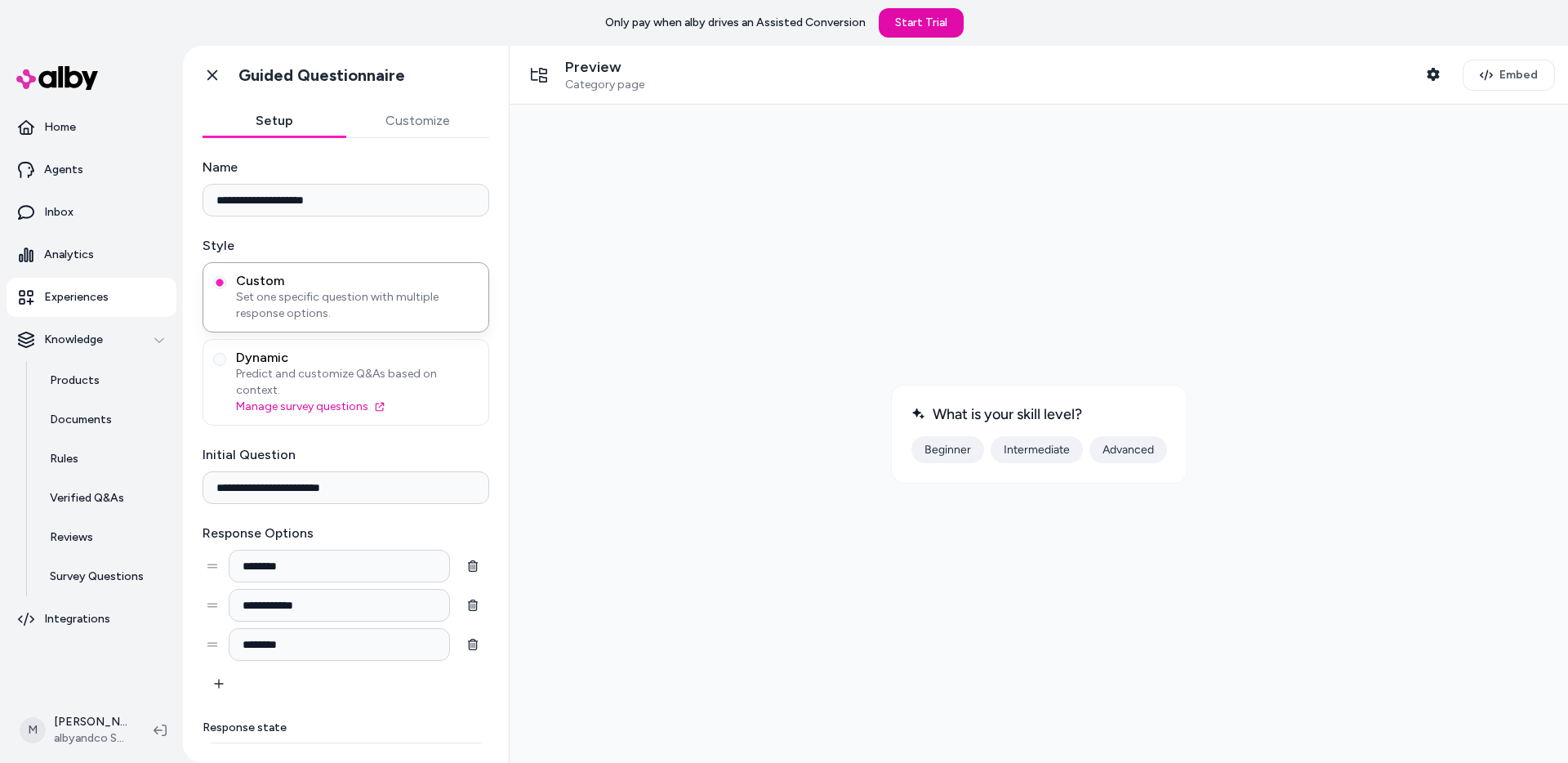
click at [401, 116] on button "Customize" at bounding box center [418, 120] width 144 height 33
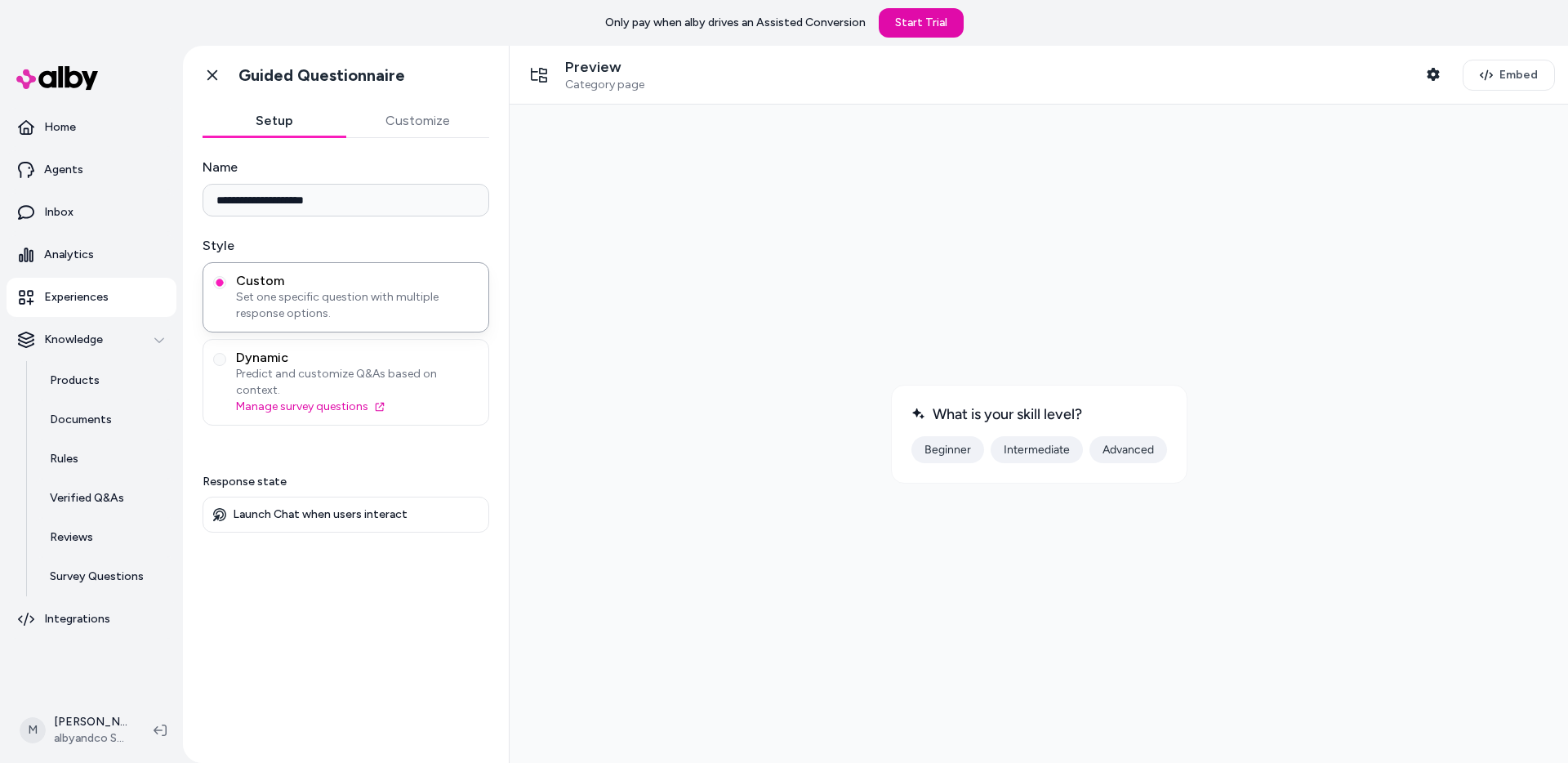
click at [269, 113] on button "Setup" at bounding box center [275, 120] width 144 height 33
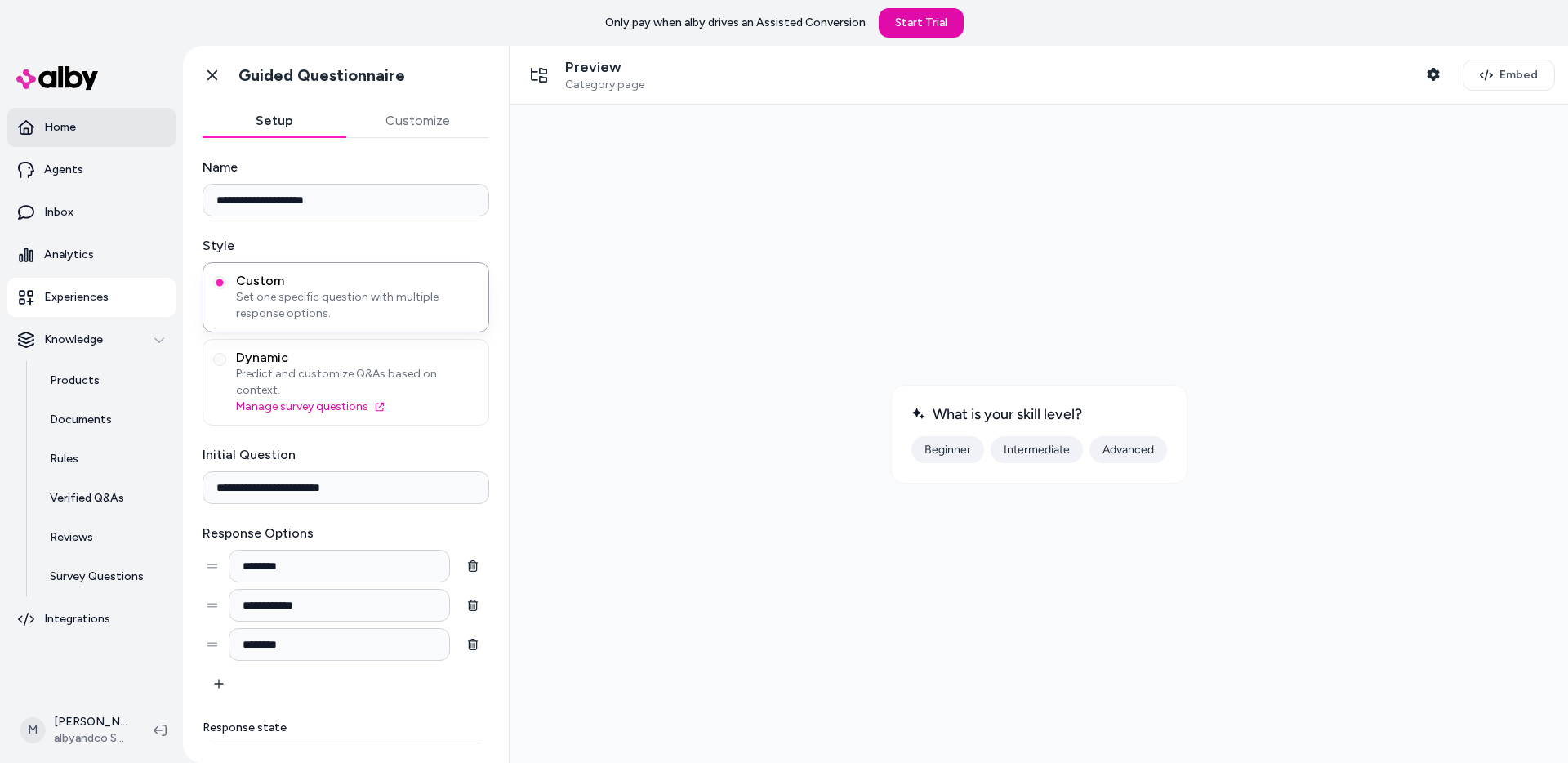
click at [71, 131] on p "Home" at bounding box center [60, 128] width 32 height 17
